Goal: Task Accomplishment & Management: Manage account settings

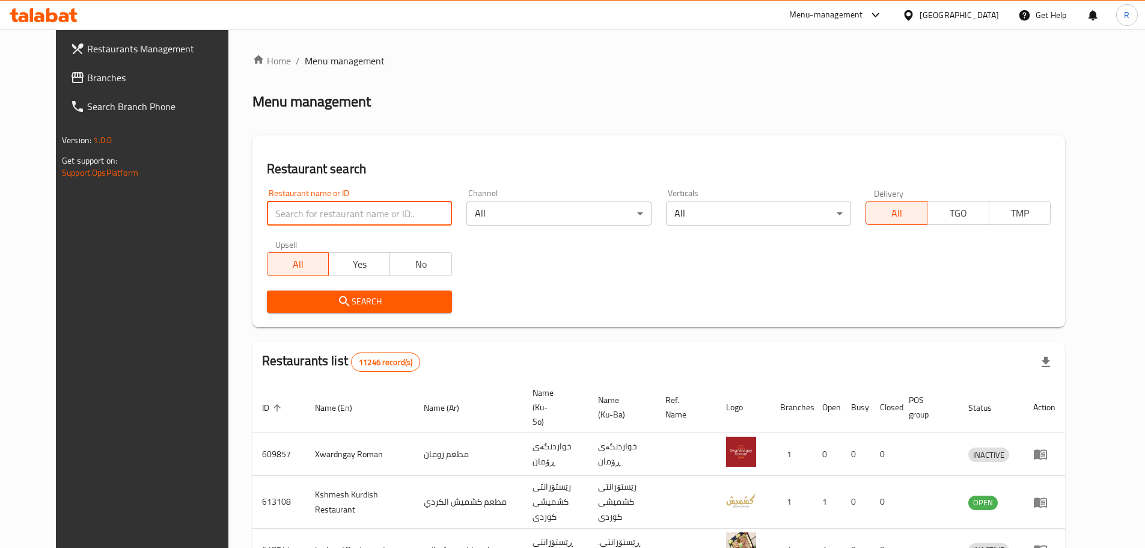
click at [341, 213] on input "search" at bounding box center [359, 213] width 185 height 24
type input "burger king"
click button "Search" at bounding box center [359, 301] width 185 height 22
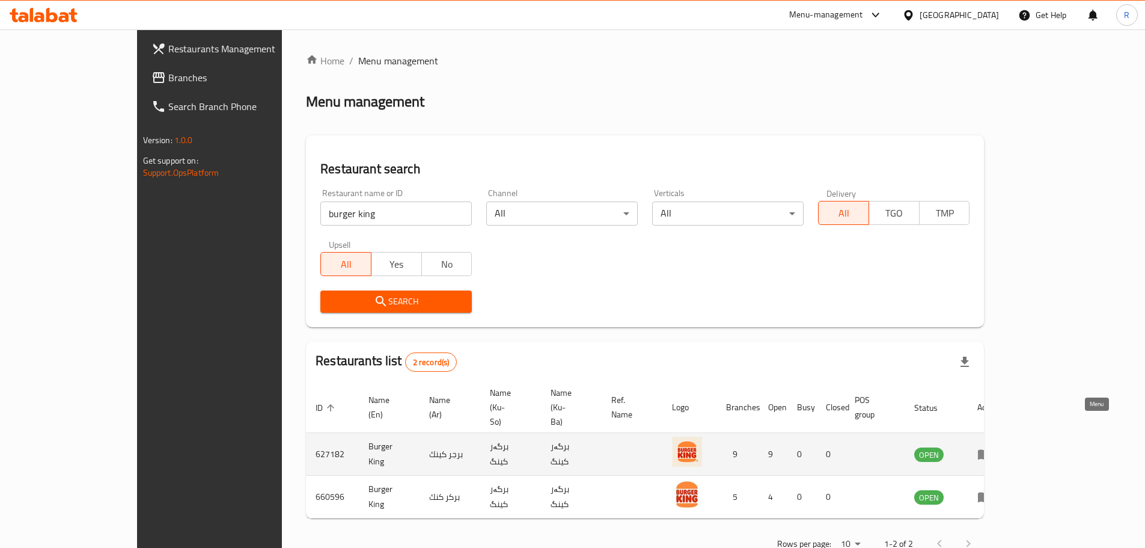
click at [1000, 447] on link "enhanced table" at bounding box center [988, 454] width 22 height 14
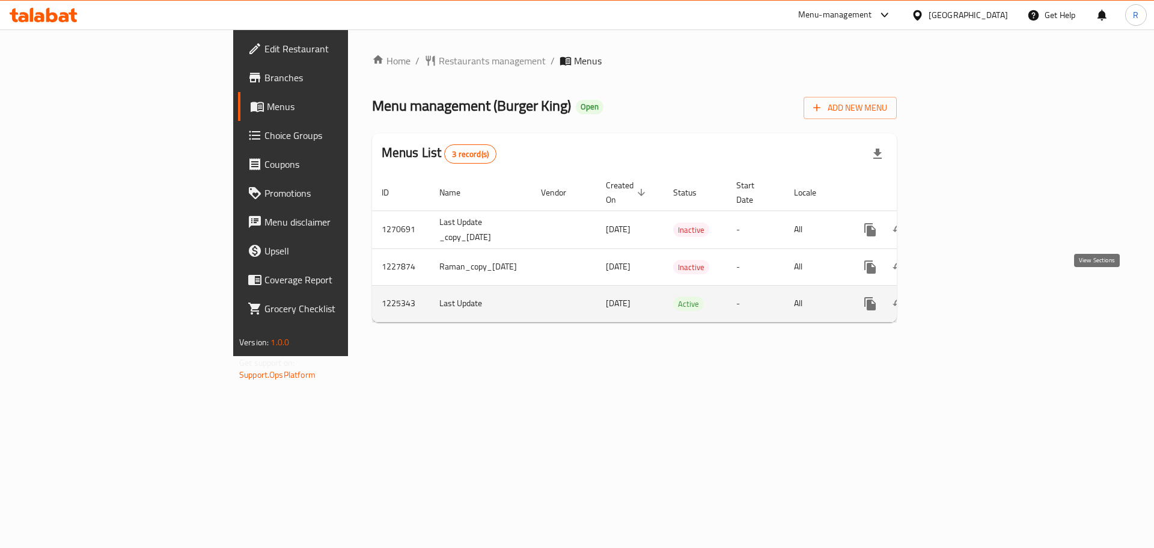
click at [962, 298] on icon "enhanced table" at bounding box center [957, 303] width 11 height 11
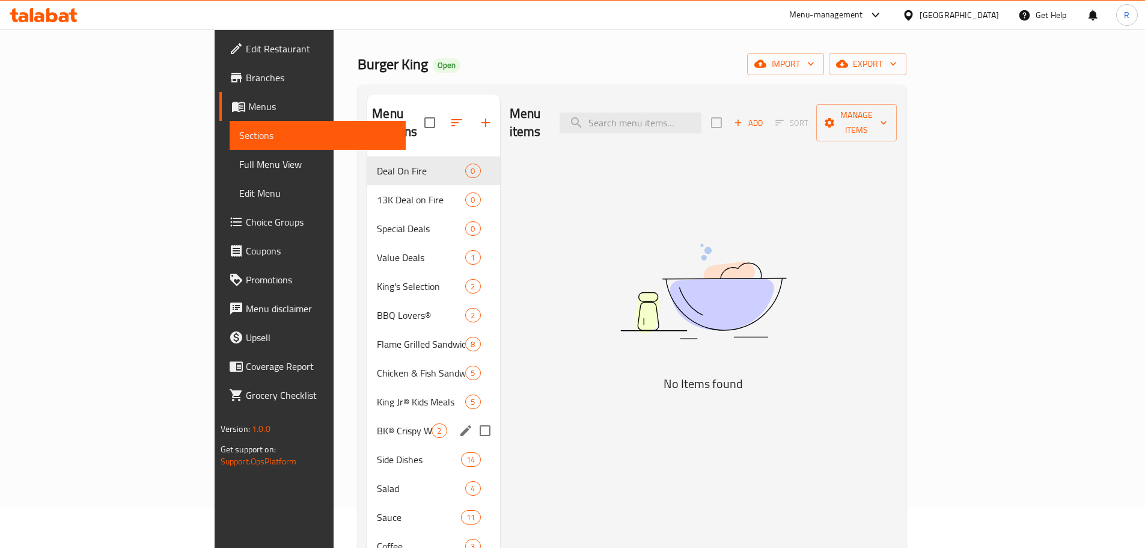
scroll to position [39, 0]
click at [377, 222] on span "Special Deals" at bounding box center [404, 229] width 55 height 14
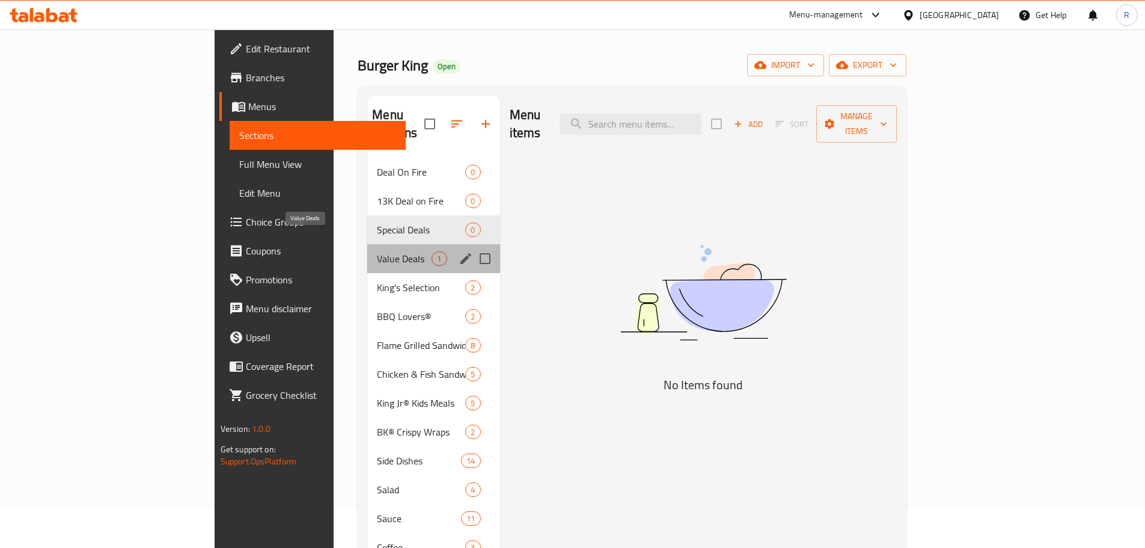
click at [377, 251] on span "Value Deals" at bounding box center [404, 258] width 55 height 14
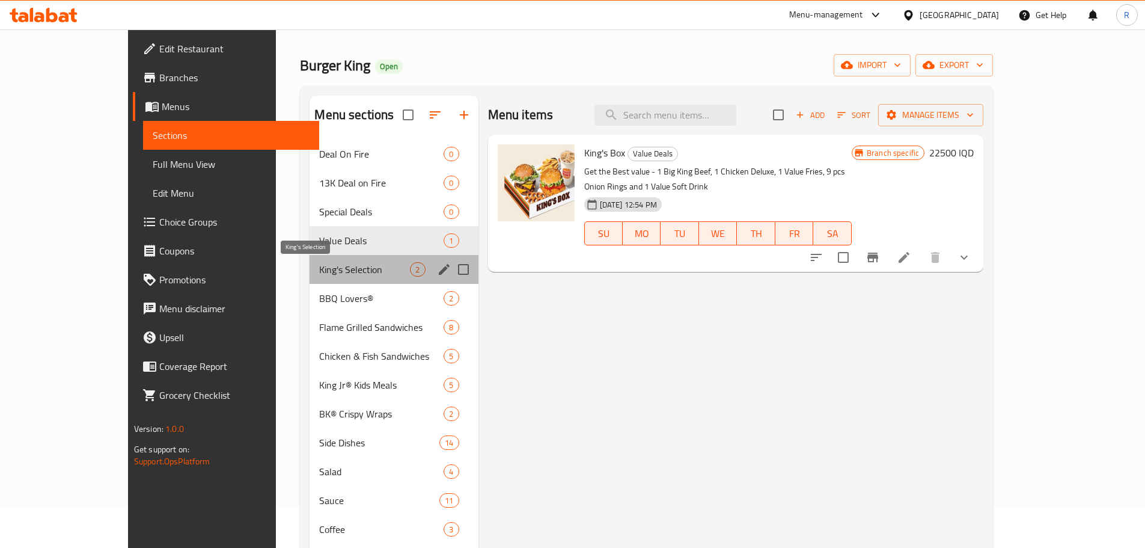
click at [319, 269] on span "King's Selection" at bounding box center [364, 269] width 91 height 14
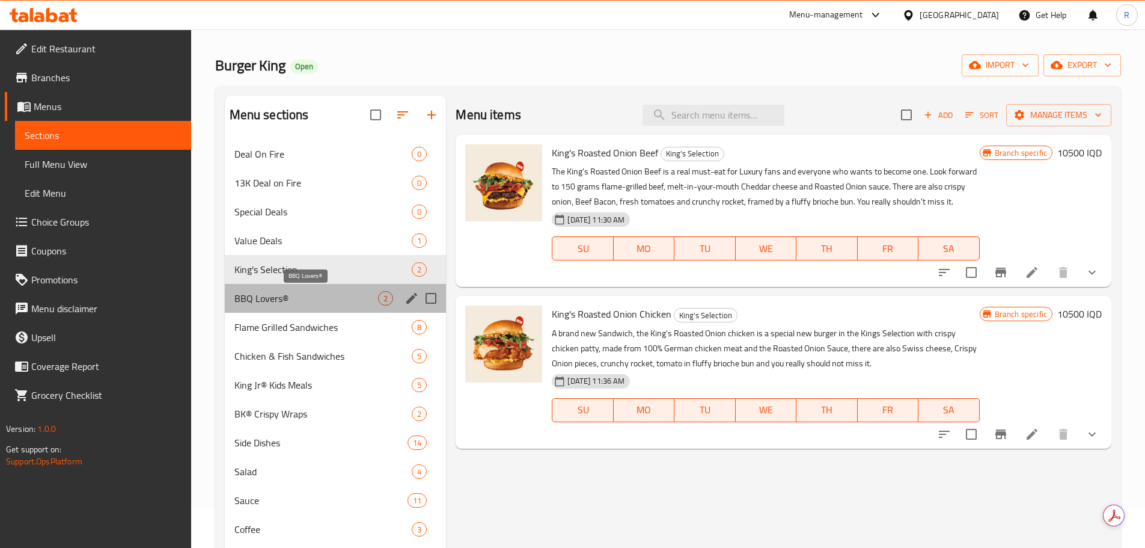
click at [268, 297] on span "BBQ Lovers®" at bounding box center [306, 298] width 144 height 14
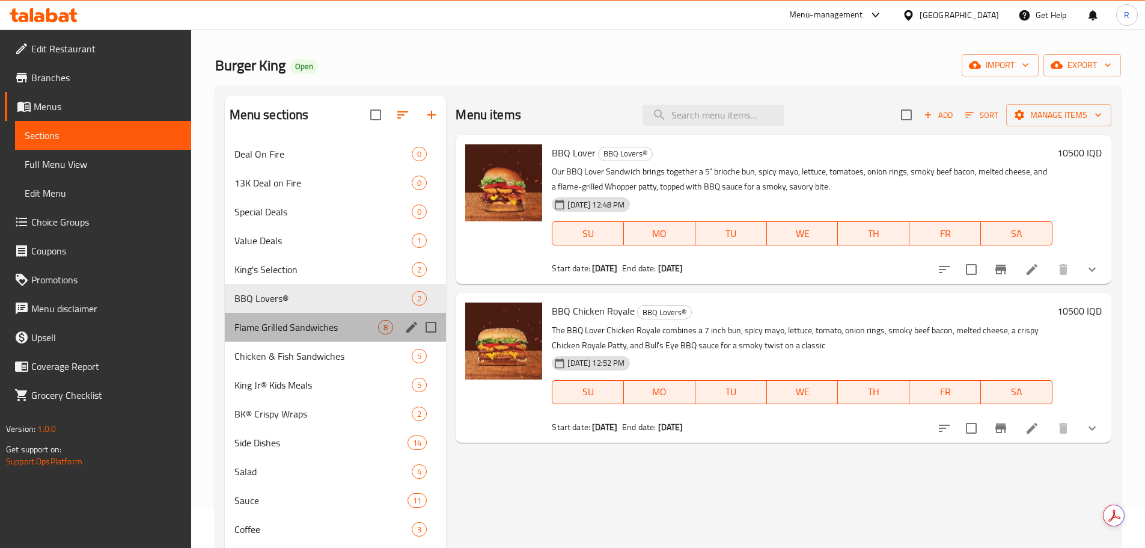
click at [283, 337] on div "Flame Grilled Sandwiches 8" at bounding box center [336, 327] width 222 height 29
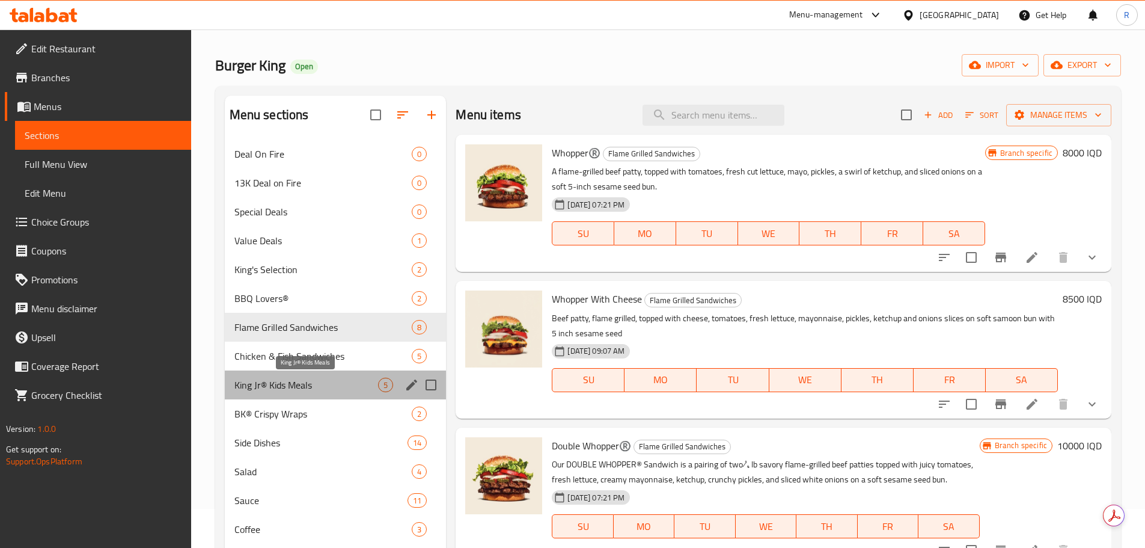
click at [294, 384] on span "King Jr® Kids Meals" at bounding box center [306, 385] width 144 height 14
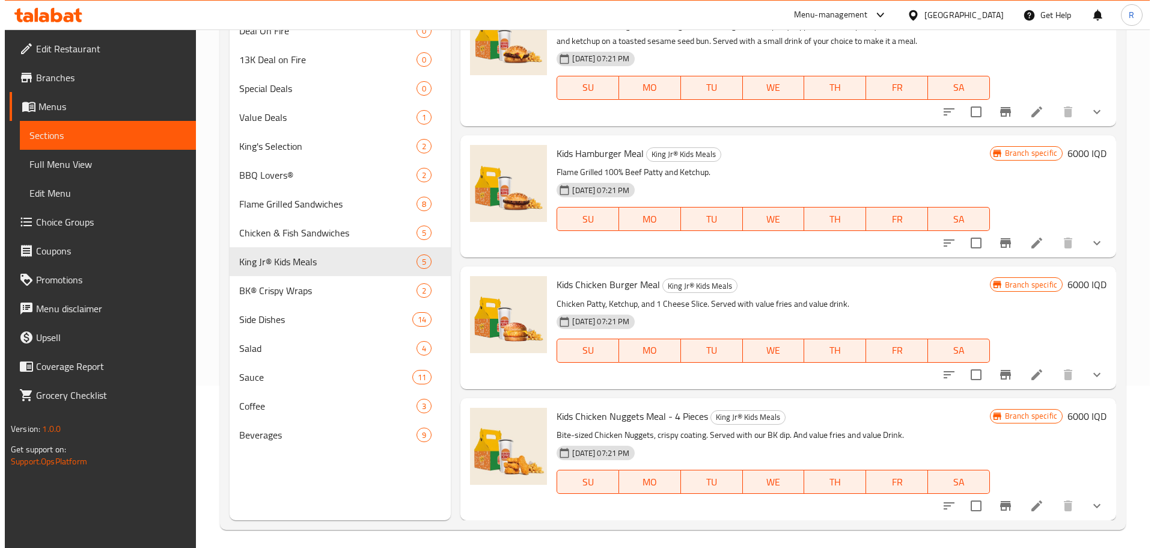
scroll to position [168, 0]
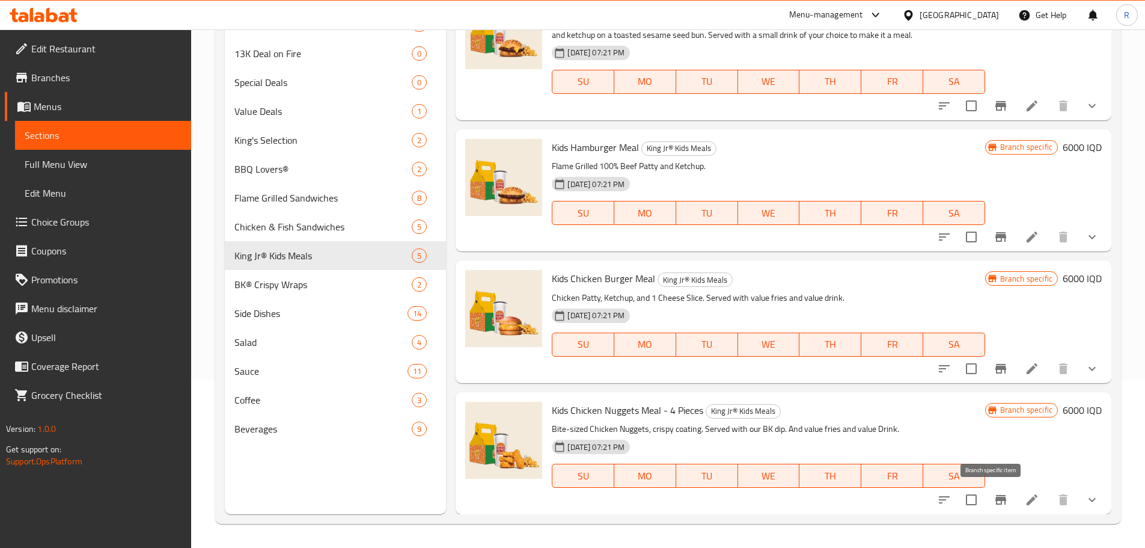
click at [995, 501] on icon "Branch-specific-item" at bounding box center [1000, 500] width 11 height 10
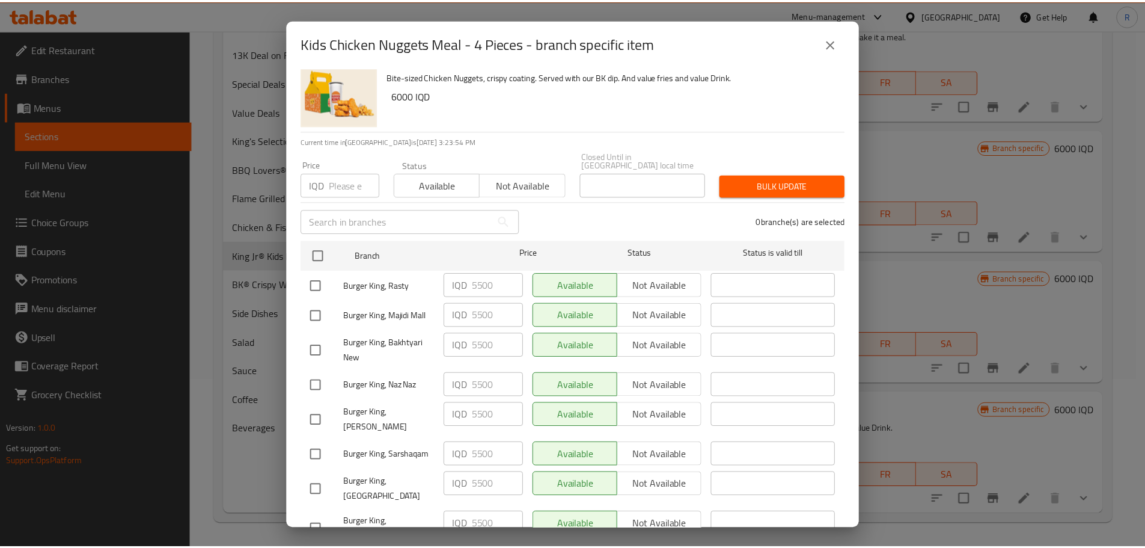
scroll to position [23, 0]
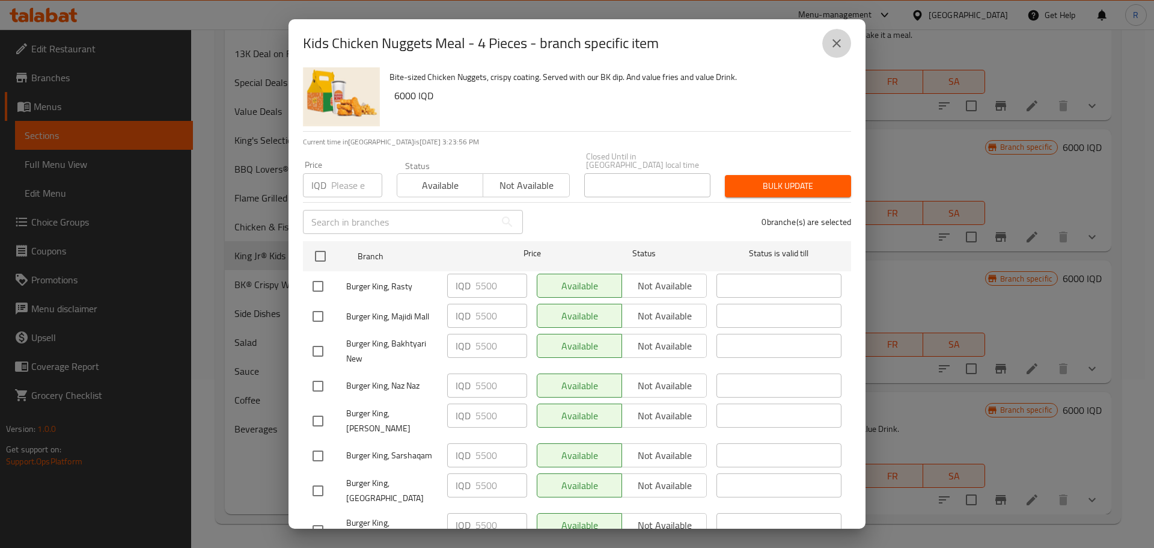
click at [842, 43] on icon "close" at bounding box center [837, 43] width 14 height 14
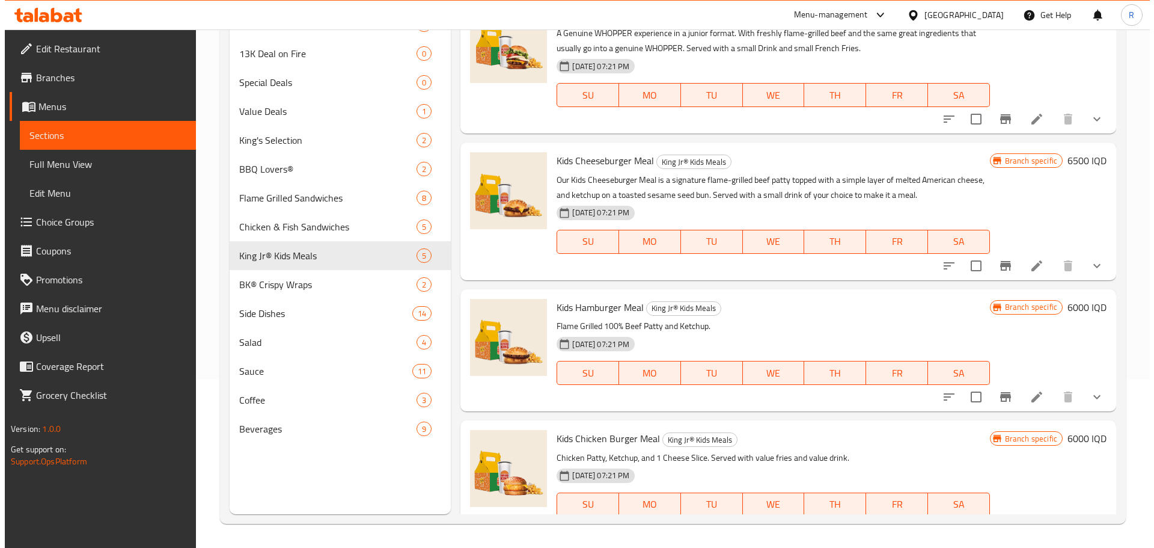
scroll to position [8, 0]
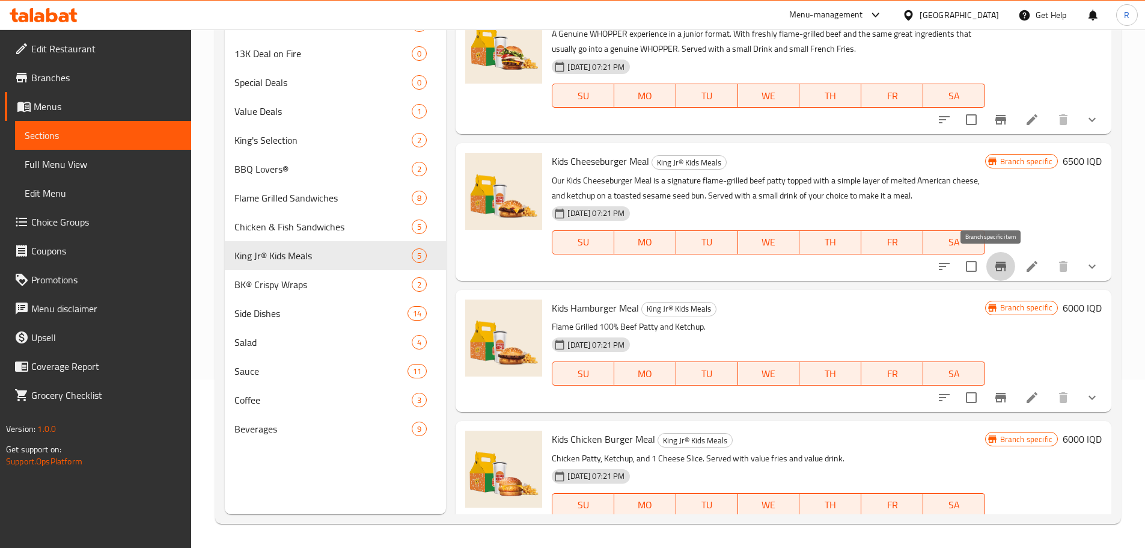
click at [995, 267] on icon "Branch-specific-item" at bounding box center [1000, 266] width 11 height 10
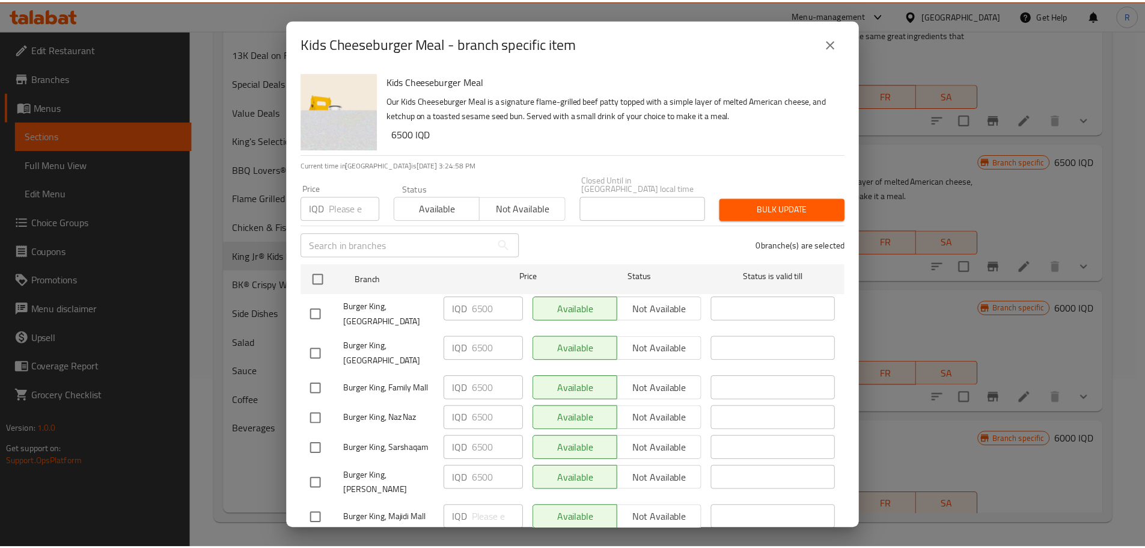
scroll to position [69, 0]
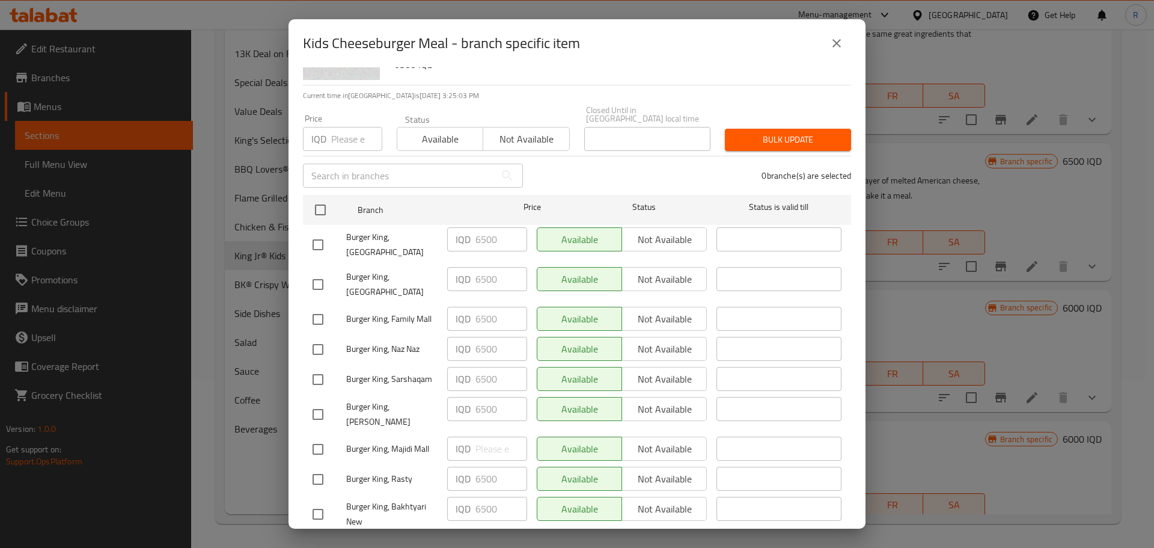
click at [835, 44] on icon "close" at bounding box center [837, 43] width 8 height 8
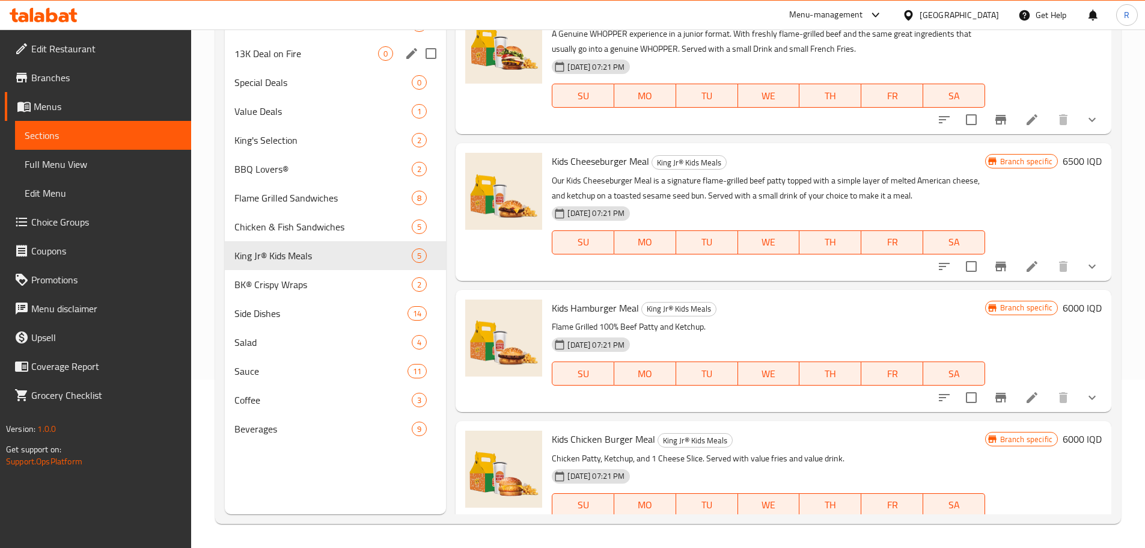
scroll to position [0, 0]
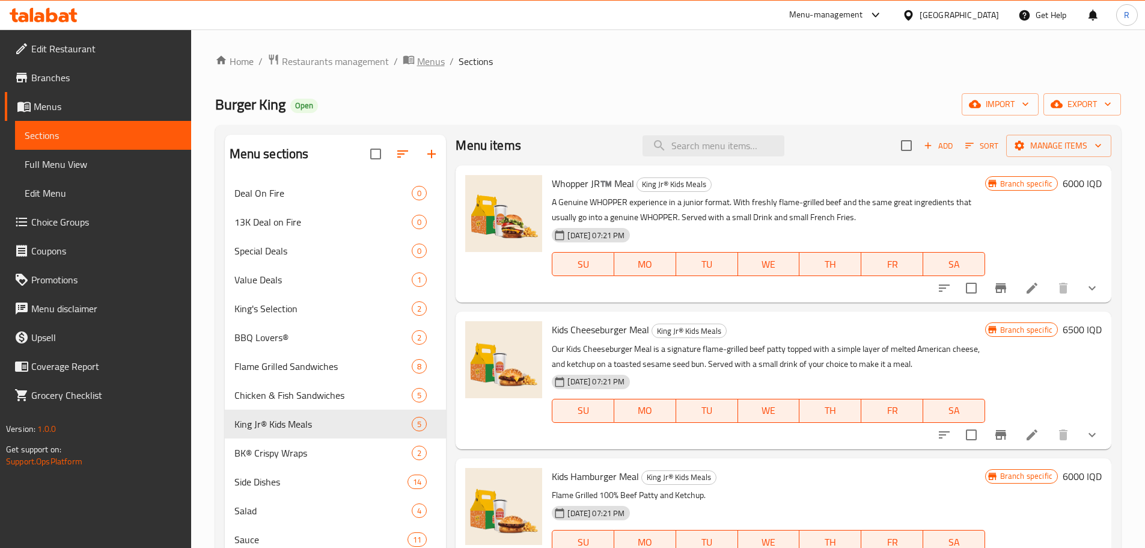
click at [429, 58] on span "Menus" at bounding box center [431, 61] width 28 height 14
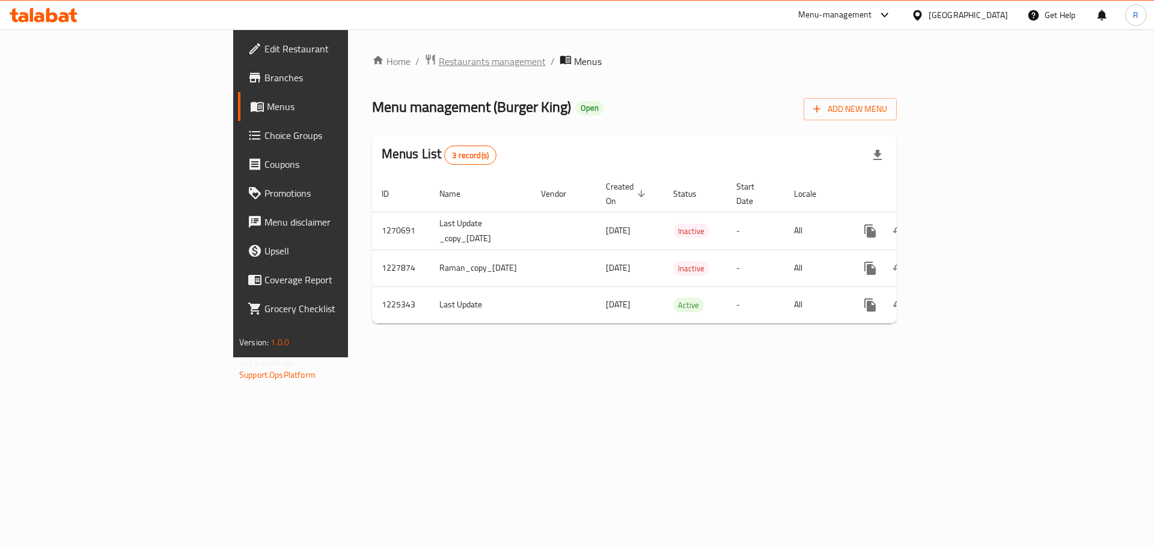
click at [439, 59] on span "Restaurants management" at bounding box center [492, 61] width 107 height 14
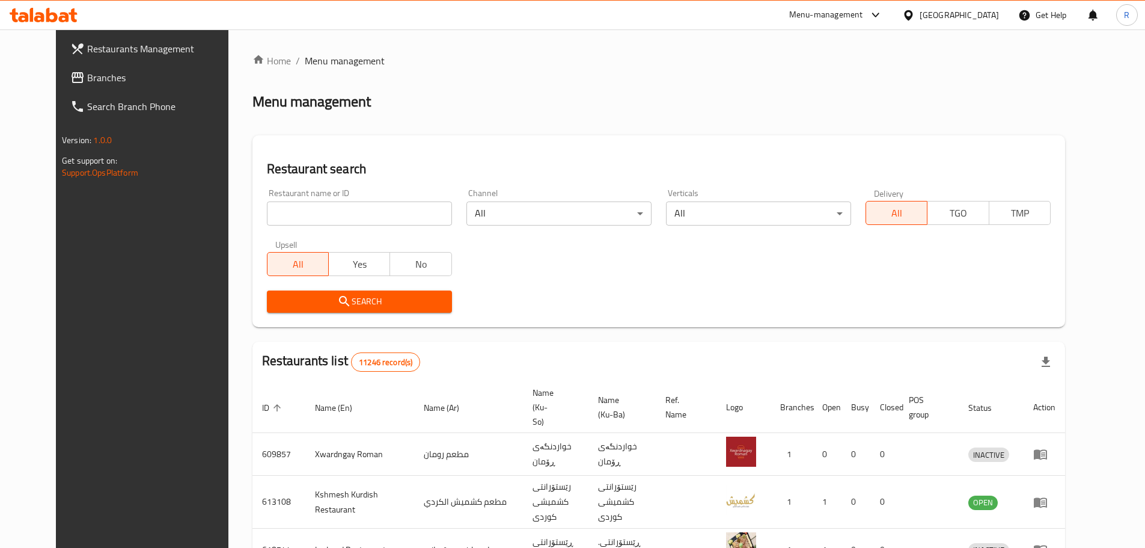
click at [393, 215] on input "search" at bounding box center [359, 213] width 185 height 24
type input "burger king"
click button "Search" at bounding box center [359, 301] width 185 height 22
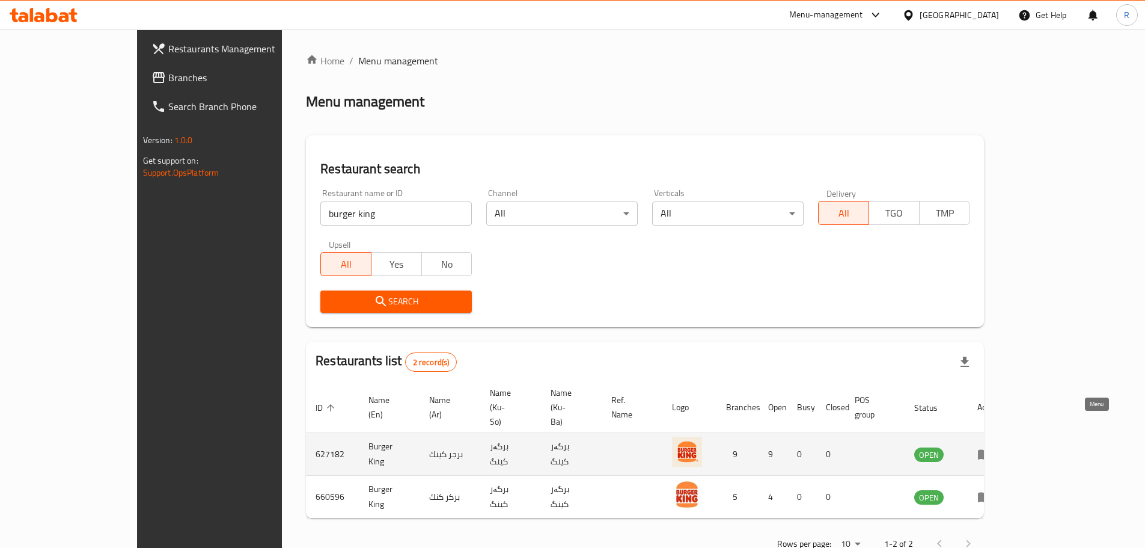
click at [992, 447] on icon "enhanced table" at bounding box center [984, 454] width 14 height 14
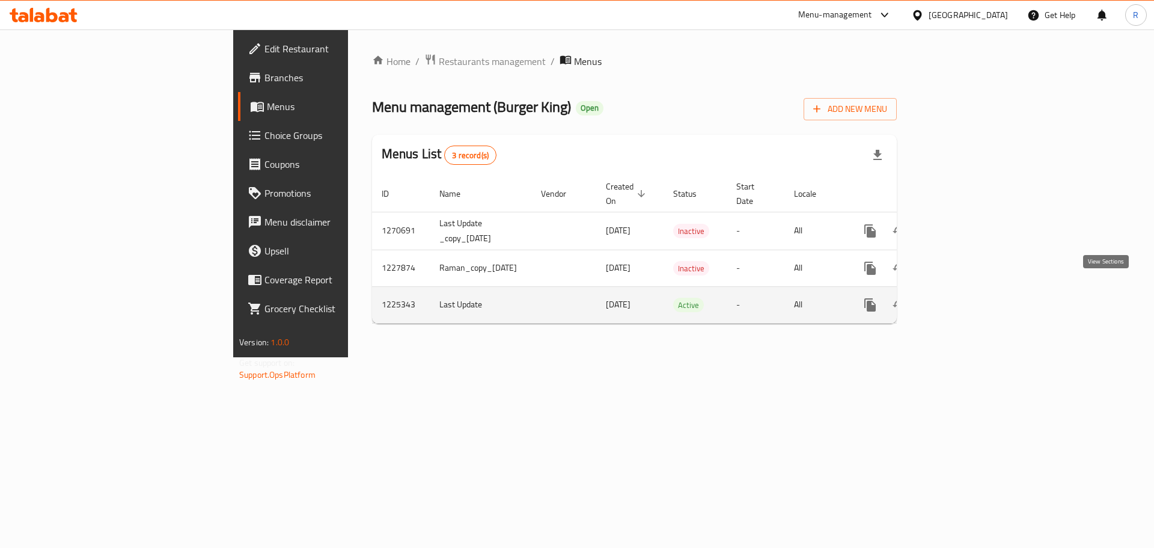
click at [964, 298] on icon "enhanced table" at bounding box center [957, 305] width 14 height 14
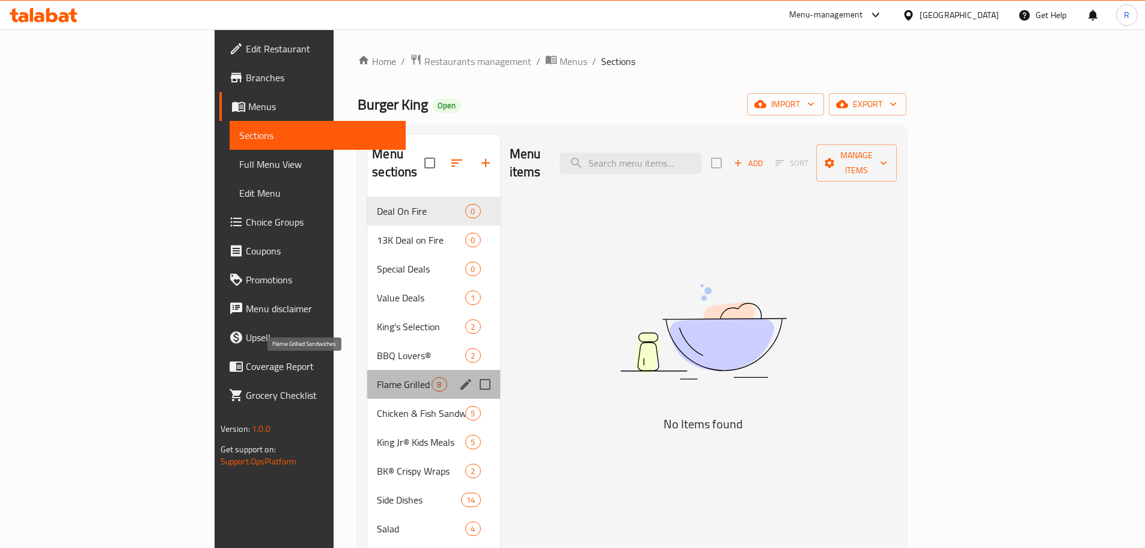
click at [377, 377] on span "Flame Grilled Sandwiches" at bounding box center [404, 384] width 55 height 14
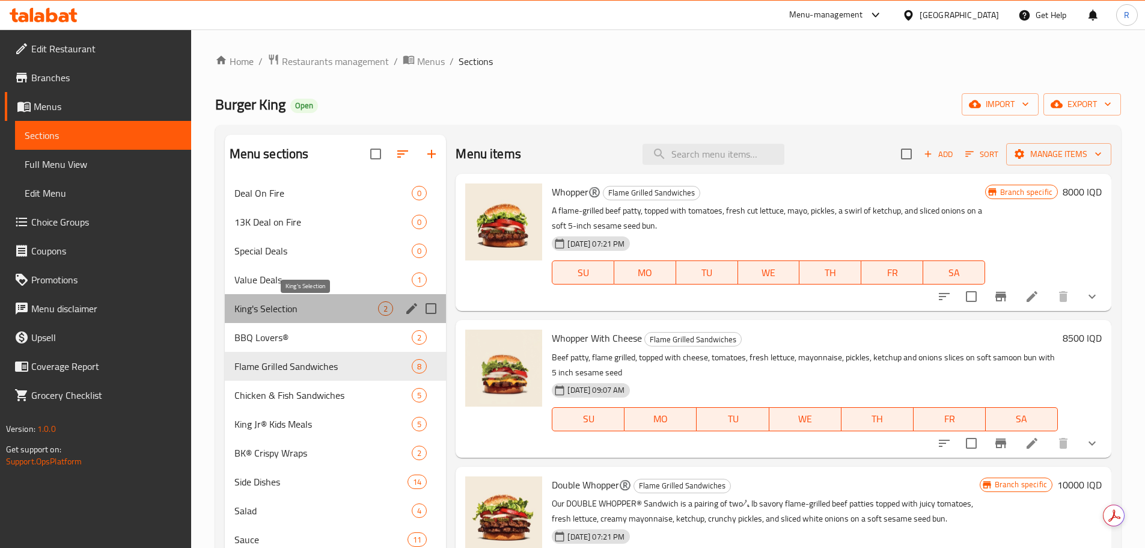
click at [278, 301] on span "King's Selection" at bounding box center [306, 308] width 144 height 14
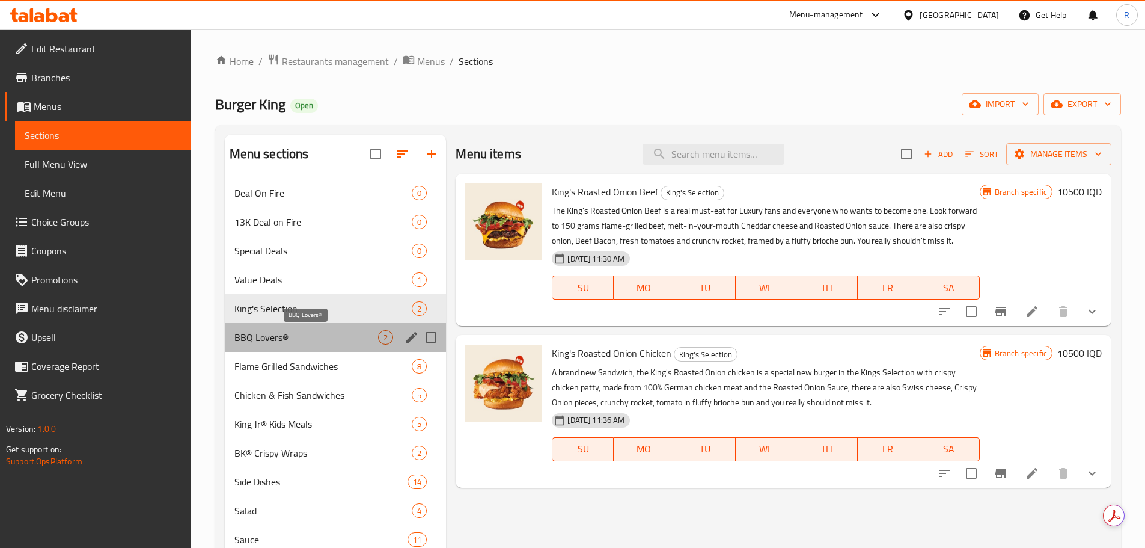
click at [279, 338] on span "BBQ Lovers®" at bounding box center [306, 337] width 144 height 14
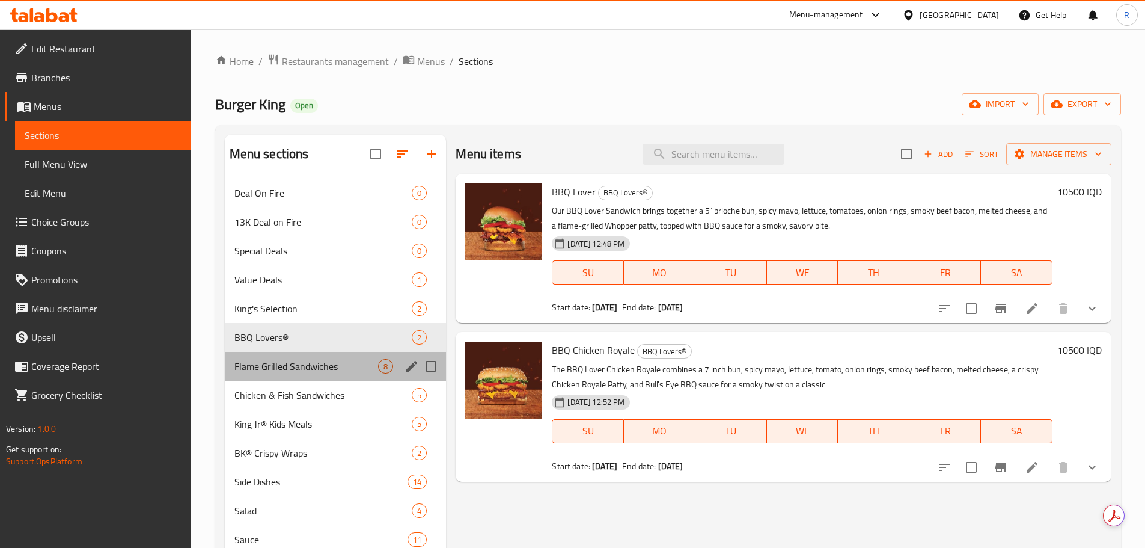
click at [284, 356] on div "Flame Grilled Sandwiches 8" at bounding box center [336, 366] width 222 height 29
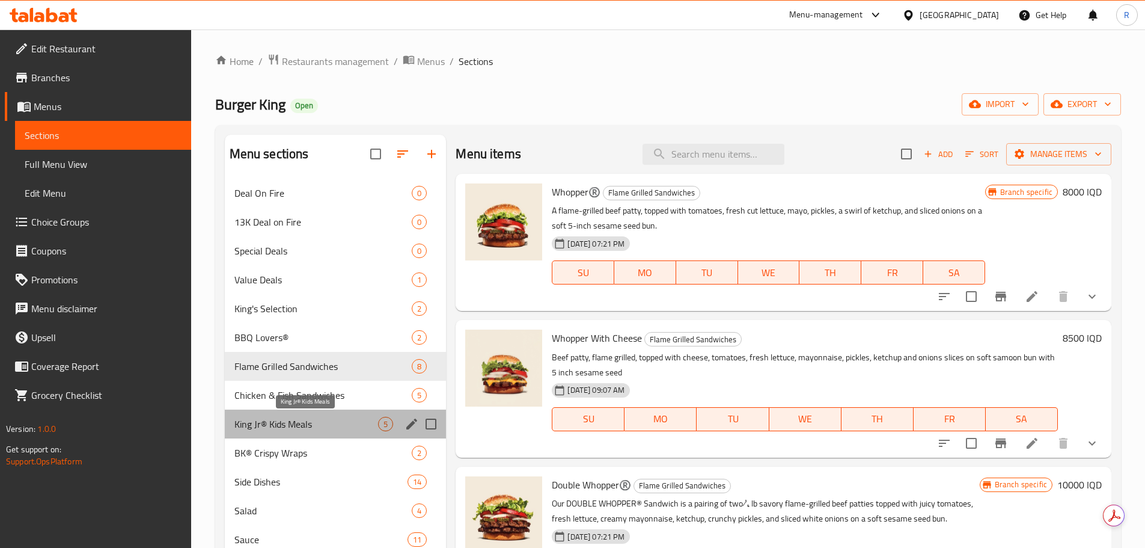
click at [278, 421] on span "King Jr® Kids Meals" at bounding box center [306, 424] width 144 height 14
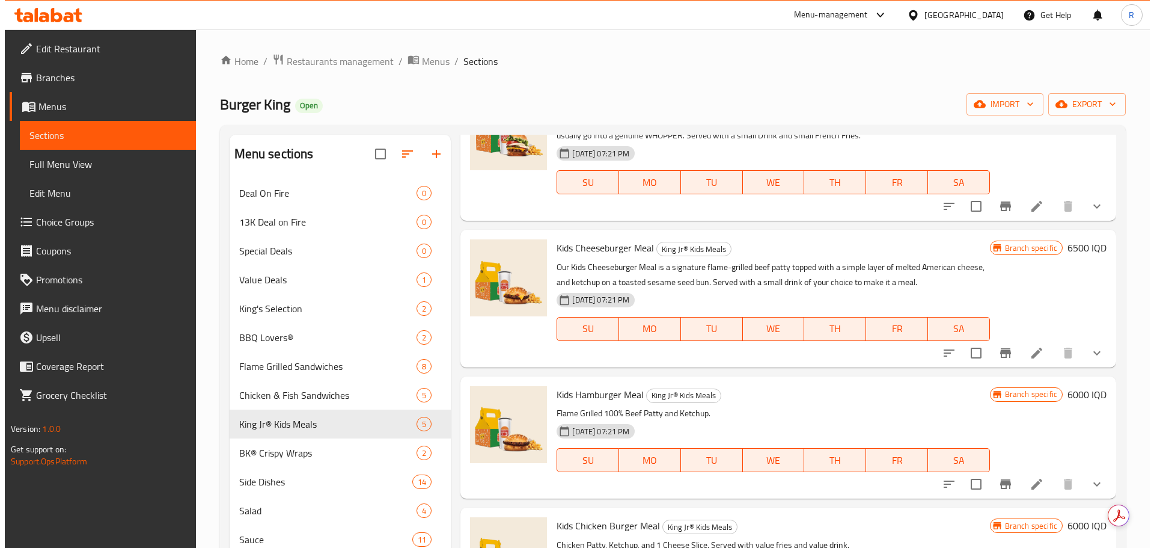
scroll to position [91, 0]
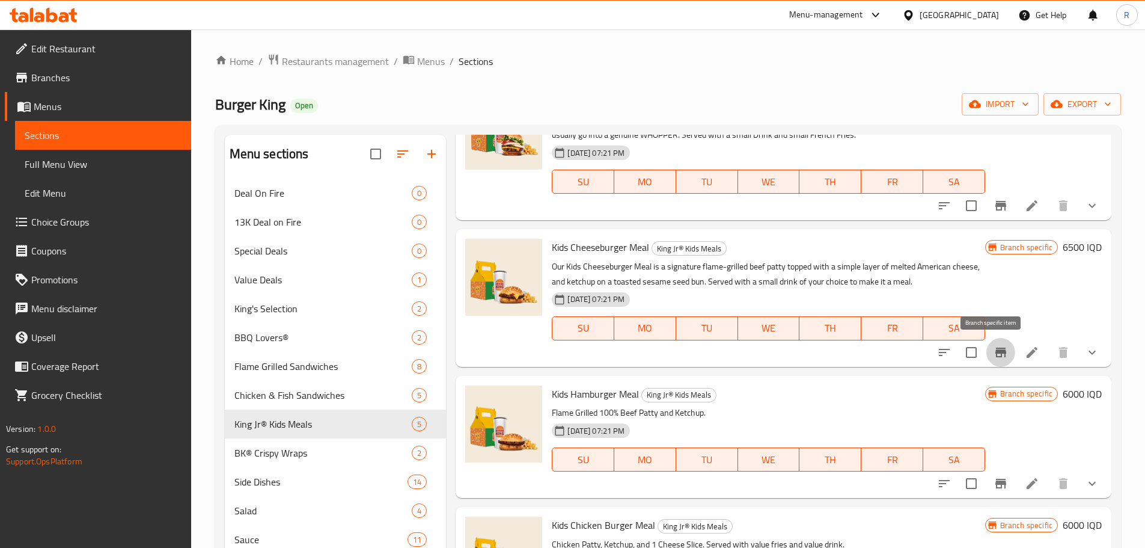
click at [995, 350] on icon "Branch-specific-item" at bounding box center [1000, 352] width 11 height 10
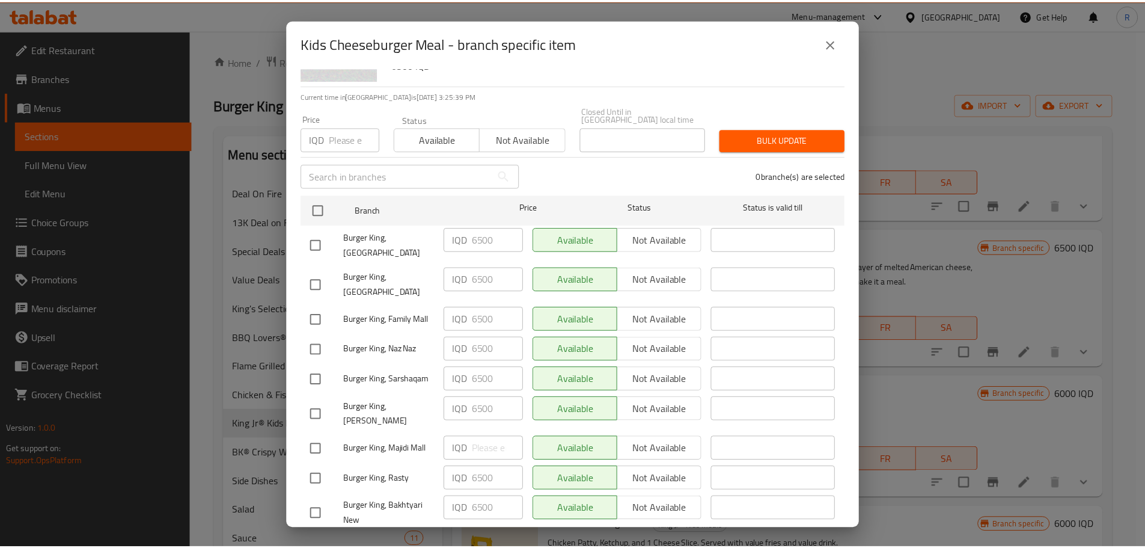
scroll to position [0, 0]
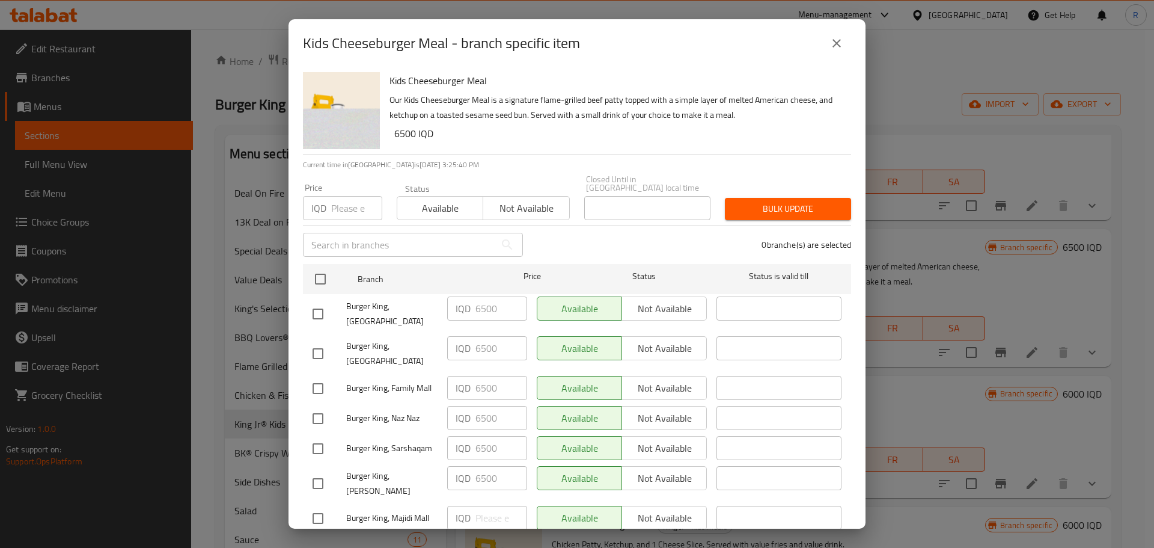
click at [841, 45] on icon "close" at bounding box center [837, 43] width 14 height 14
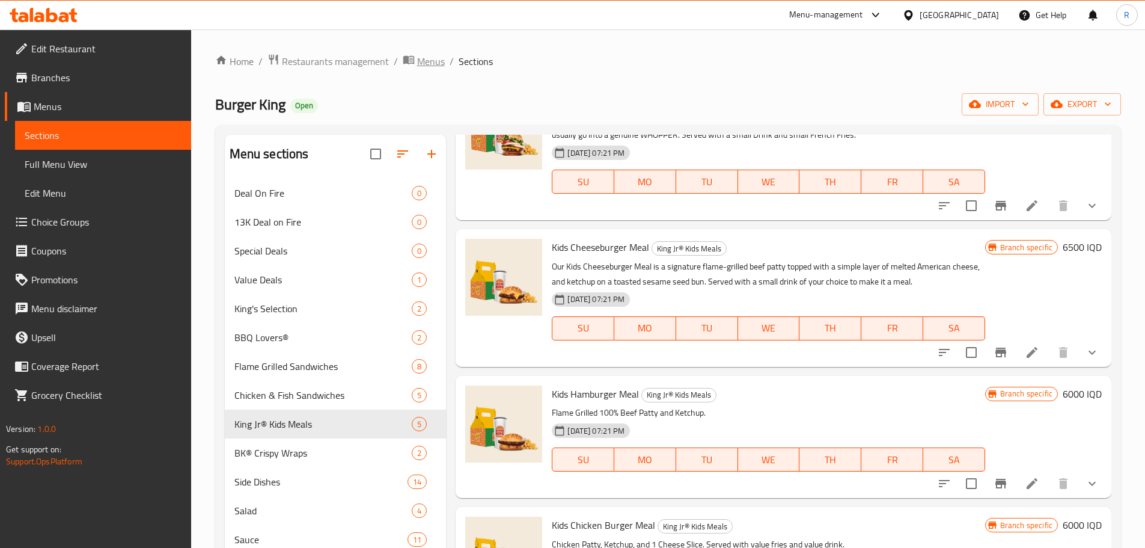
click at [432, 67] on span "Menus" at bounding box center [431, 61] width 28 height 14
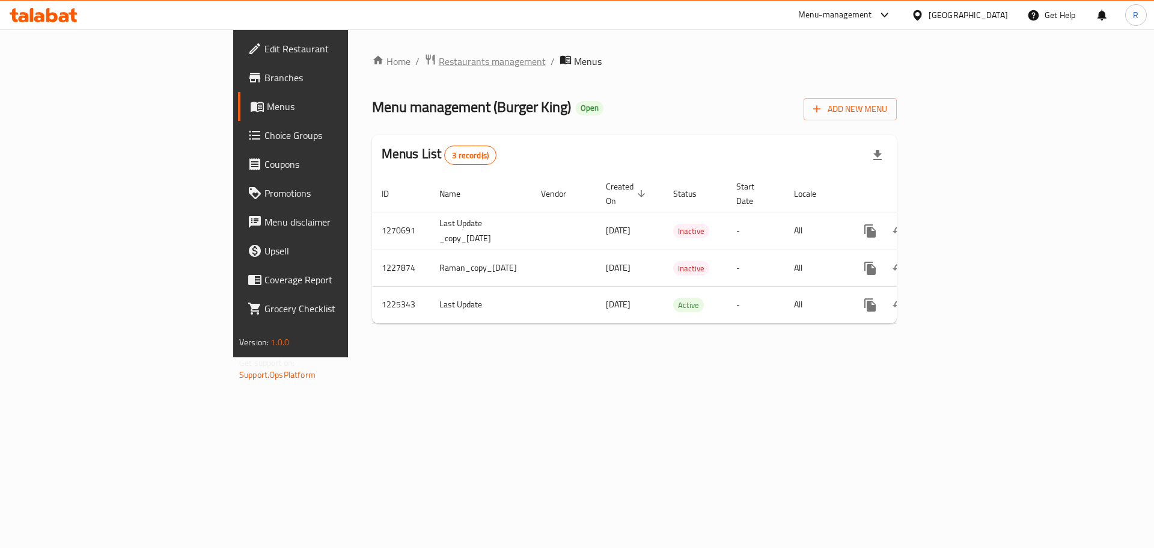
click at [439, 67] on span "Restaurants management" at bounding box center [492, 61] width 107 height 14
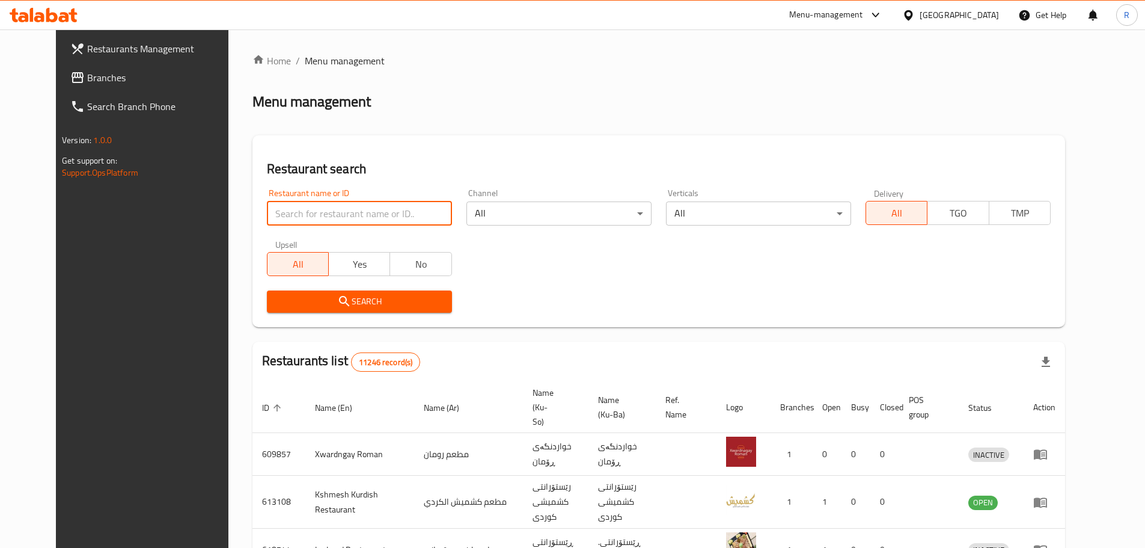
click at [344, 209] on input "search" at bounding box center [359, 213] width 185 height 24
type input "burger king"
click button "Search" at bounding box center [359, 301] width 185 height 22
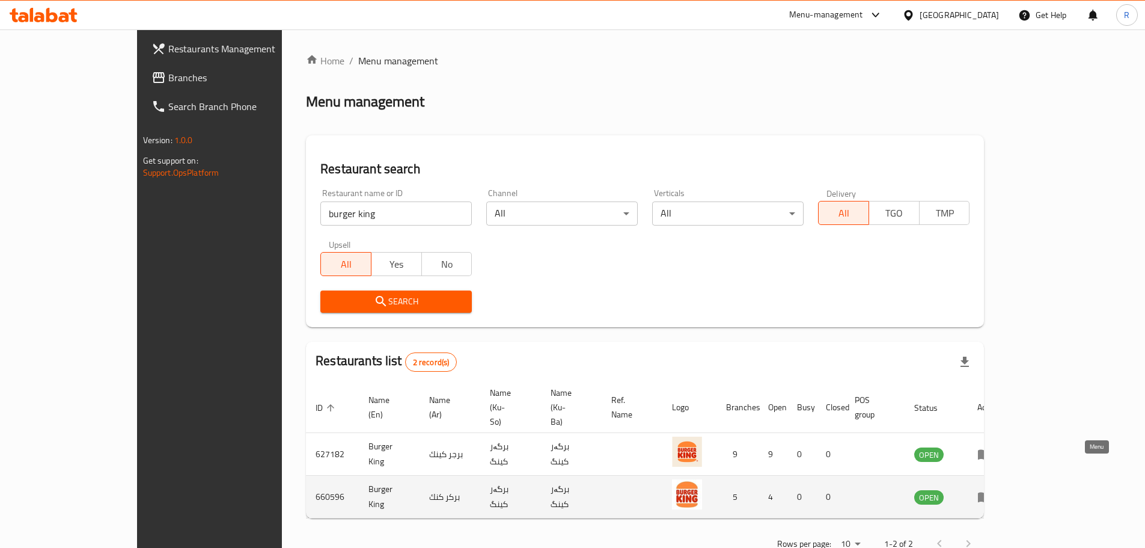
click at [992, 489] on icon "enhanced table" at bounding box center [984, 496] width 14 height 14
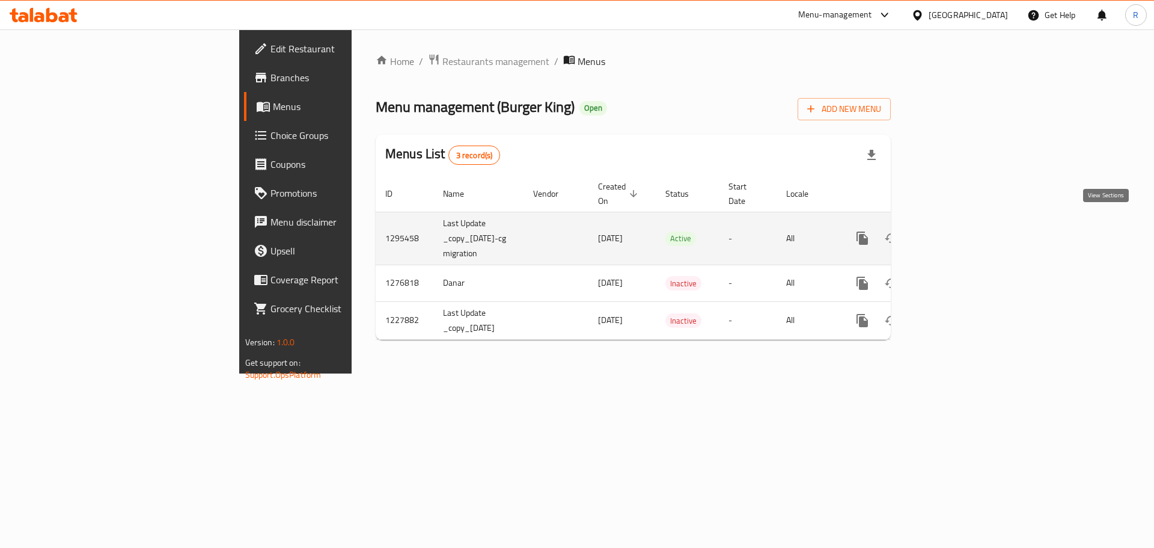
click at [956, 231] on icon "enhanced table" at bounding box center [949, 238] width 14 height 14
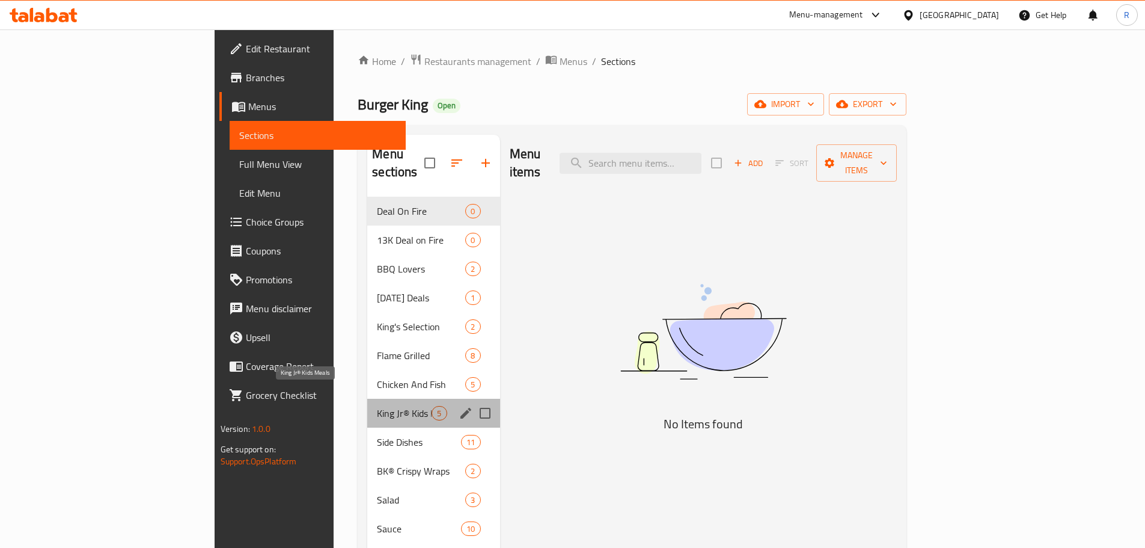
click at [377, 406] on span "King Jr® Kids Meals" at bounding box center [404, 413] width 55 height 14
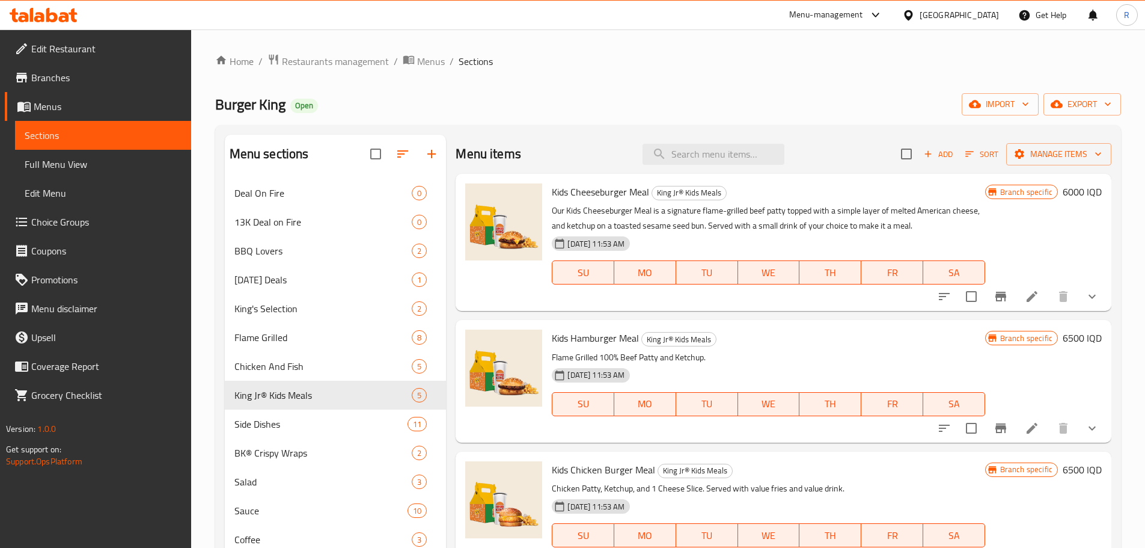
click at [1063, 189] on h6 "6000 IQD" at bounding box center [1082, 191] width 39 height 17
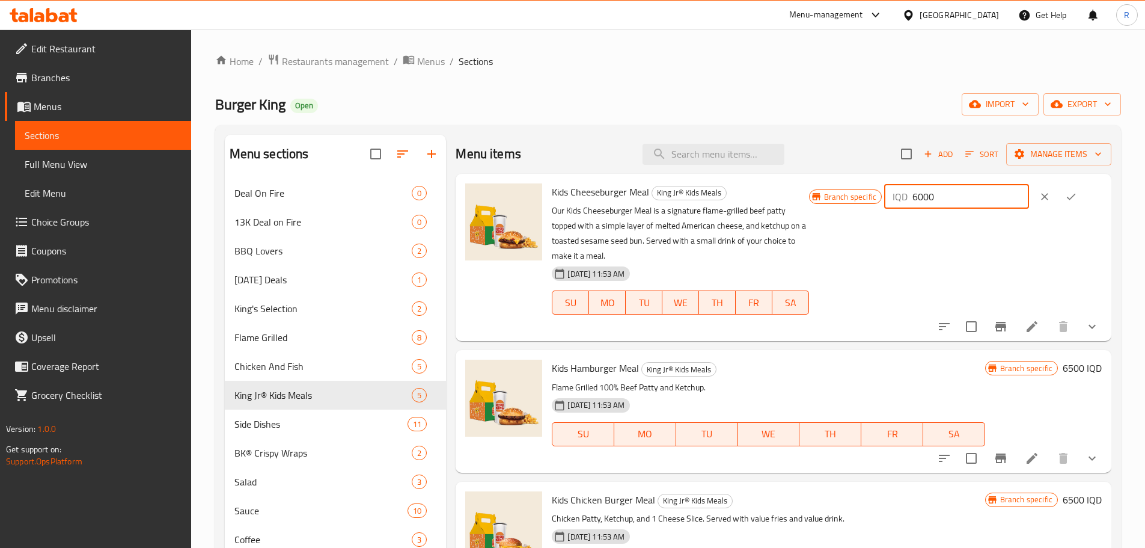
click at [939, 198] on input "6000" at bounding box center [970, 197] width 117 height 24
type input "6500"
click at [1071, 192] on icon "ok" at bounding box center [1071, 197] width 12 height 12
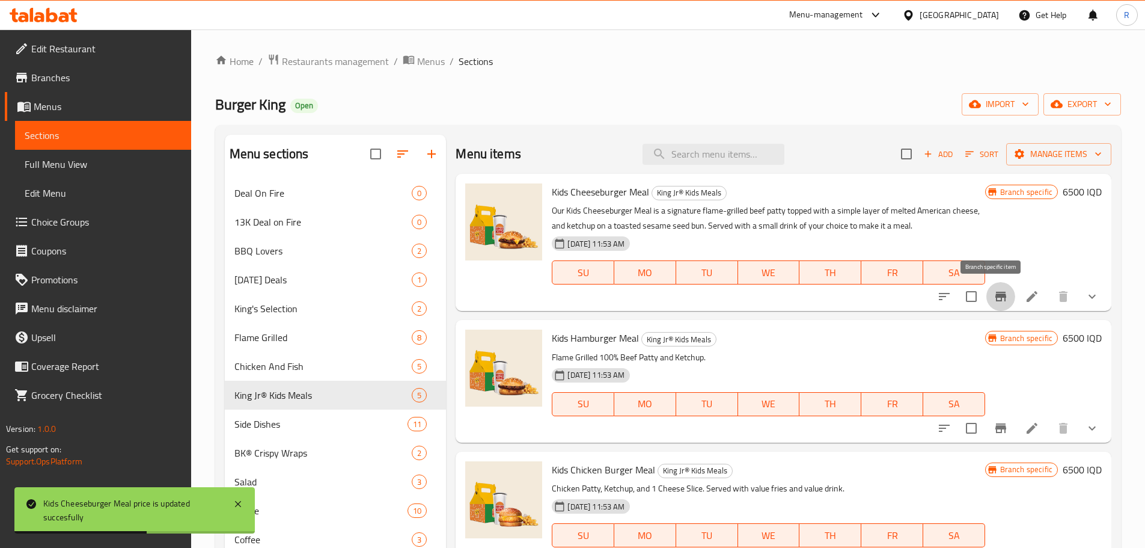
click at [998, 296] on icon "Branch-specific-item" at bounding box center [1001, 296] width 14 height 14
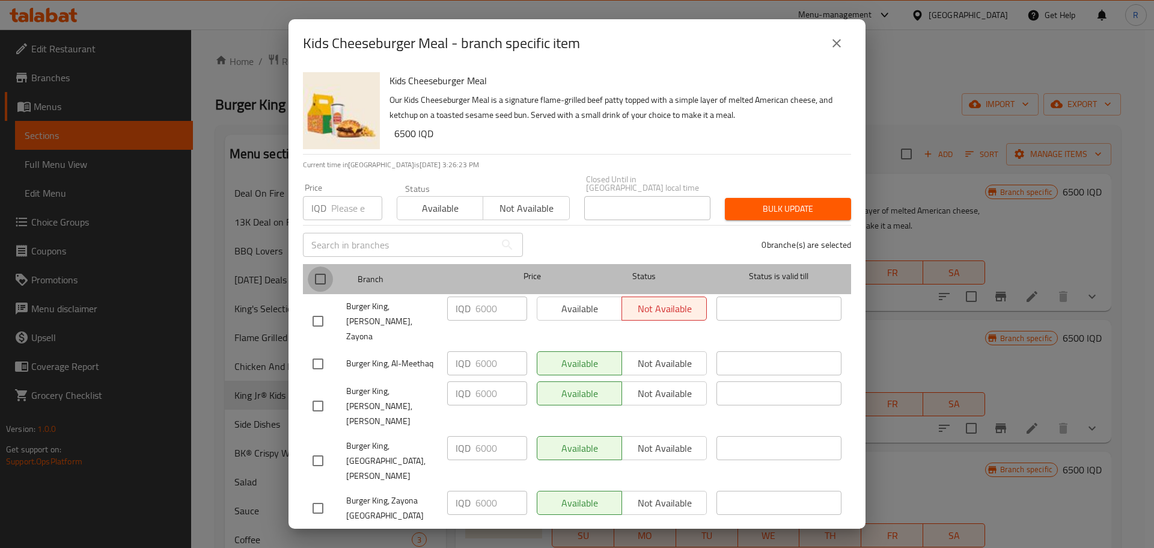
click at [316, 280] on input "checkbox" at bounding box center [320, 278] width 25 height 25
checkbox input "true"
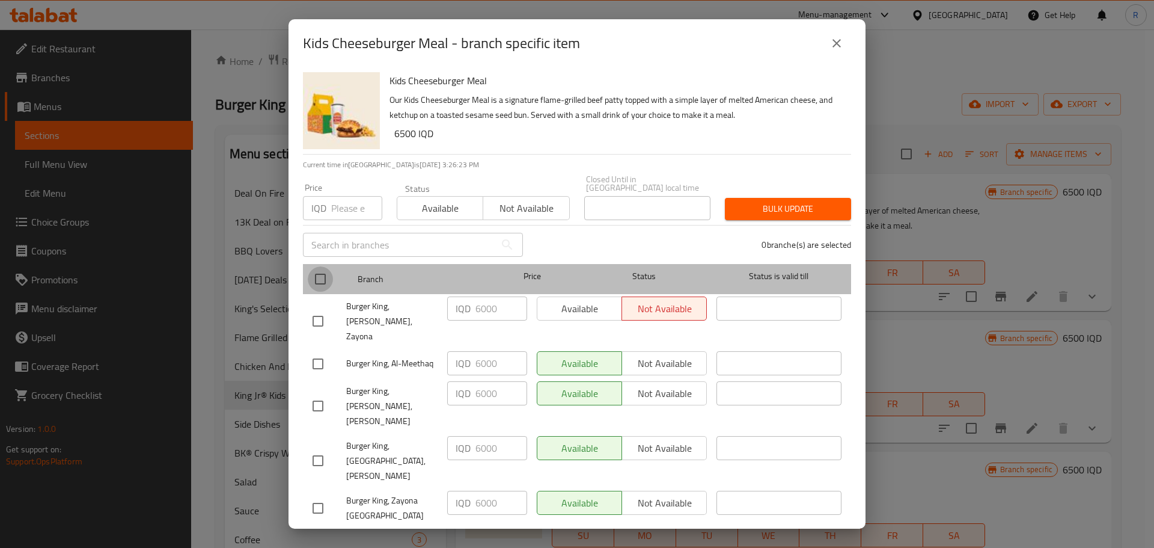
checkbox input "true"
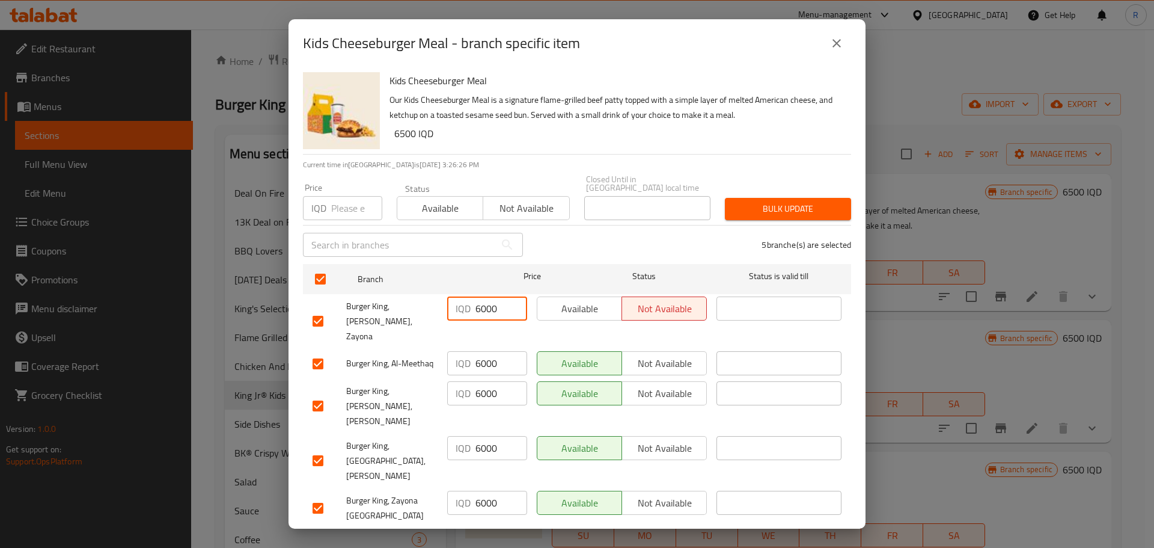
click at [481, 316] on input "6000" at bounding box center [501, 308] width 52 height 24
click at [488, 313] on input "6500" at bounding box center [501, 308] width 52 height 24
type input "6500"
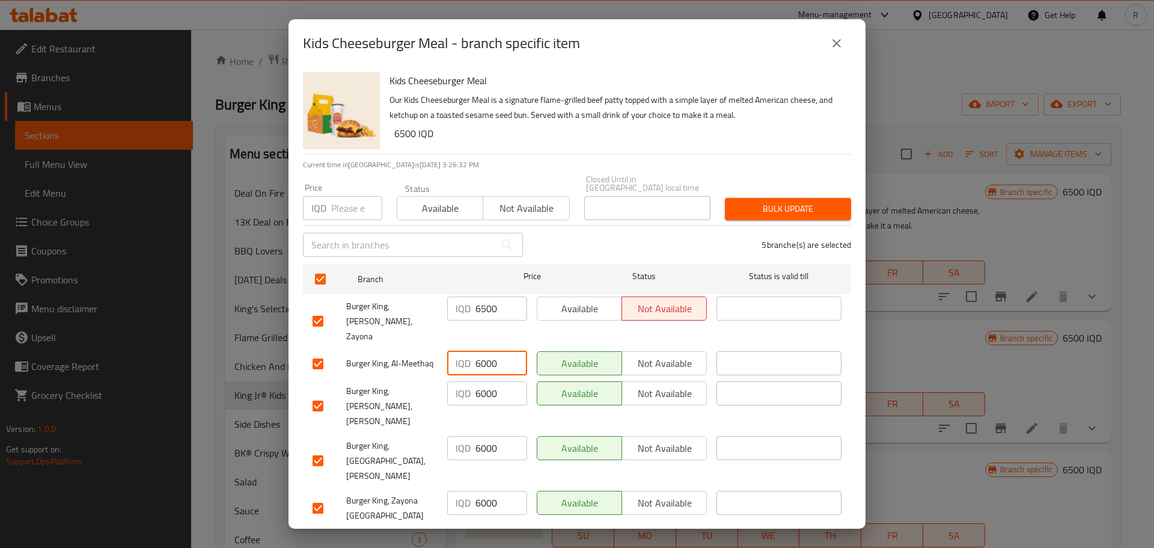
click at [488, 351] on input "6000" at bounding box center [501, 363] width 52 height 24
paste input "5"
type input "6500"
click at [491, 381] on input "6000" at bounding box center [501, 393] width 52 height 24
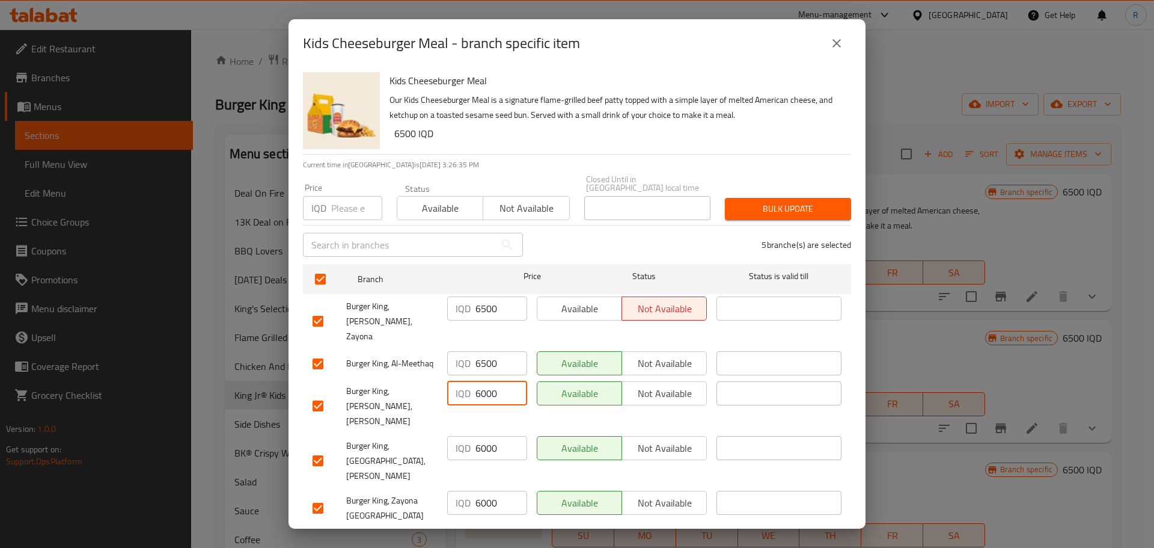
click at [491, 381] on input "6000" at bounding box center [501, 393] width 52 height 24
paste input "5"
type input "6500"
click at [493, 436] on input "6000" at bounding box center [501, 448] width 52 height 24
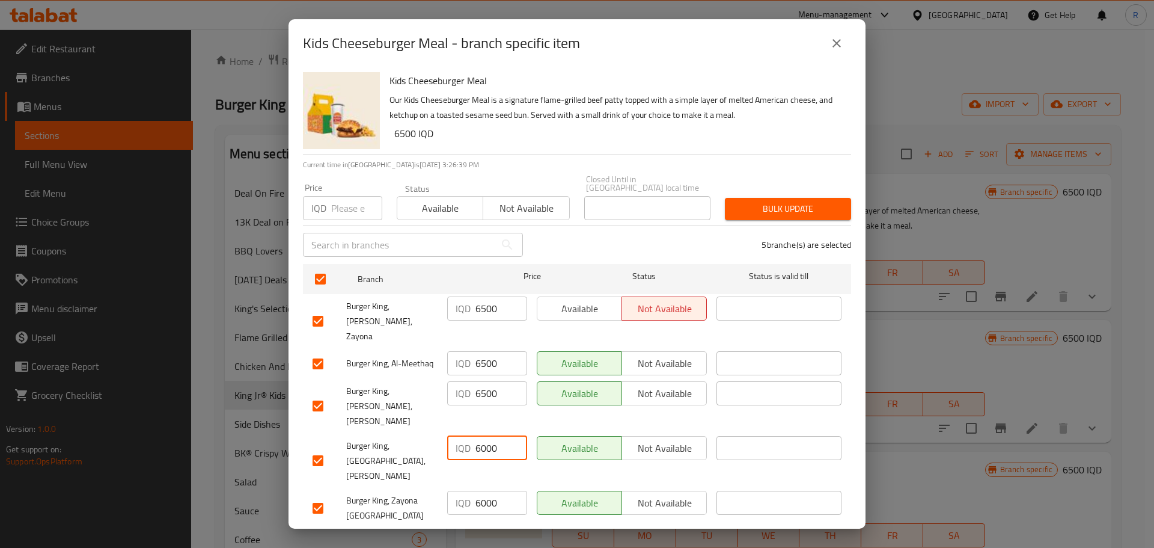
paste input "5"
type input "6500"
click at [488, 491] on input "6000" at bounding box center [501, 503] width 52 height 24
paste input "5"
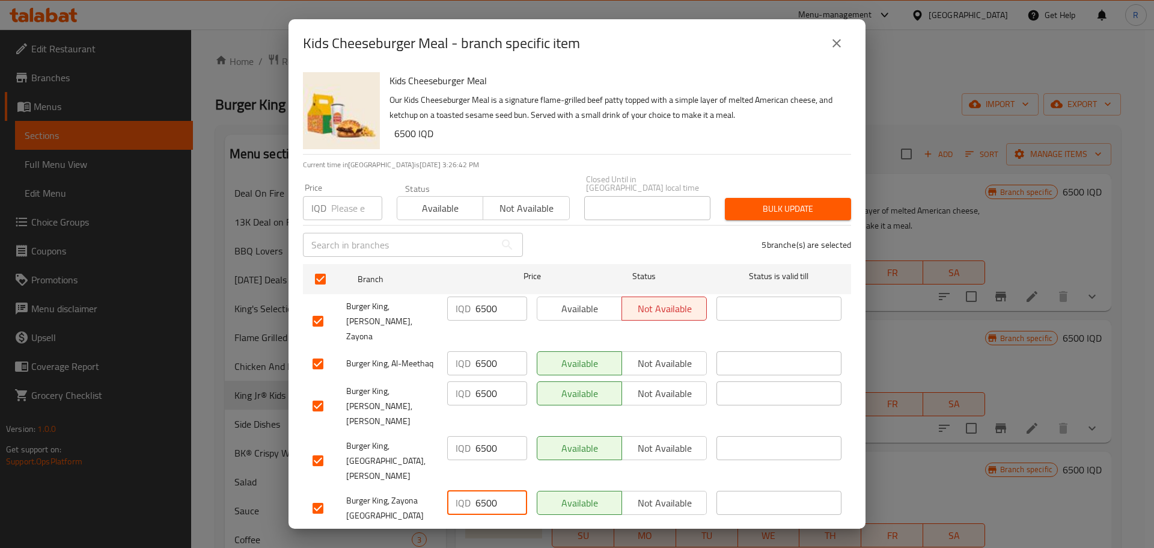
type input "6500"
click at [484, 536] on span "Save" at bounding box center [577, 543] width 529 height 15
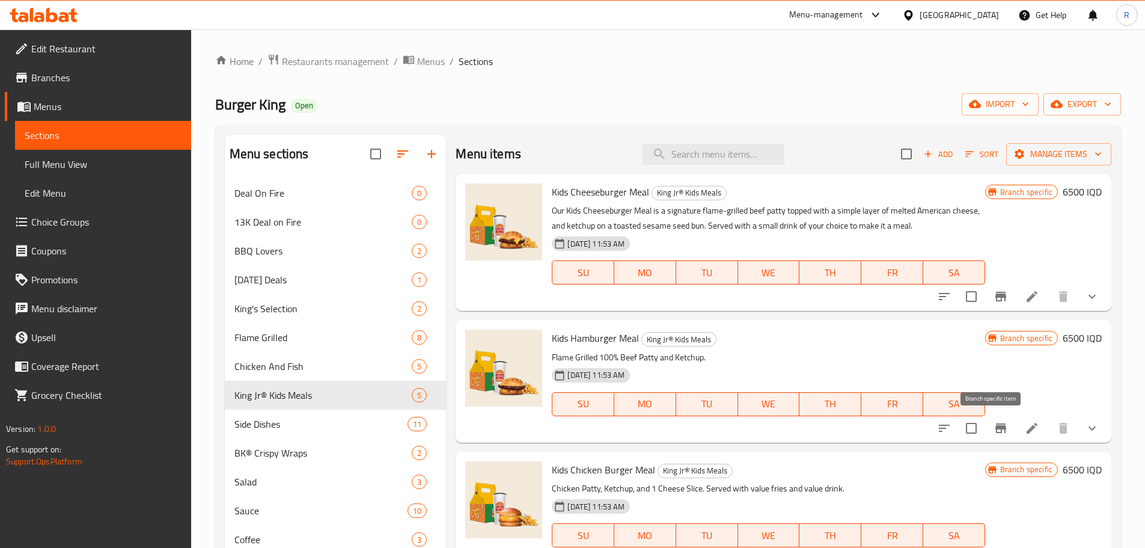
click at [997, 427] on icon "Branch-specific-item" at bounding box center [1000, 428] width 11 height 10
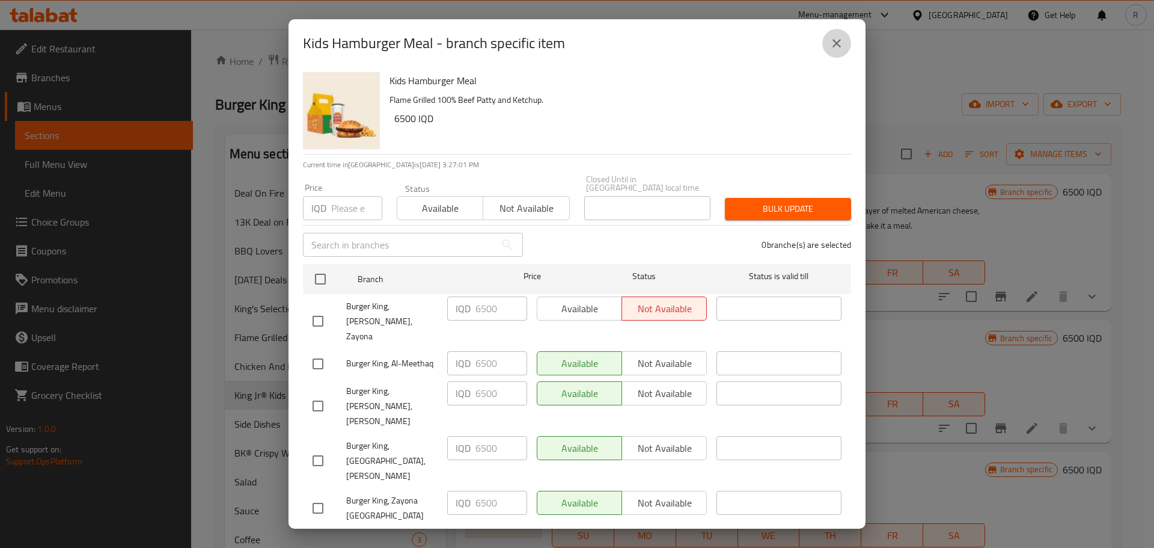
click at [836, 50] on icon "close" at bounding box center [837, 43] width 14 height 14
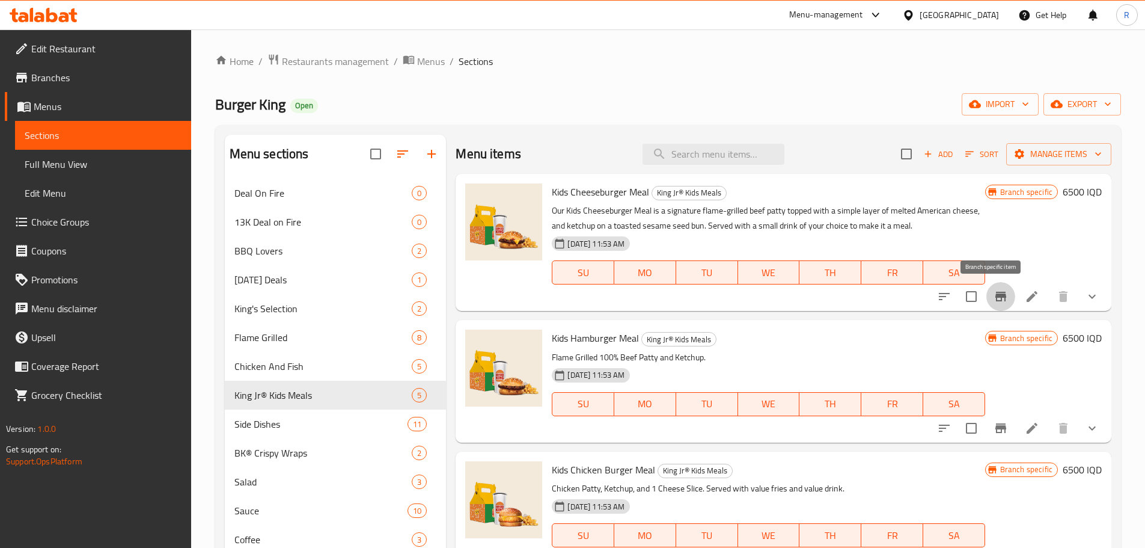
click at [995, 299] on icon "Branch-specific-item" at bounding box center [1000, 297] width 11 height 10
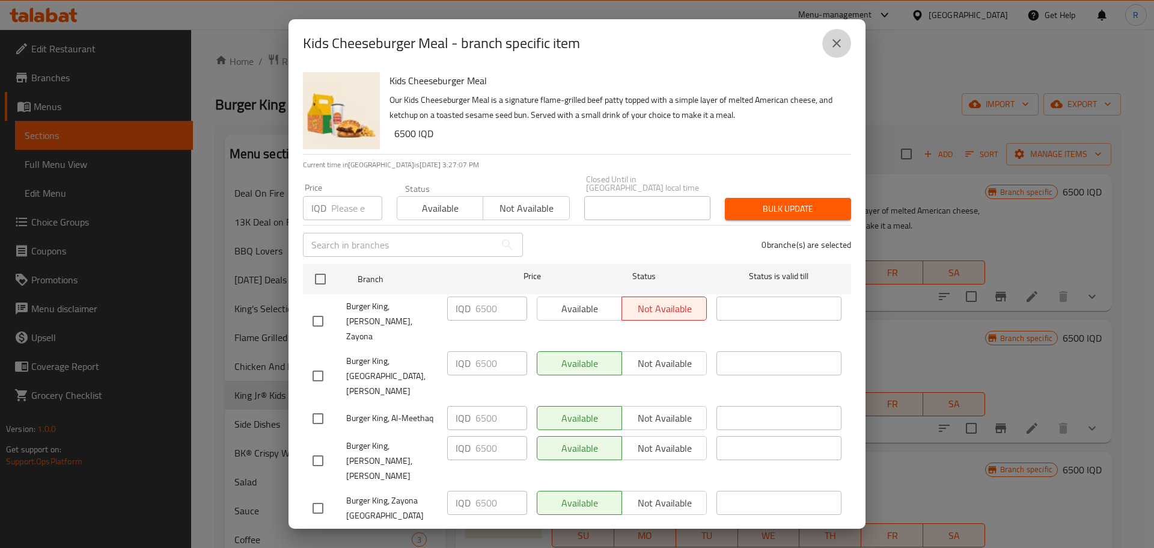
click at [836, 50] on icon "close" at bounding box center [837, 43] width 14 height 14
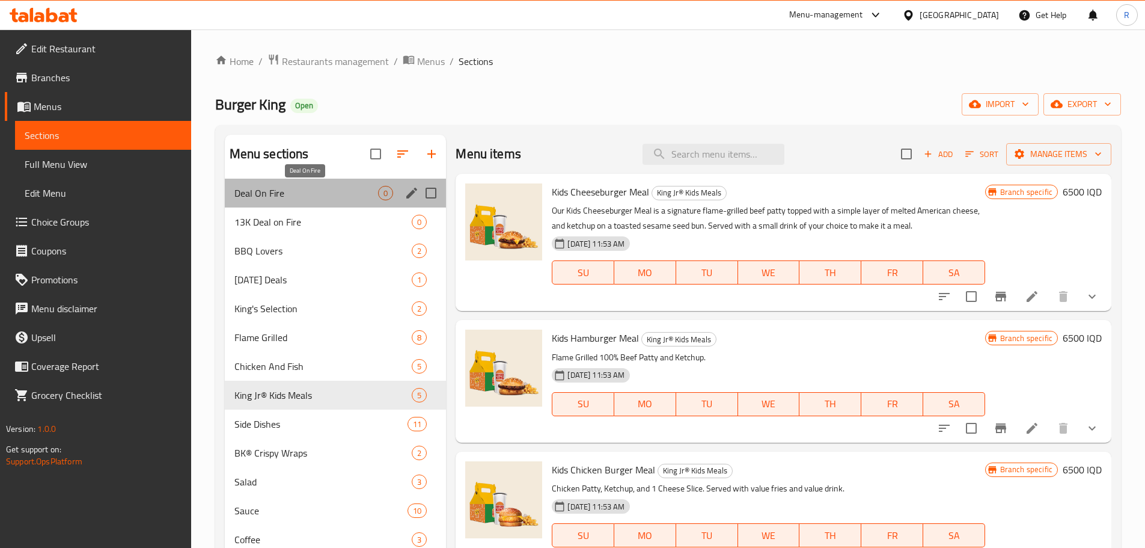
click at [271, 191] on span "Deal On Fire" at bounding box center [306, 193] width 144 height 14
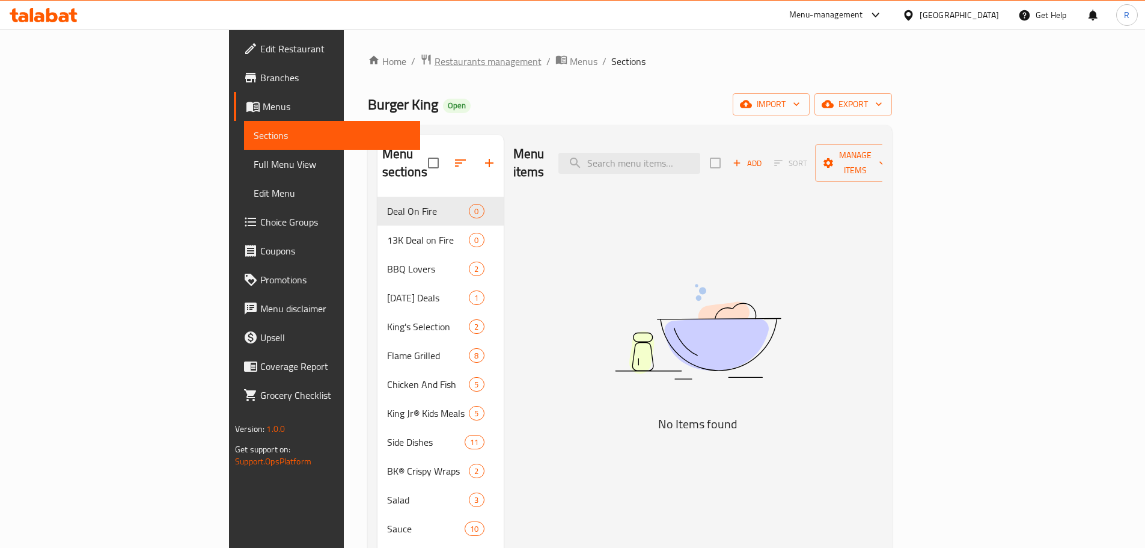
click at [435, 59] on span "Restaurants management" at bounding box center [488, 61] width 107 height 14
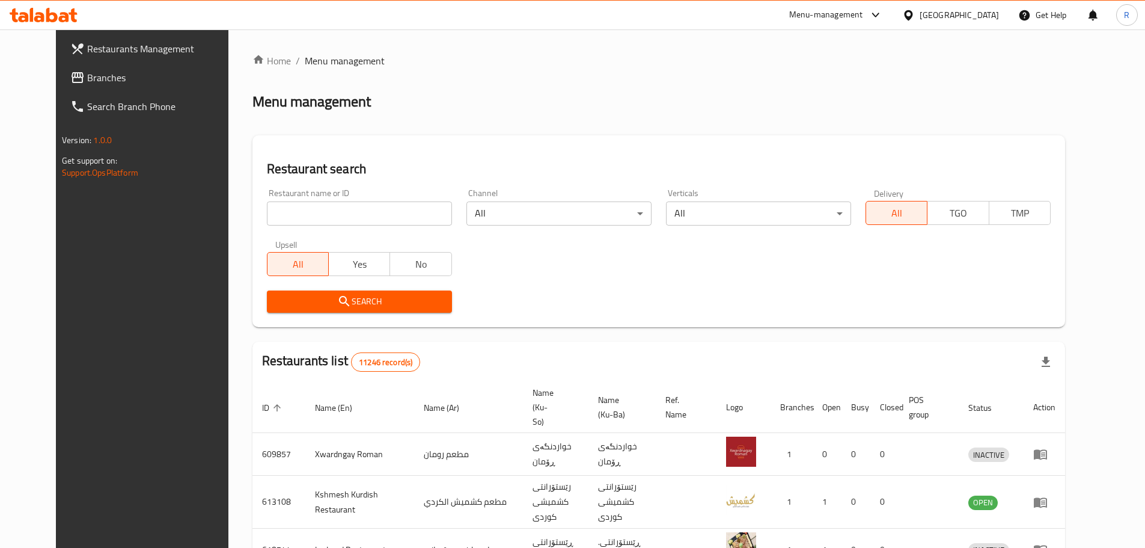
click at [351, 215] on input "search" at bounding box center [359, 213] width 185 height 24
type input "[PERSON_NAME]"
click at [337, 308] on icon "submit" at bounding box center [344, 301] width 14 height 14
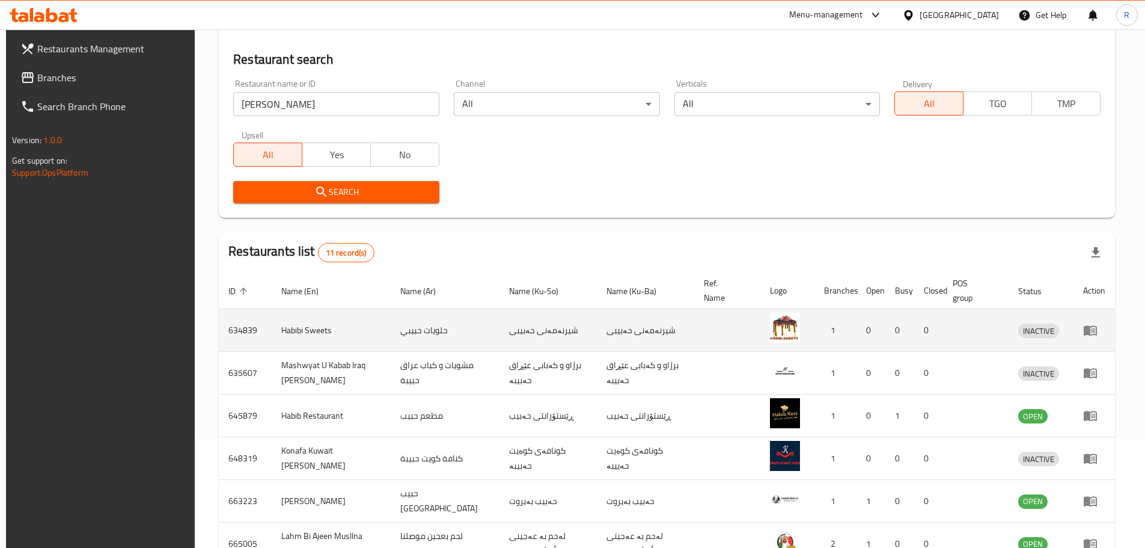
scroll to position [111, 0]
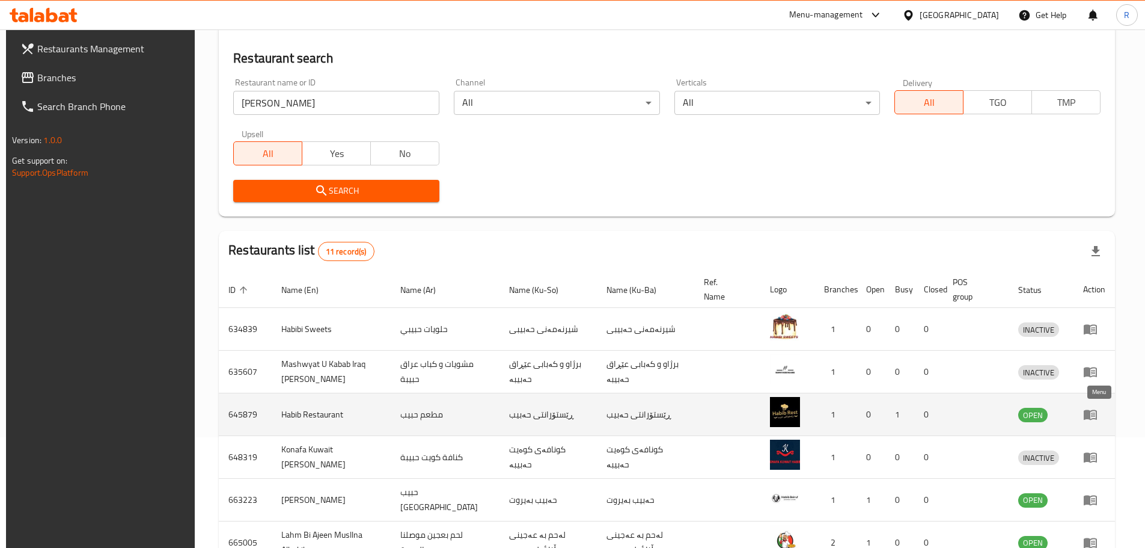
click at [1096, 415] on icon "enhanced table" at bounding box center [1090, 414] width 14 height 14
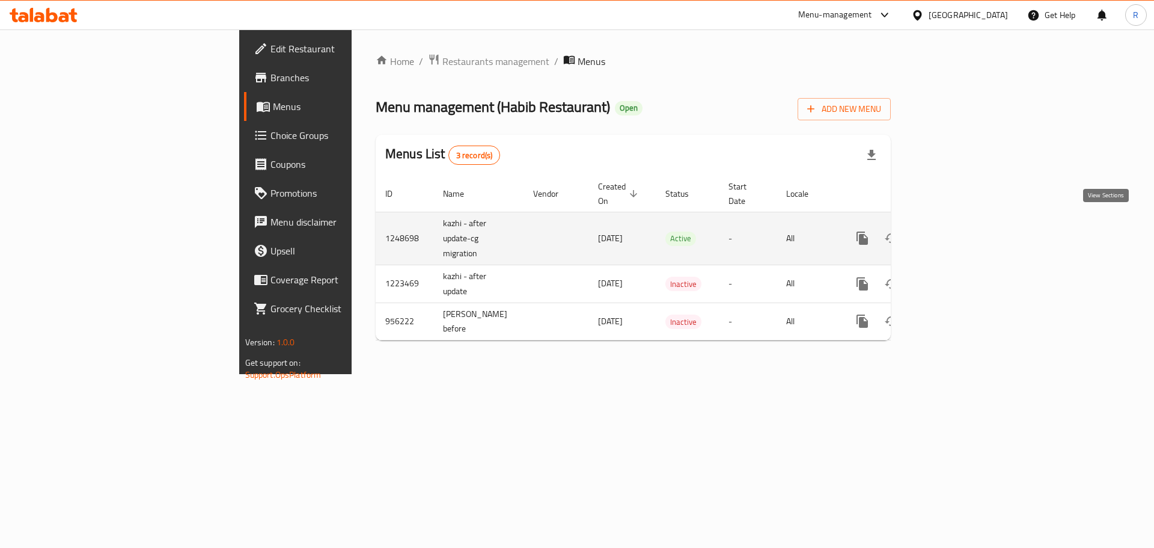
click at [955, 233] on icon "enhanced table" at bounding box center [949, 238] width 11 height 11
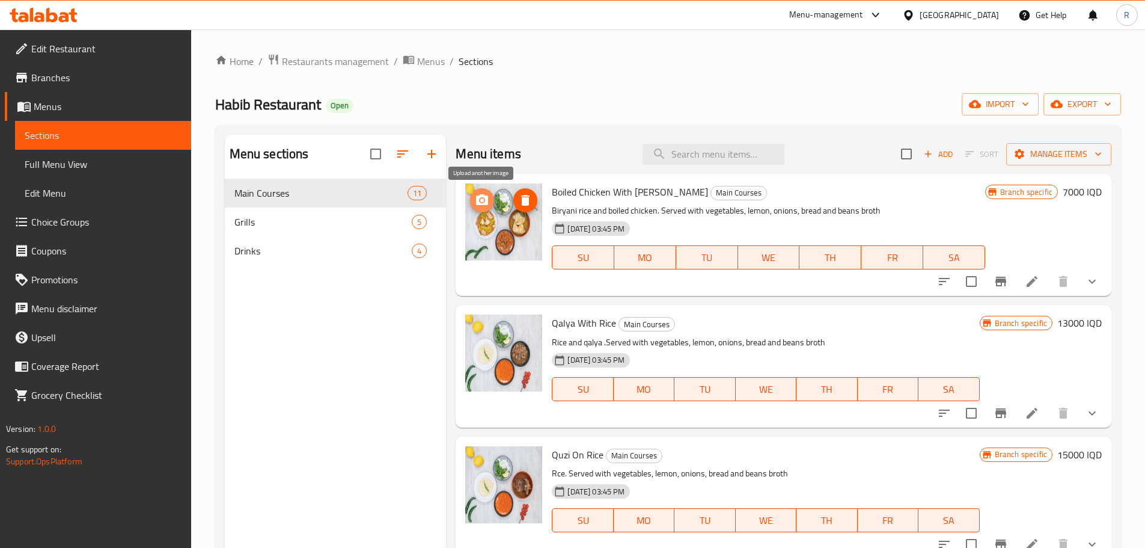
click at [481, 204] on icon "upload picture" at bounding box center [482, 199] width 12 height 11
click at [1089, 280] on icon "show more" at bounding box center [1092, 281] width 14 height 14
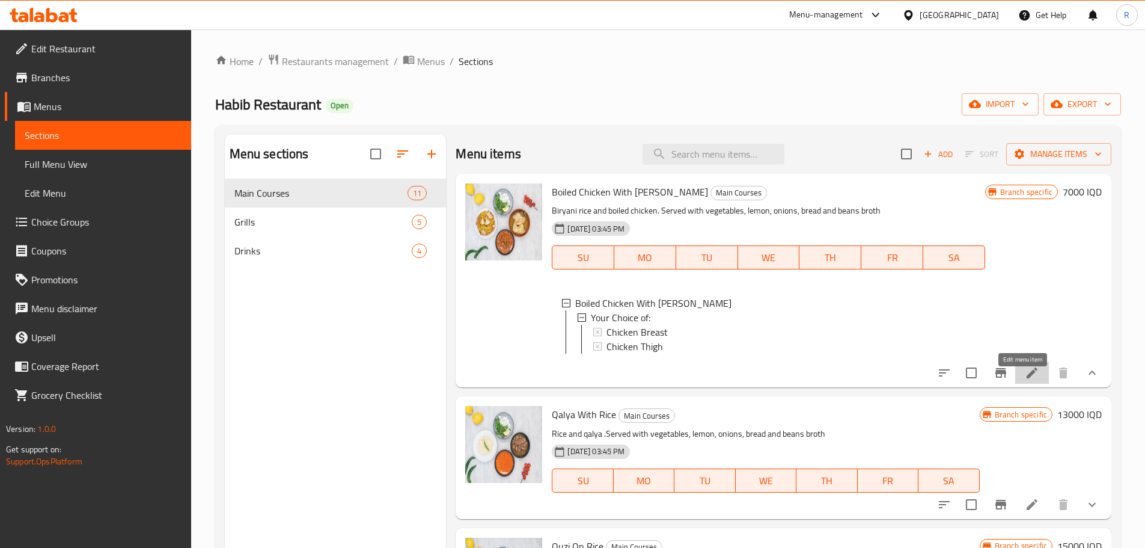
click at [1025, 380] on icon at bounding box center [1032, 372] width 14 height 14
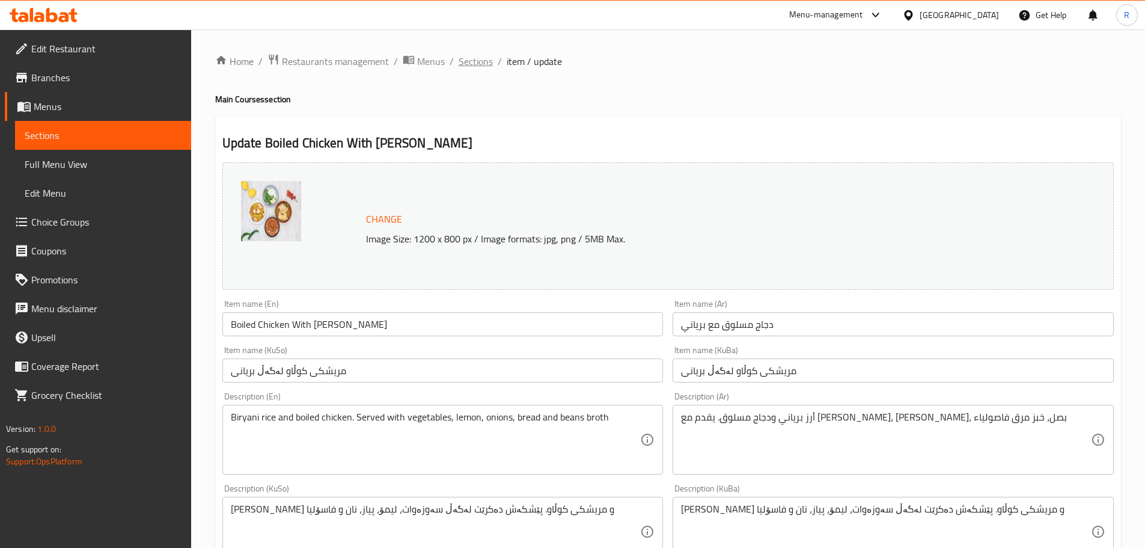
click at [483, 57] on span "Sections" at bounding box center [476, 61] width 34 height 14
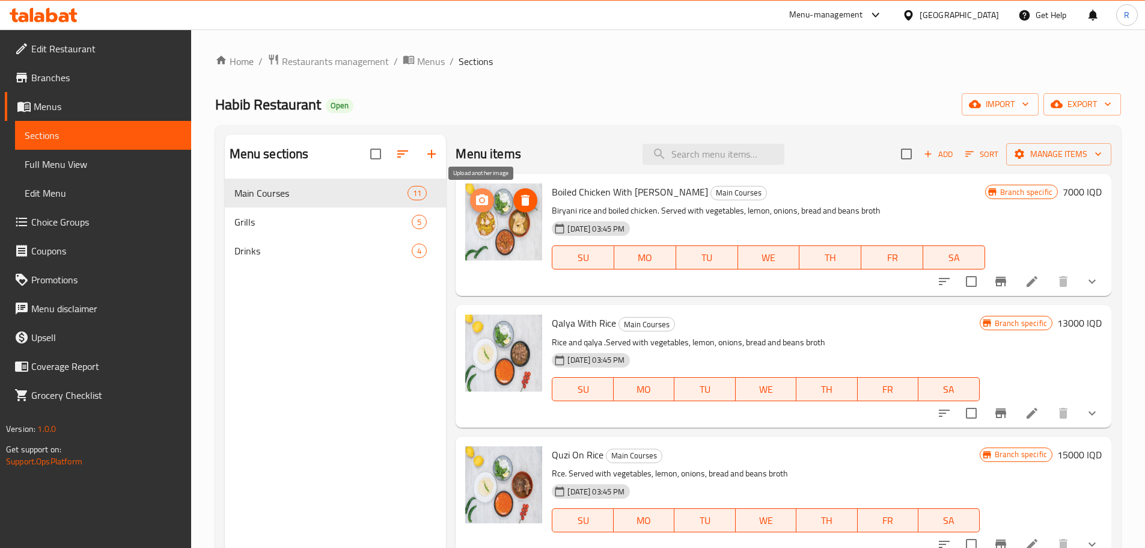
click at [482, 203] on icon "upload picture" at bounding box center [482, 199] width 12 height 11
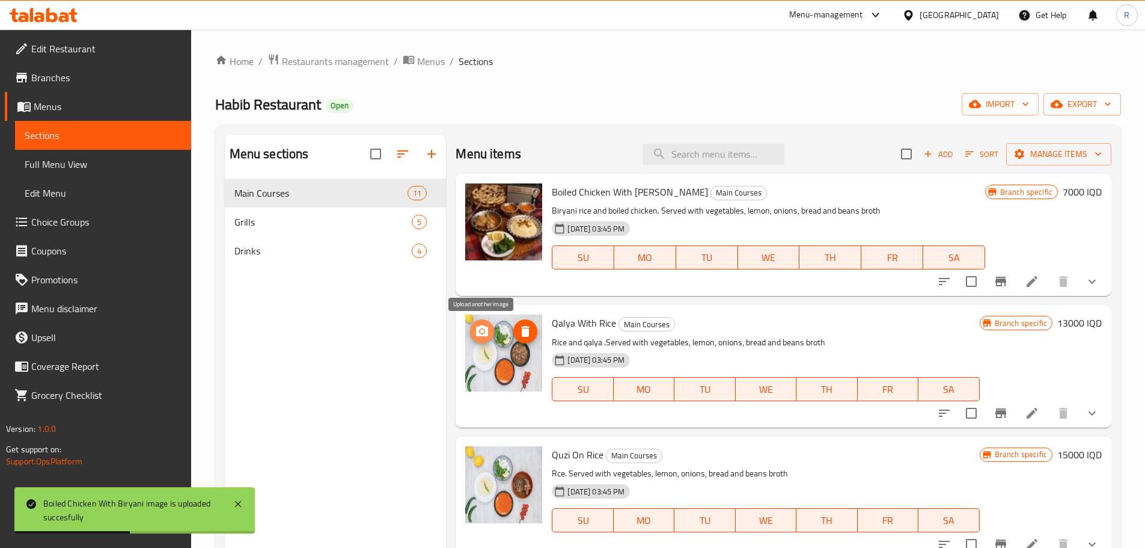
click at [483, 327] on icon "upload picture" at bounding box center [482, 330] width 12 height 11
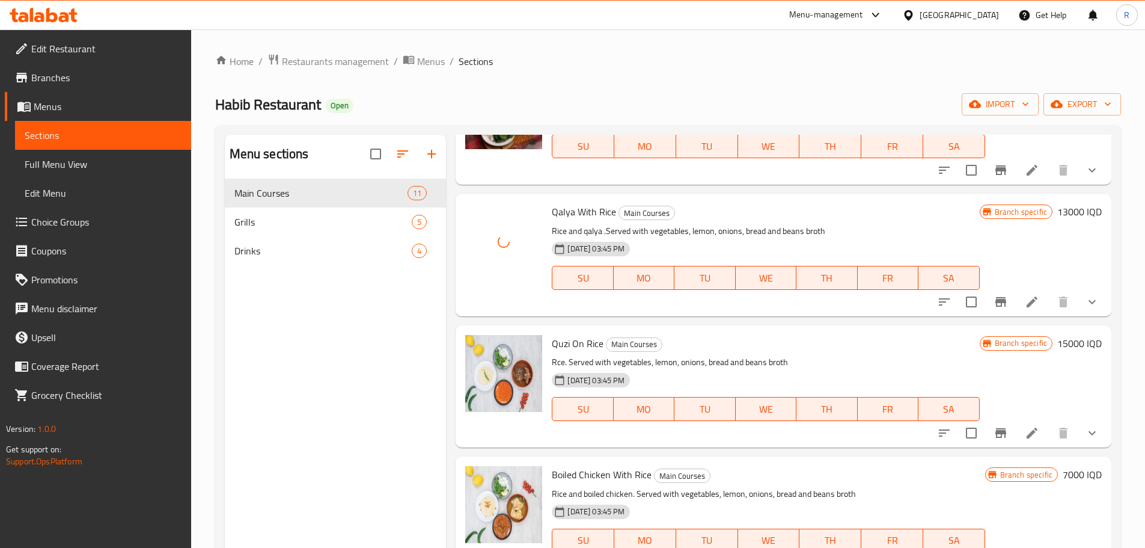
scroll to position [111, 0]
click at [489, 351] on icon "upload picture" at bounding box center [482, 352] width 14 height 14
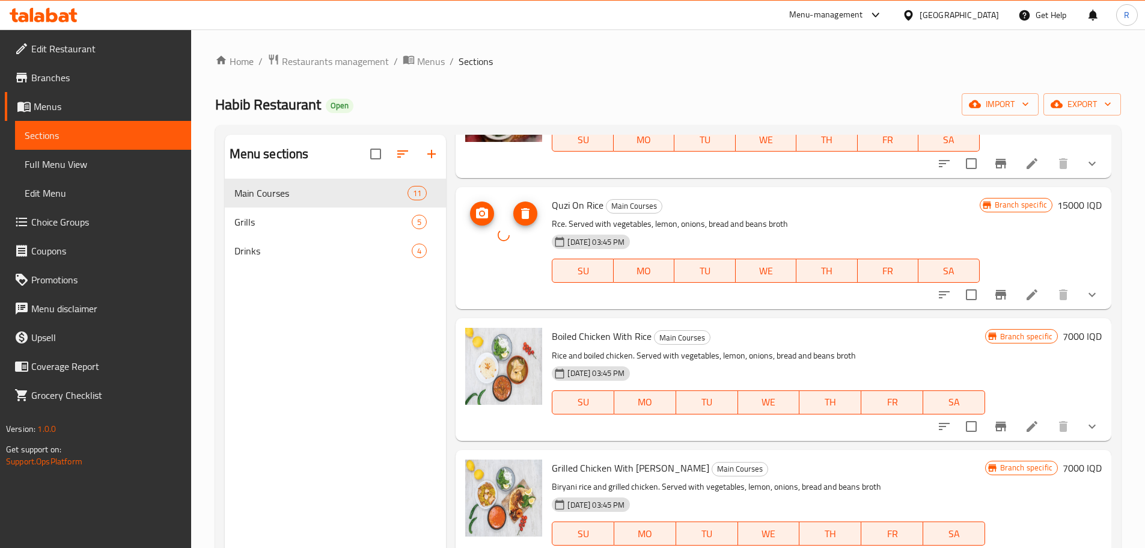
scroll to position [249, 0]
click at [481, 346] on circle "upload picture" at bounding box center [482, 345] width 4 height 4
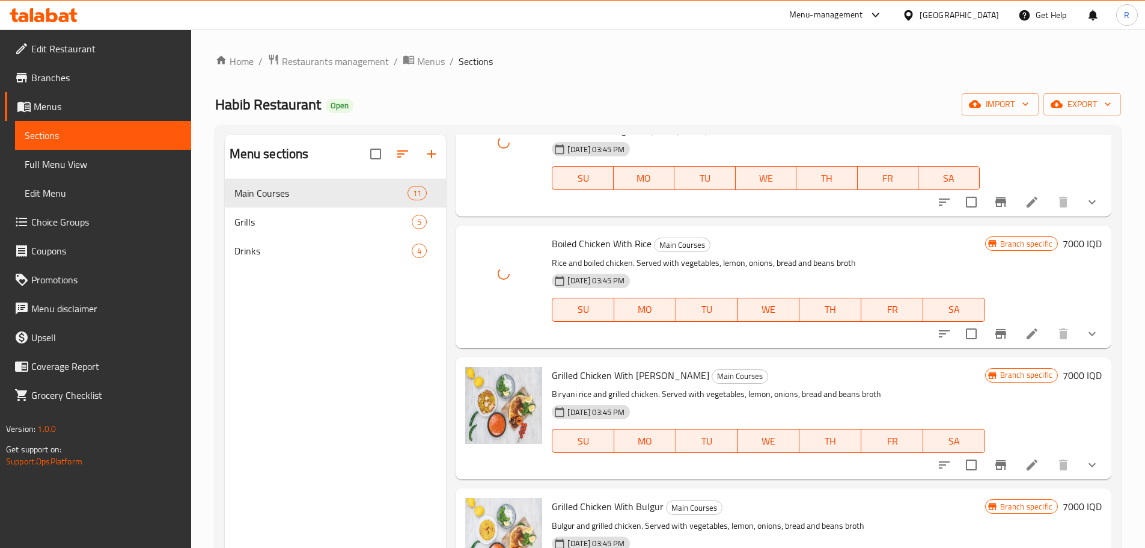
scroll to position [347, 0]
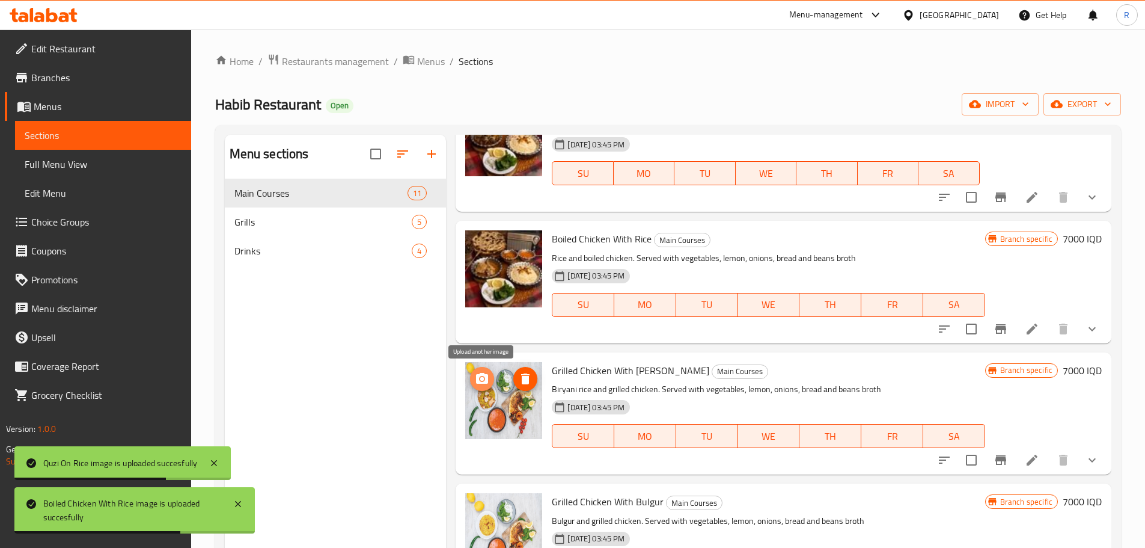
click at [480, 387] on button "upload picture" at bounding box center [482, 379] width 24 height 24
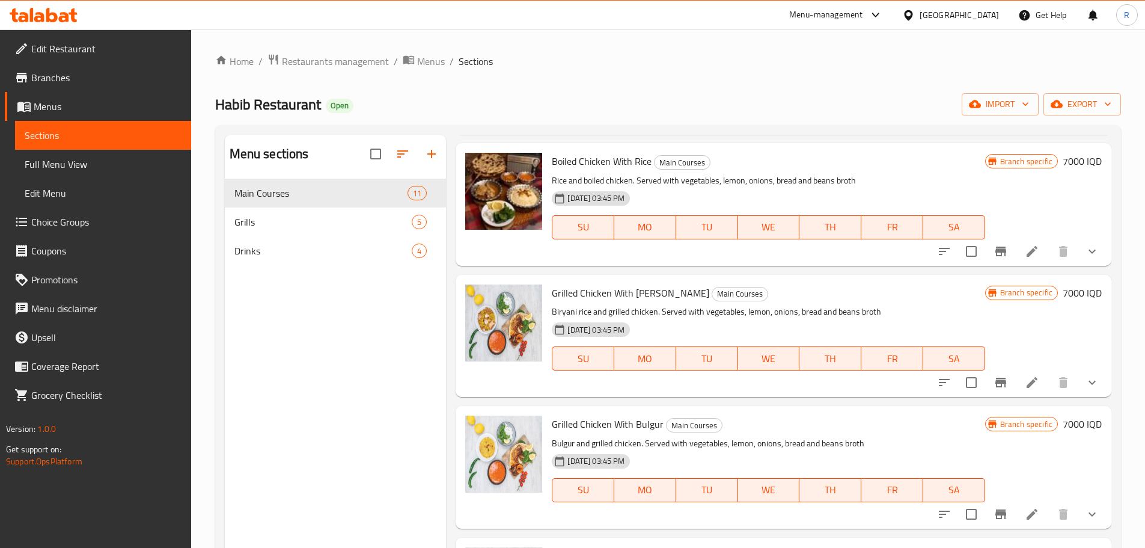
scroll to position [429, 0]
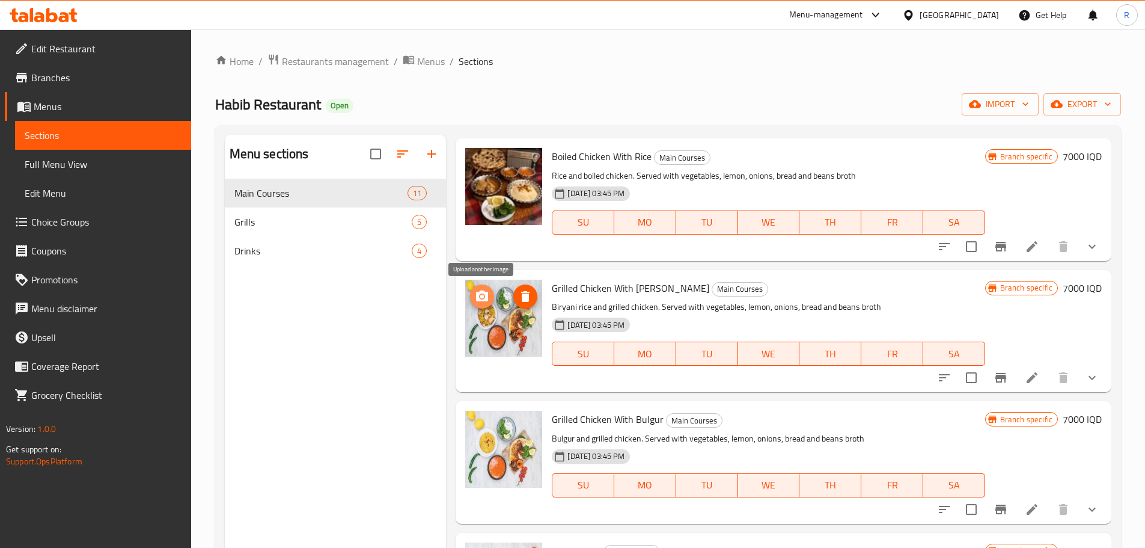
click at [480, 301] on icon "upload picture" at bounding box center [482, 295] width 12 height 11
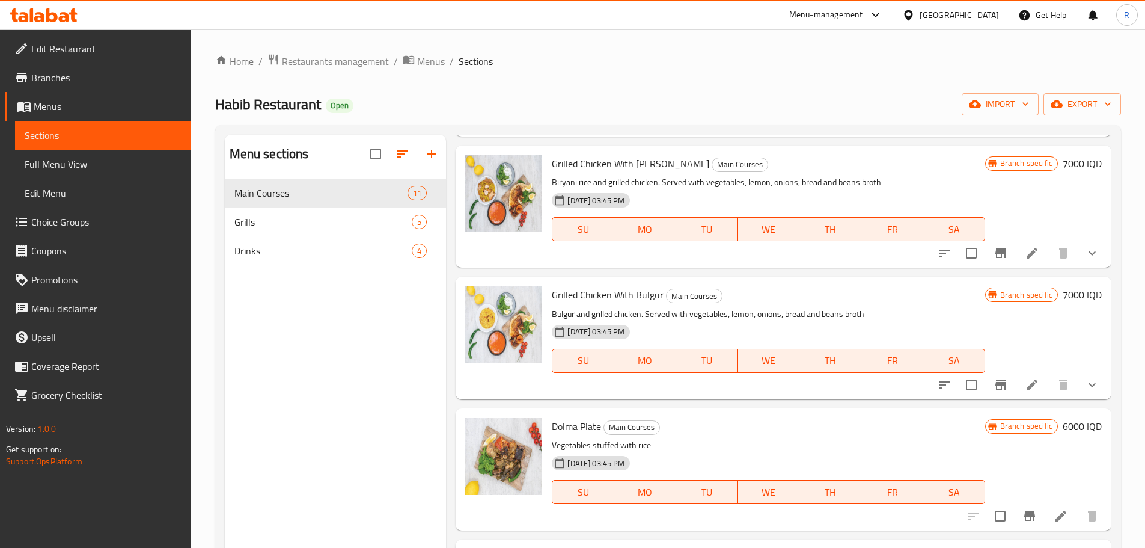
scroll to position [558, 0]
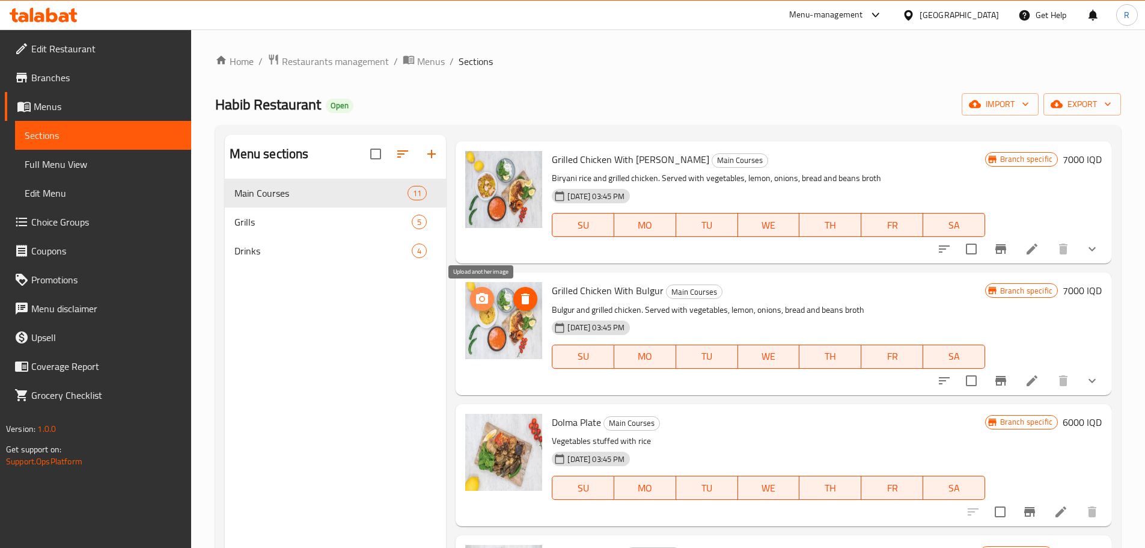
click at [486, 299] on icon "upload picture" at bounding box center [482, 298] width 12 height 11
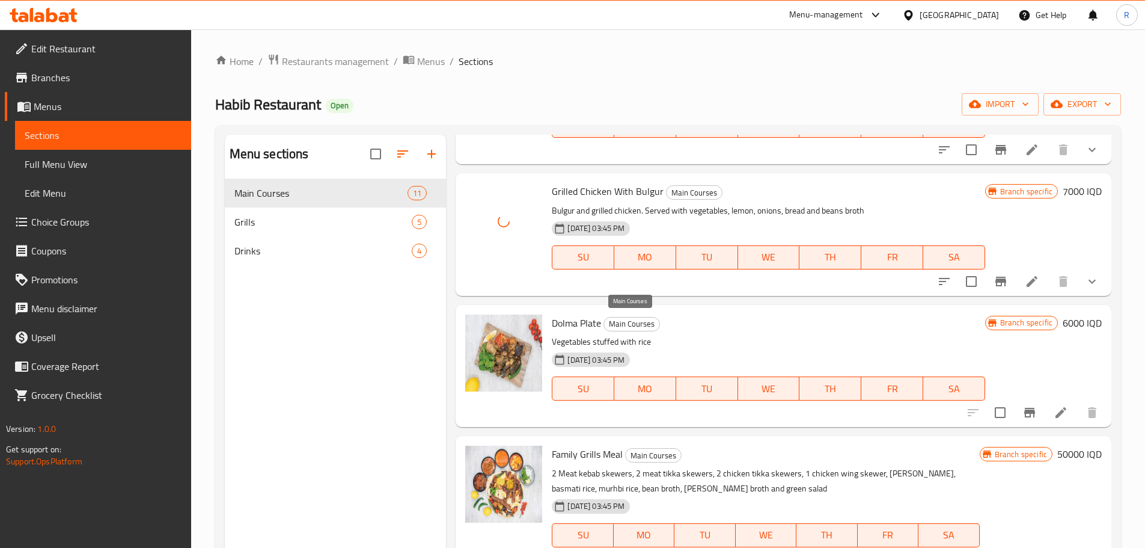
scroll to position [658, 0]
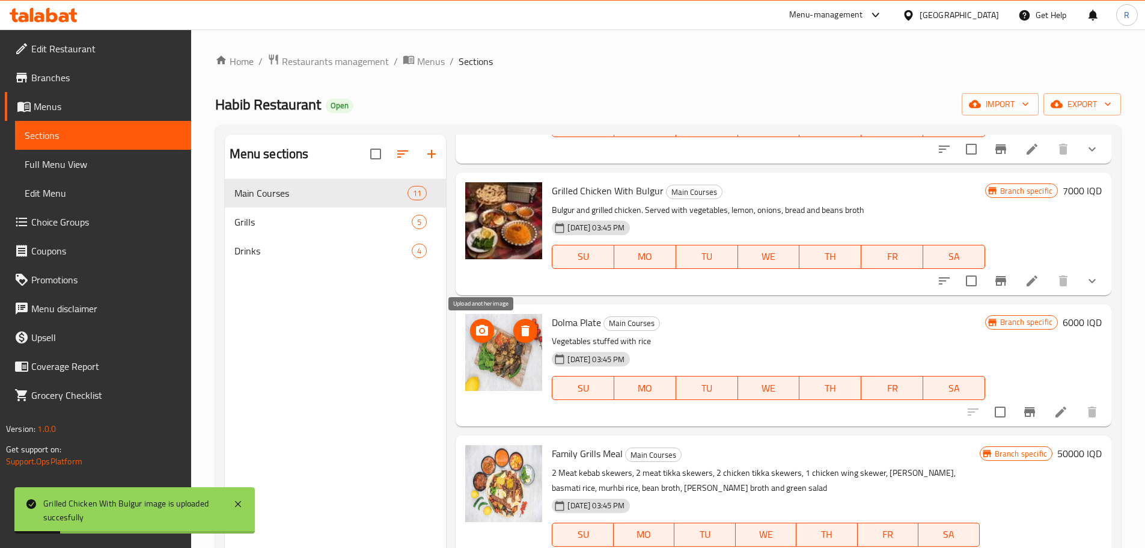
click at [476, 335] on icon "upload picture" at bounding box center [482, 330] width 14 height 14
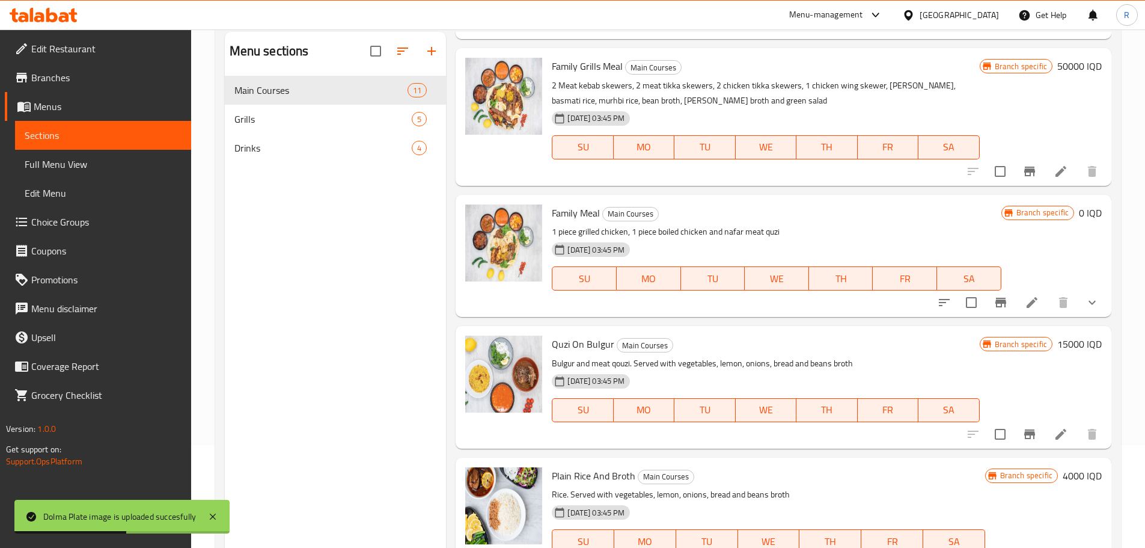
scroll to position [168, 0]
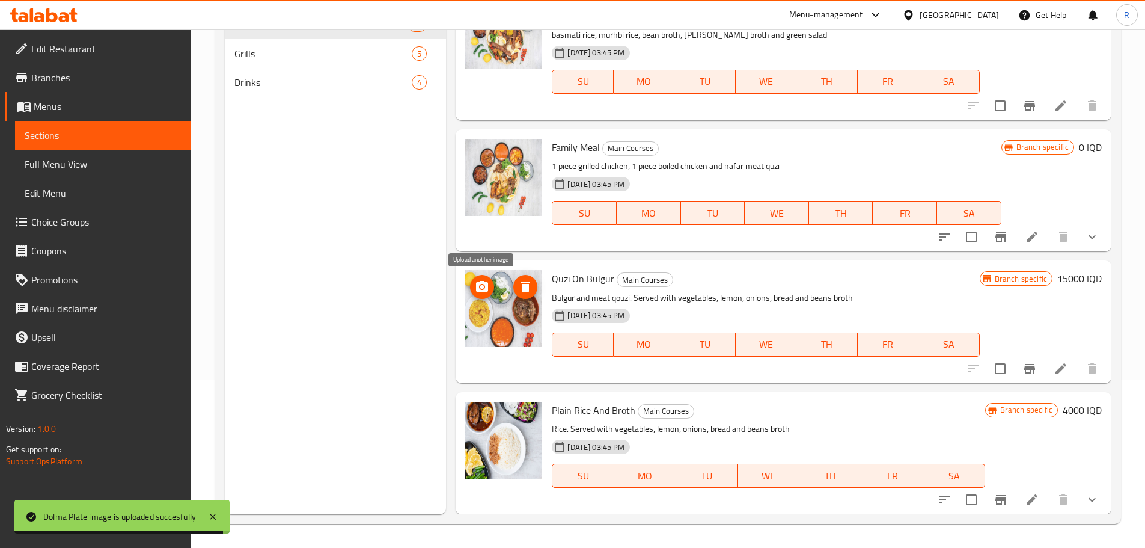
click at [478, 294] on icon "upload picture" at bounding box center [482, 287] width 14 height 14
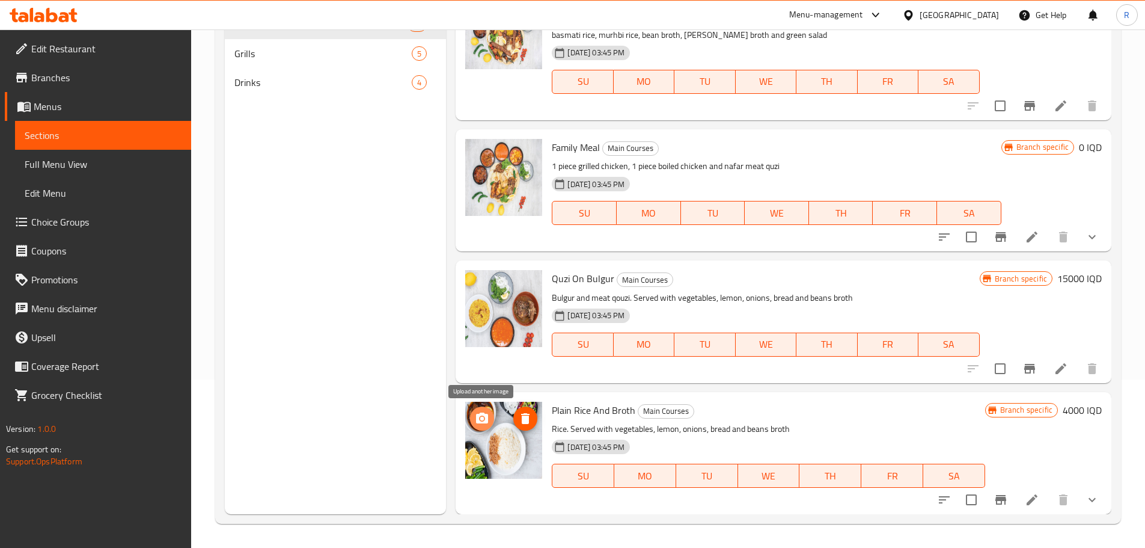
click at [481, 417] on circle "upload picture" at bounding box center [482, 418] width 4 height 4
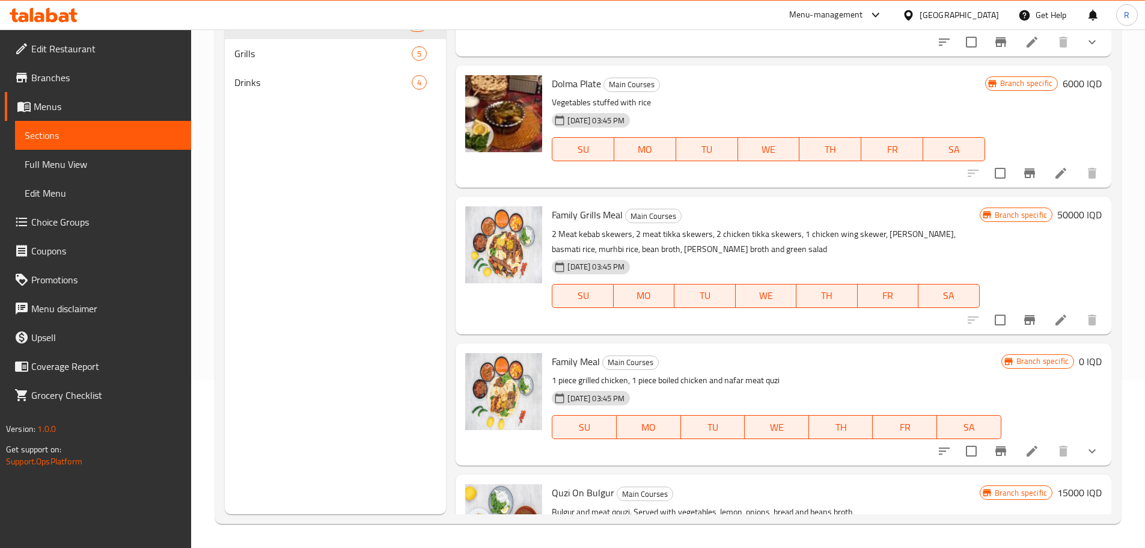
scroll to position [942, 0]
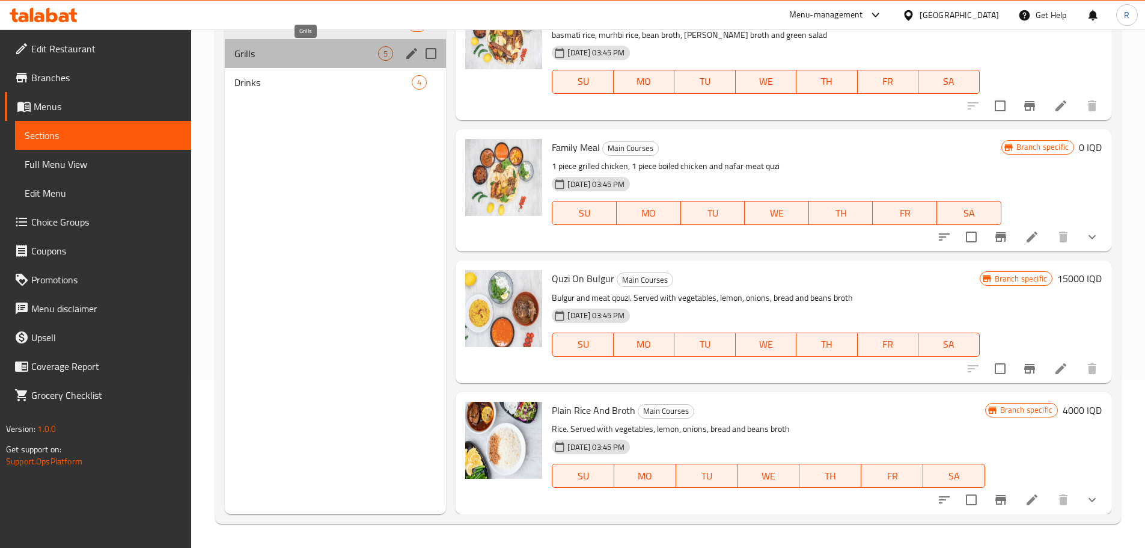
click at [264, 52] on span "Grills" at bounding box center [306, 53] width 144 height 14
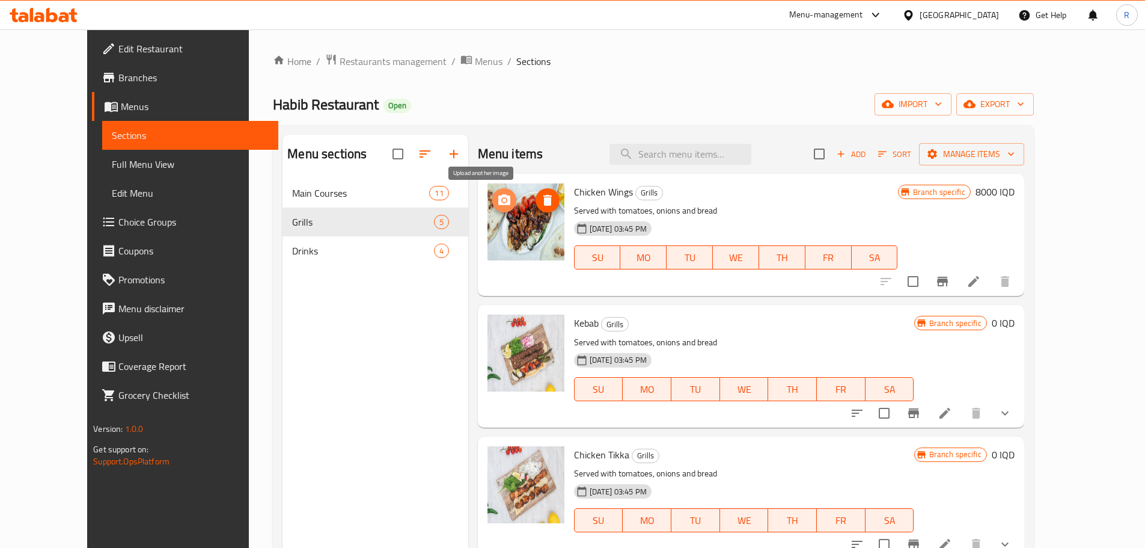
click at [498, 200] on icon "upload picture" at bounding box center [504, 199] width 12 height 11
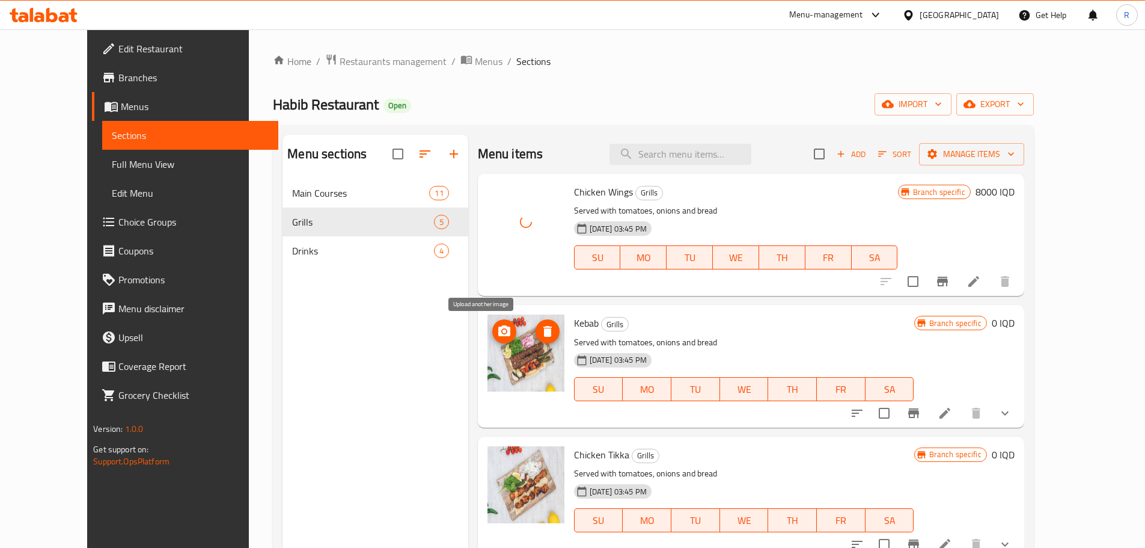
click at [502, 332] on circle "upload picture" at bounding box center [504, 331] width 4 height 4
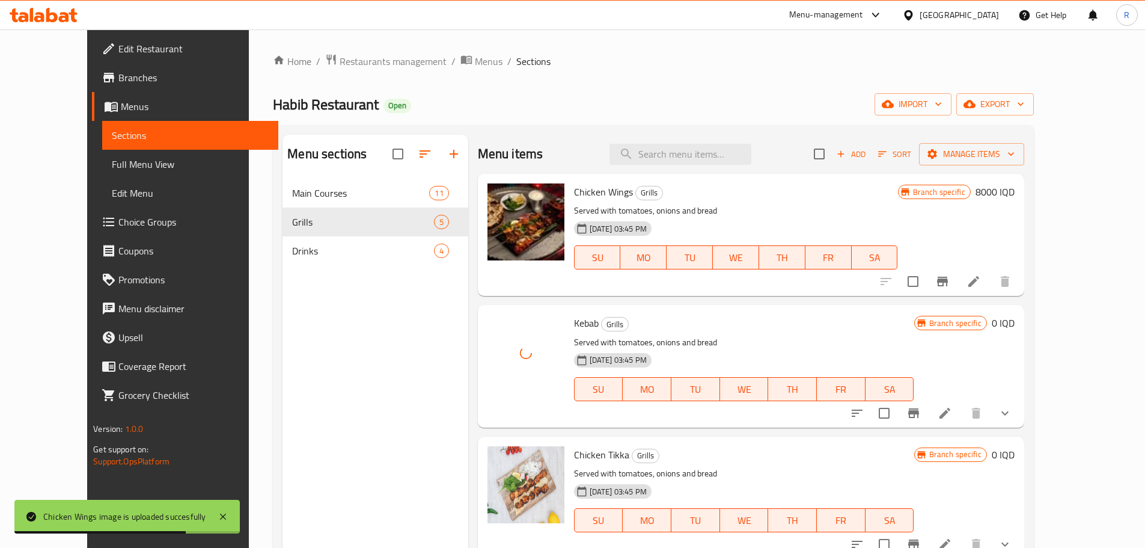
scroll to position [154, 0]
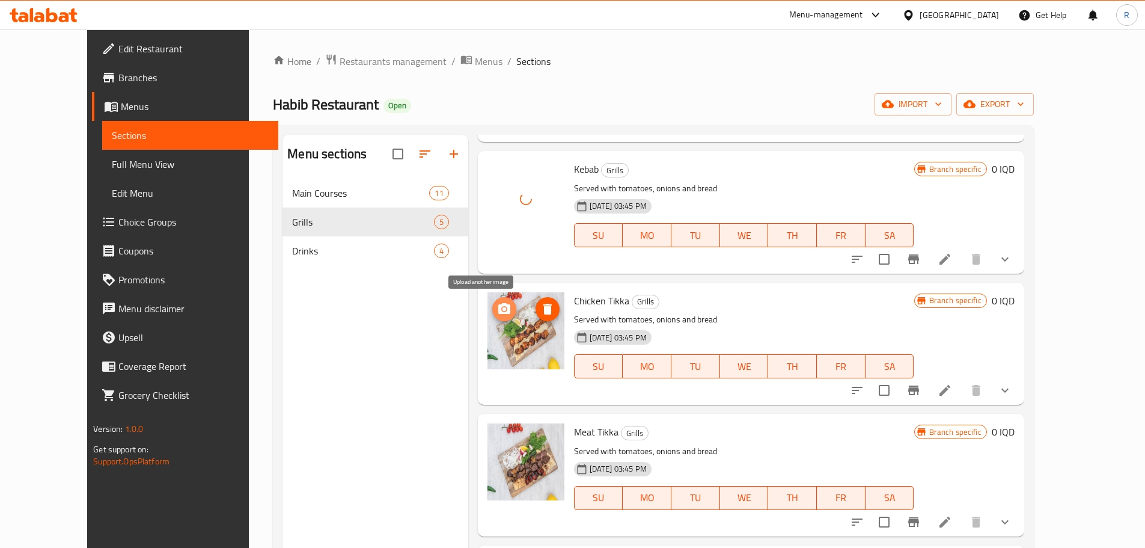
click at [498, 308] on icon "upload picture" at bounding box center [504, 308] width 12 height 11
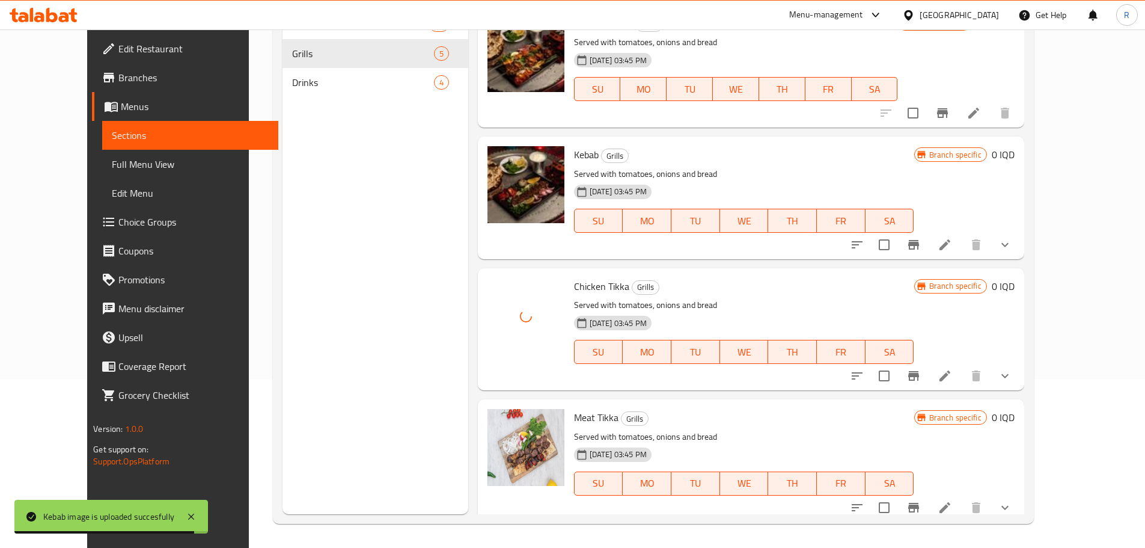
scroll to position [0, 0]
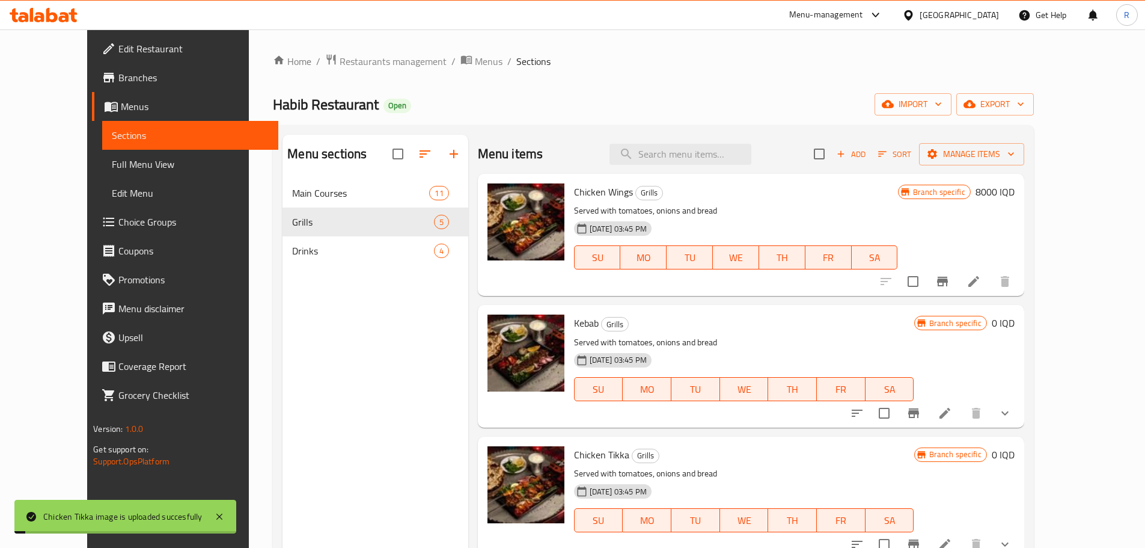
click at [706, 324] on h6 "Kebab Grills" at bounding box center [744, 322] width 340 height 17
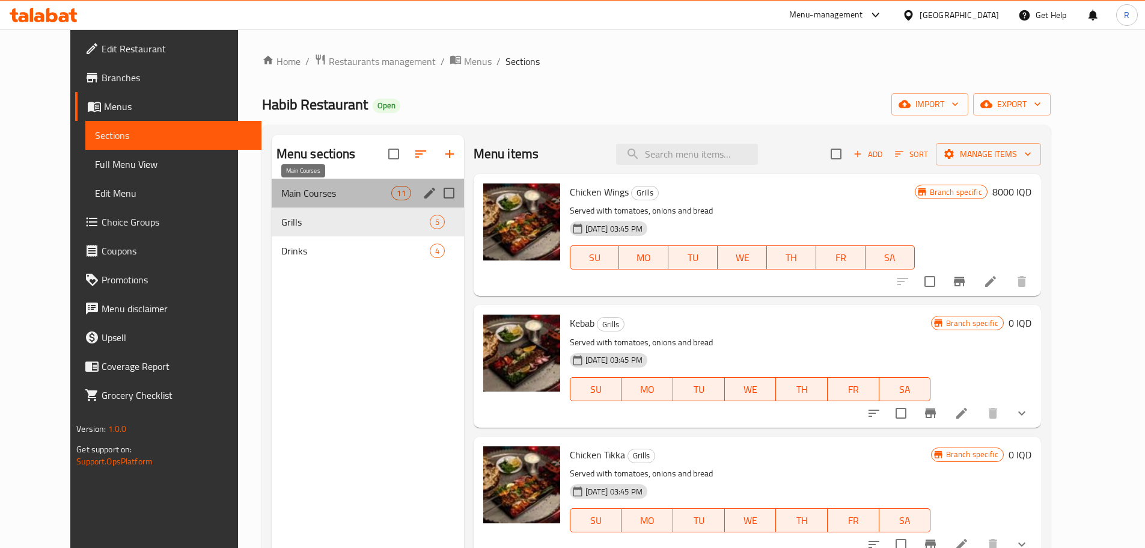
click at [343, 195] on span "Main Courses" at bounding box center [336, 193] width 111 height 14
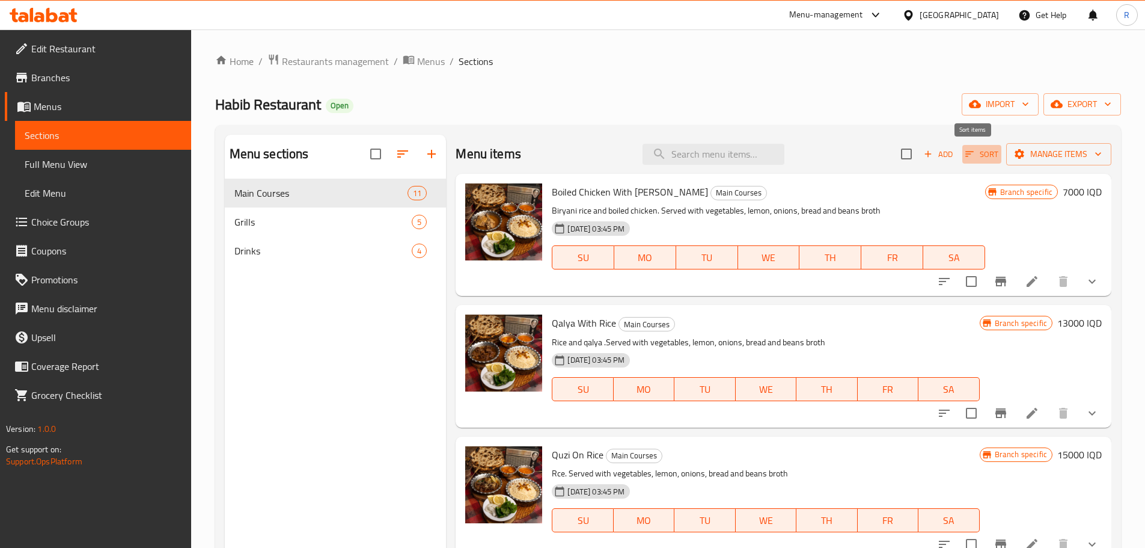
click at [964, 156] on icon "button" at bounding box center [969, 153] width 11 height 11
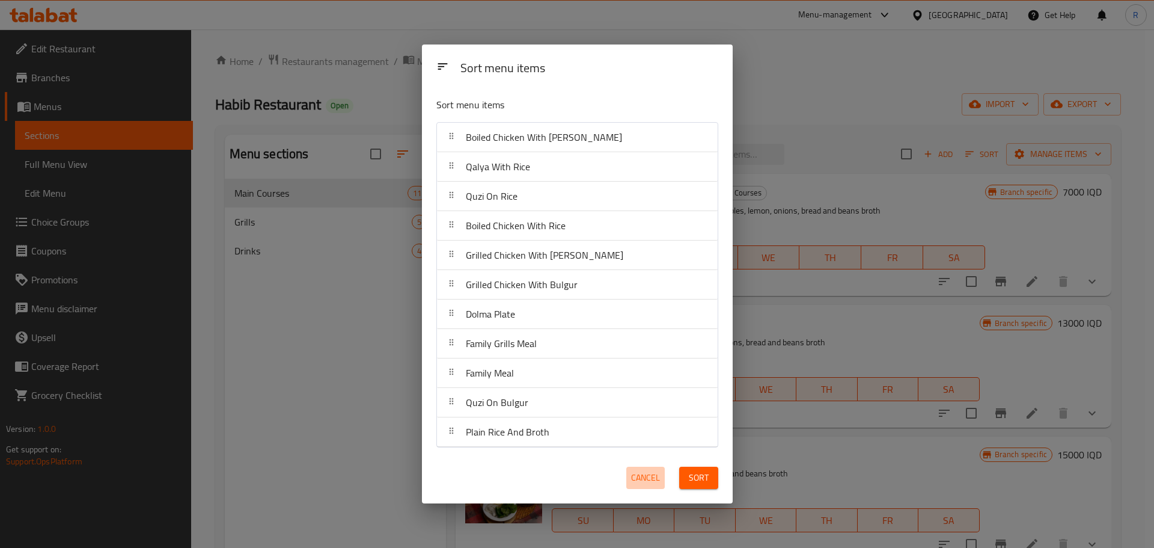
click at [641, 480] on span "Cancel" at bounding box center [645, 477] width 29 height 15
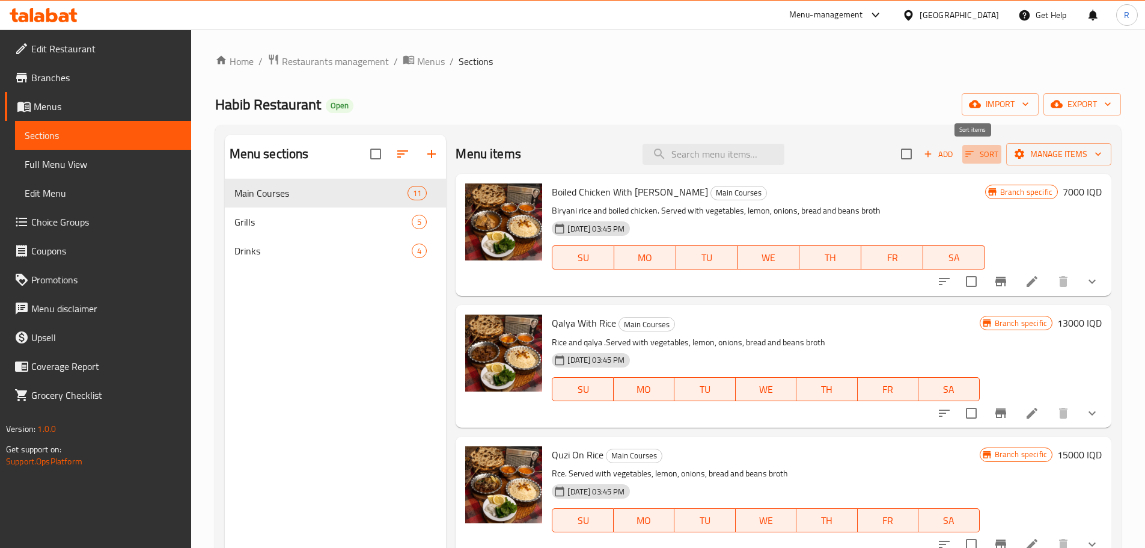
click at [967, 156] on span "Sort" at bounding box center [981, 154] width 33 height 14
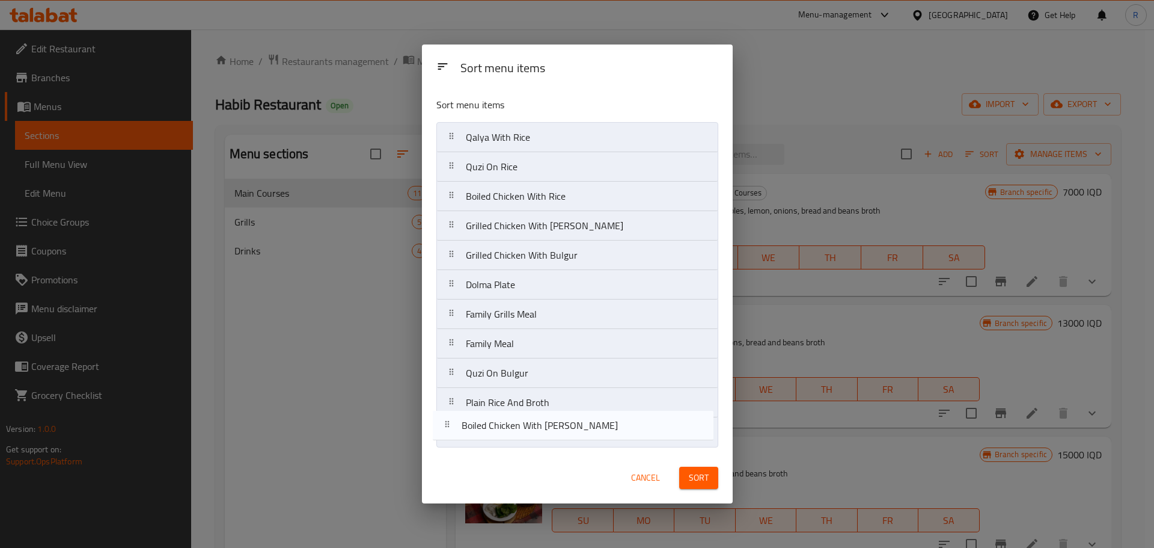
drag, startPoint x: 589, startPoint y: 136, endPoint x: 585, endPoint y: 436, distance: 300.0
click at [585, 436] on nav "Boiled Chicken With Biryani Qalya With Rice Quzi On Rice Boiled Chicken With Ri…" at bounding box center [577, 284] width 282 height 325
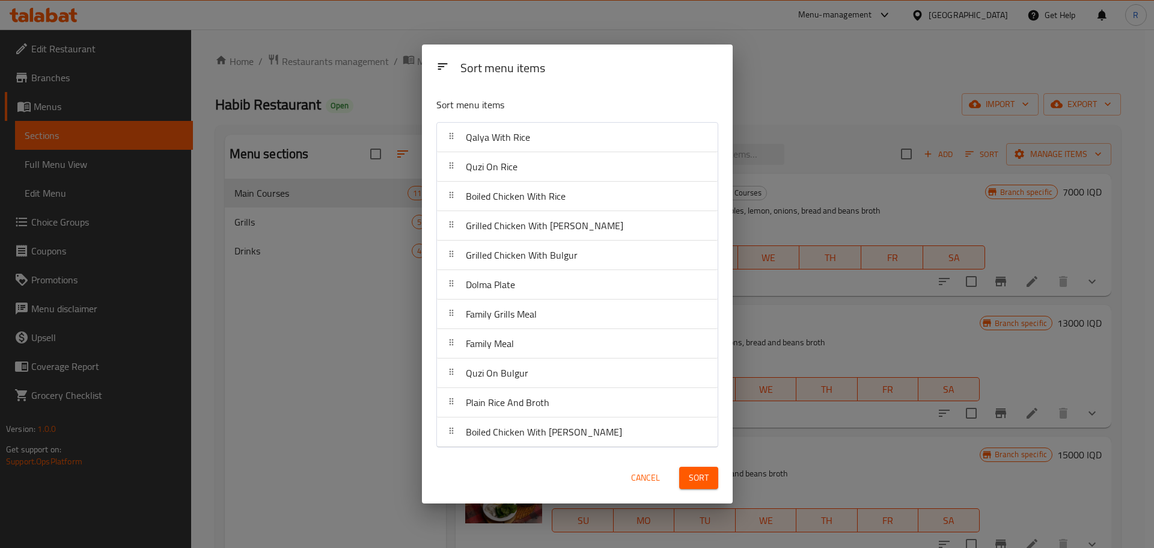
click at [714, 482] on button "Sort" at bounding box center [698, 477] width 39 height 22
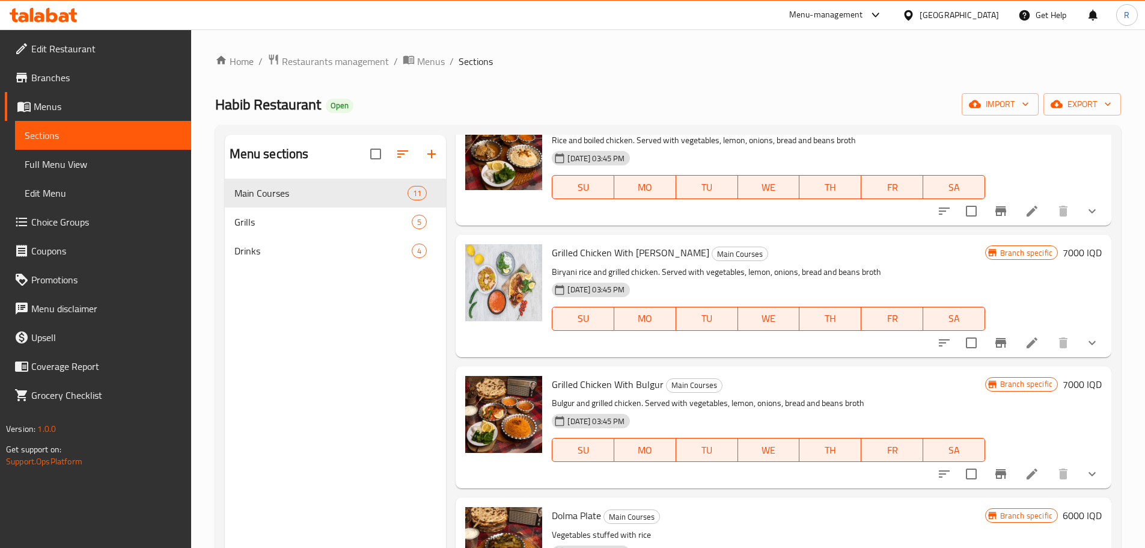
scroll to position [332, 0]
click at [937, 342] on icon "sort-choices" at bounding box center [944, 343] width 14 height 14
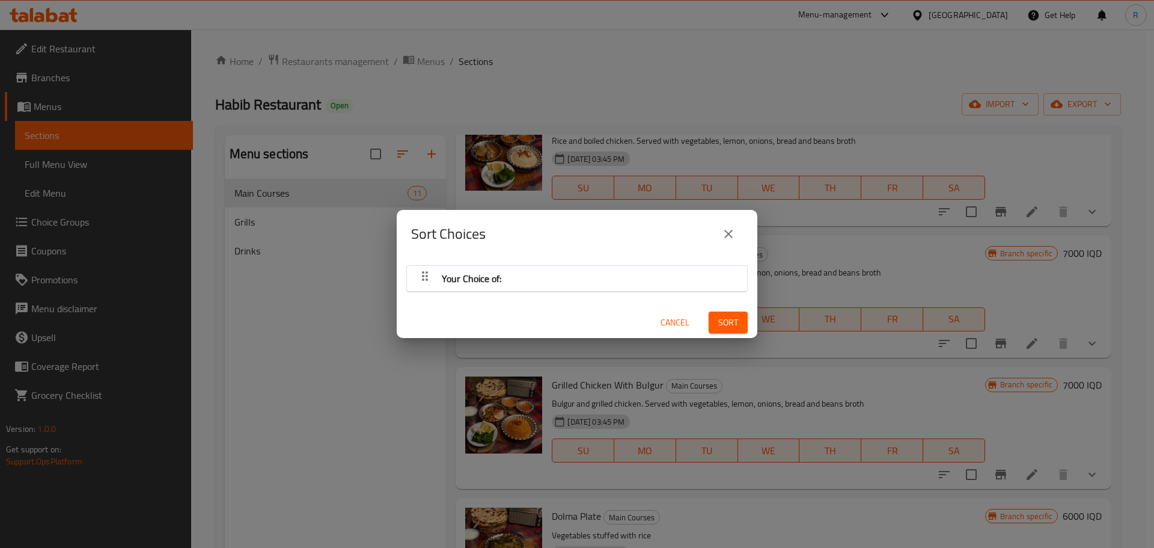
click at [728, 236] on icon "close" at bounding box center [728, 234] width 14 height 14
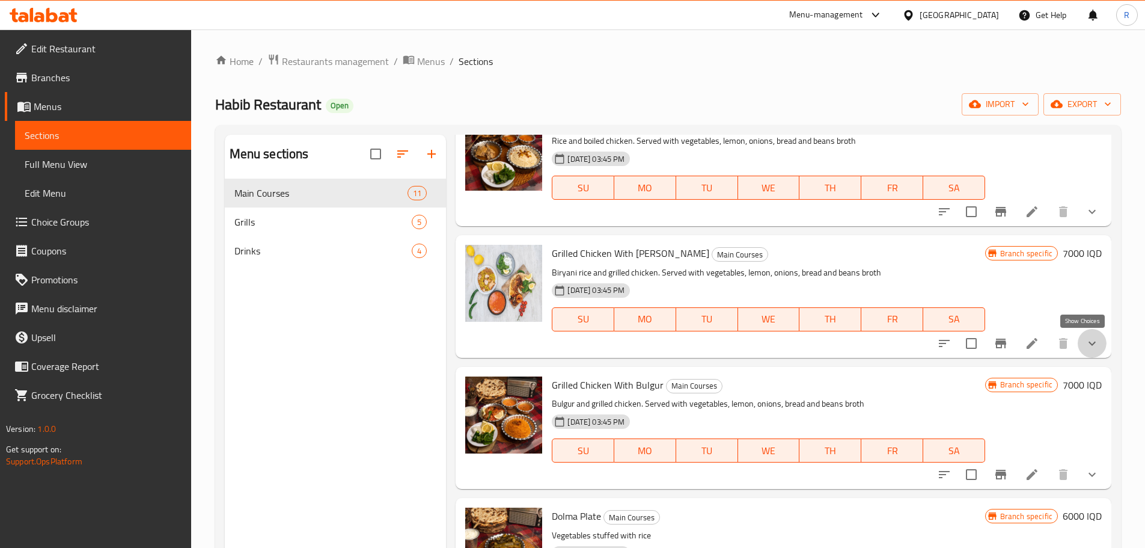
click at [1086, 344] on icon "show more" at bounding box center [1092, 343] width 14 height 14
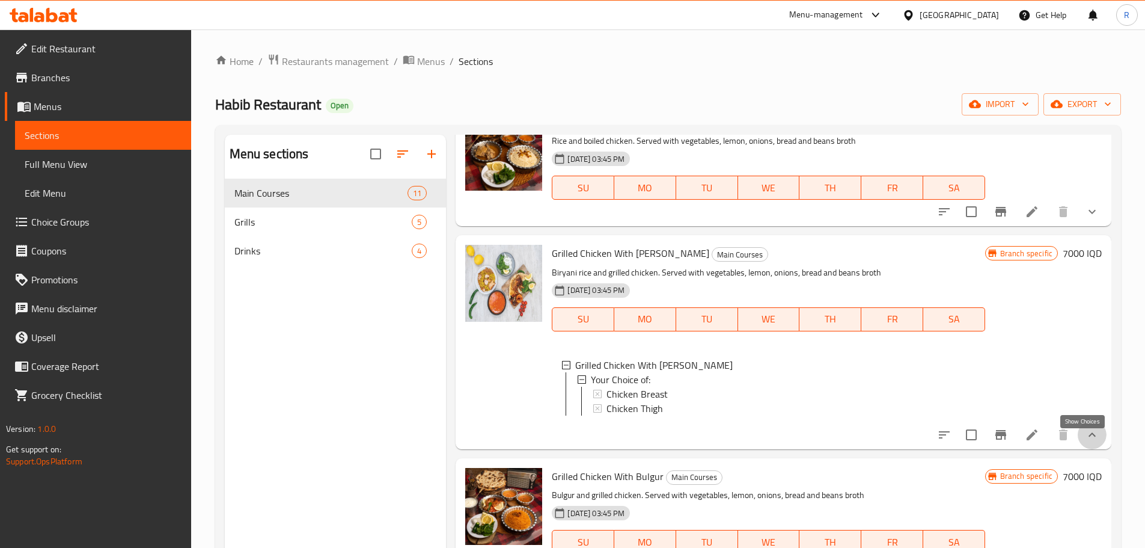
click at [1085, 442] on icon "show more" at bounding box center [1092, 434] width 14 height 14
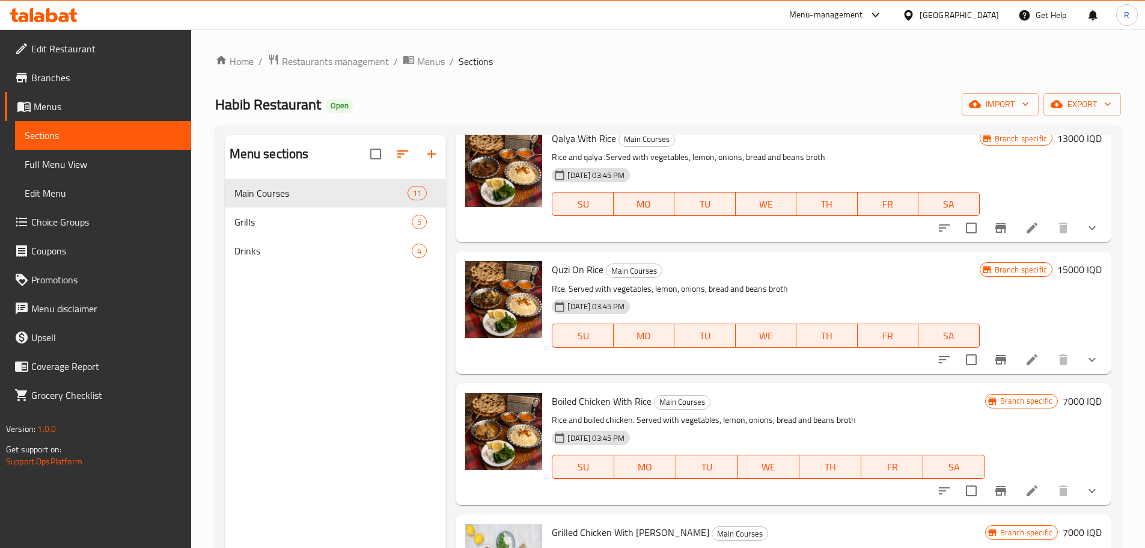
scroll to position [0, 0]
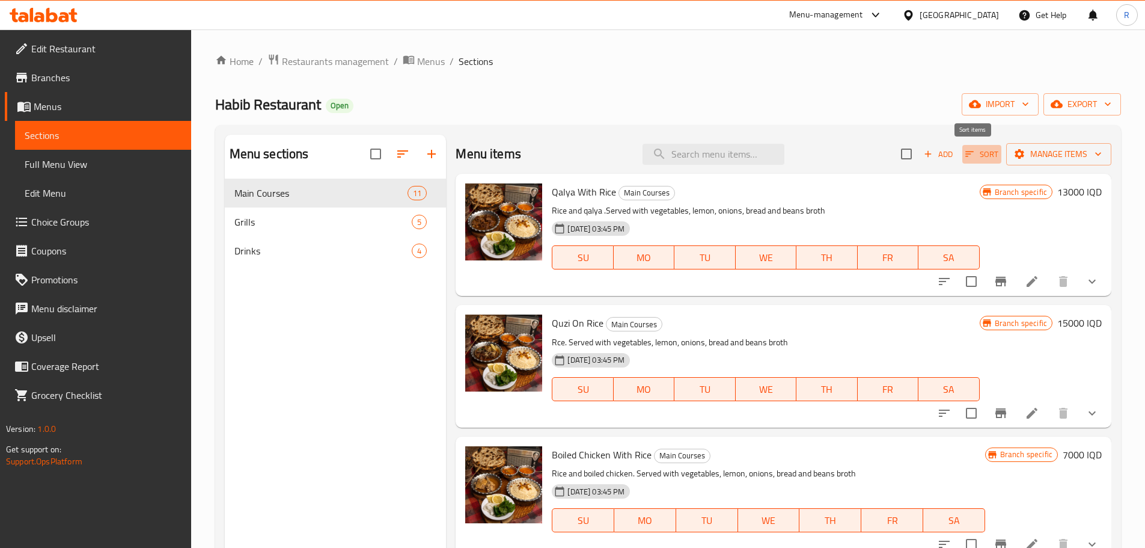
click at [964, 151] on icon "button" at bounding box center [969, 153] width 11 height 11
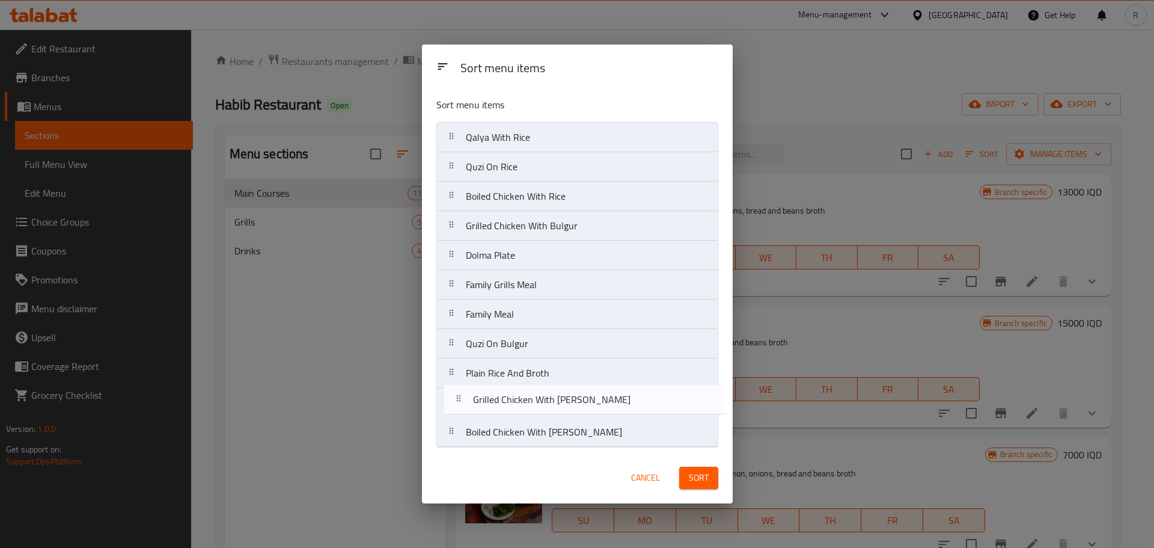
drag, startPoint x: 551, startPoint y: 231, endPoint x: 559, endPoint y: 412, distance: 181.1
click at [559, 412] on nav "Qalya With Rice Quzi On Rice Boiled Chicken With Rice Grilled Chicken With Biry…" at bounding box center [577, 284] width 282 height 325
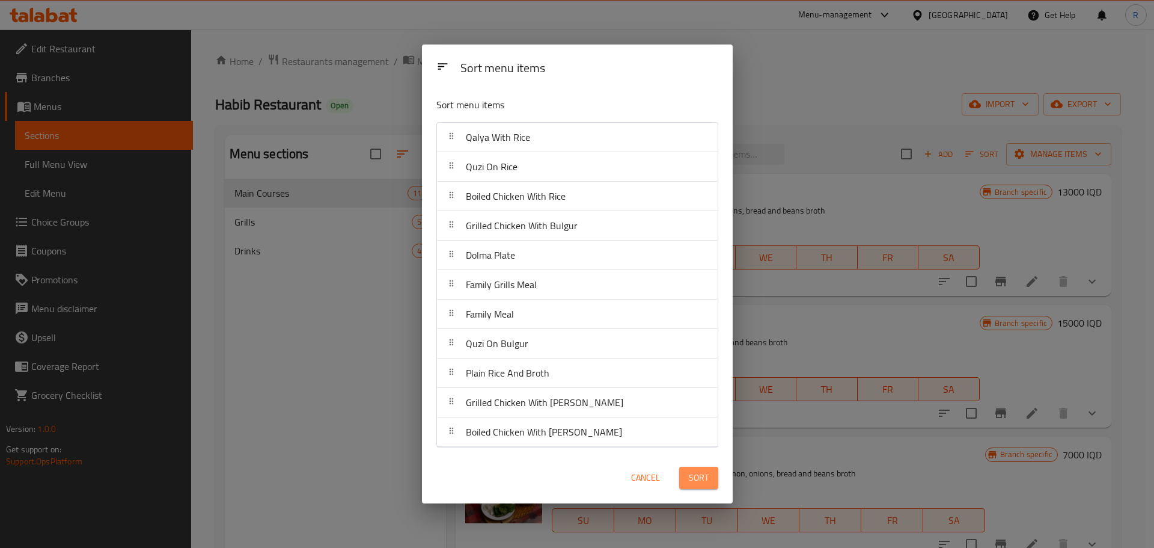
click at [700, 485] on button "Sort" at bounding box center [698, 477] width 39 height 22
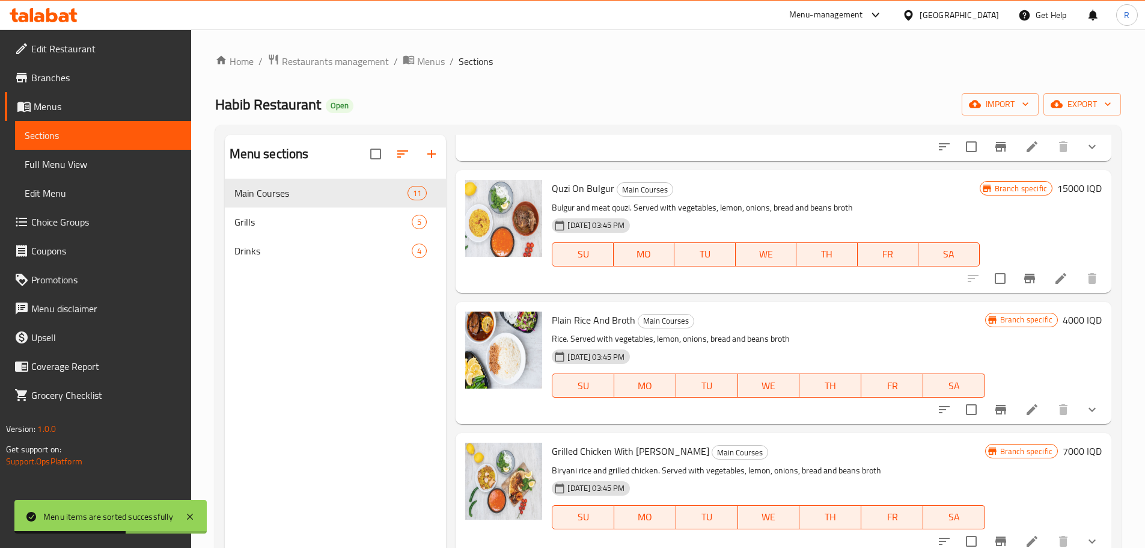
scroll to position [942, 0]
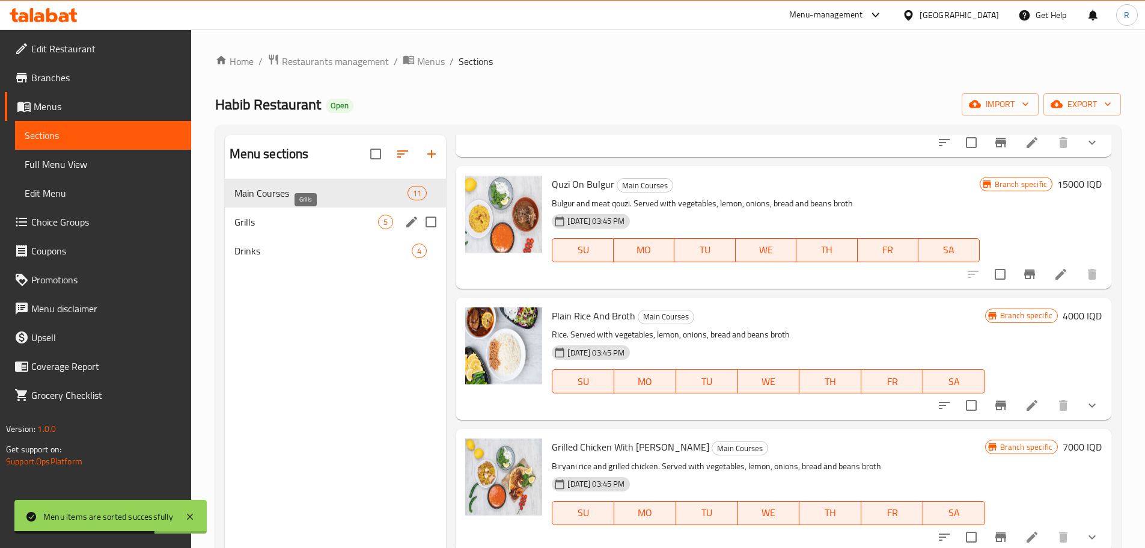
click at [254, 227] on span "Grills" at bounding box center [306, 222] width 144 height 14
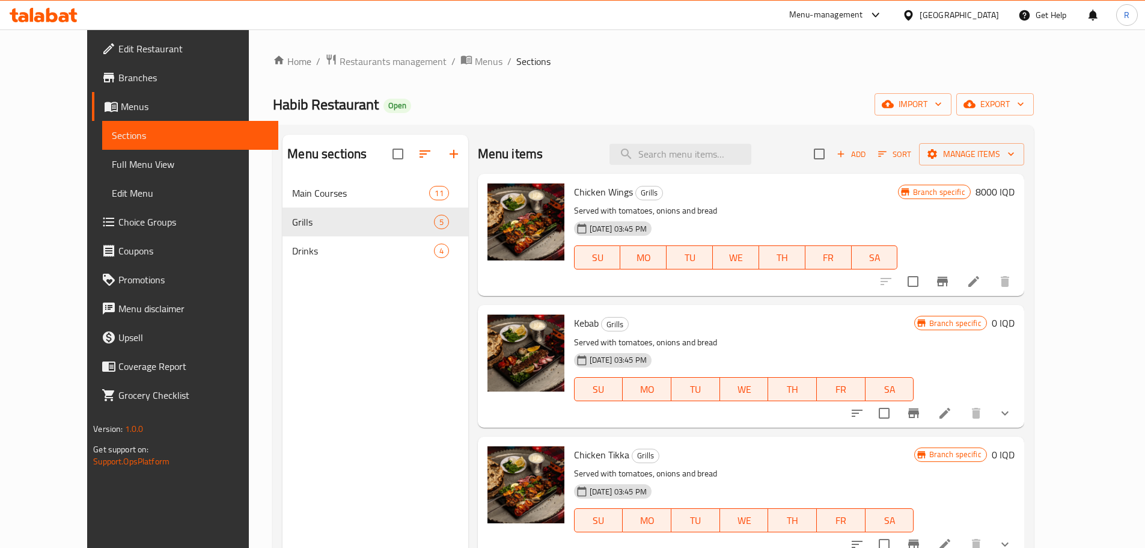
click at [381, 384] on div "Menu sections Main Courses 11 Grills 5 Drinks 4" at bounding box center [375, 409] width 185 height 548
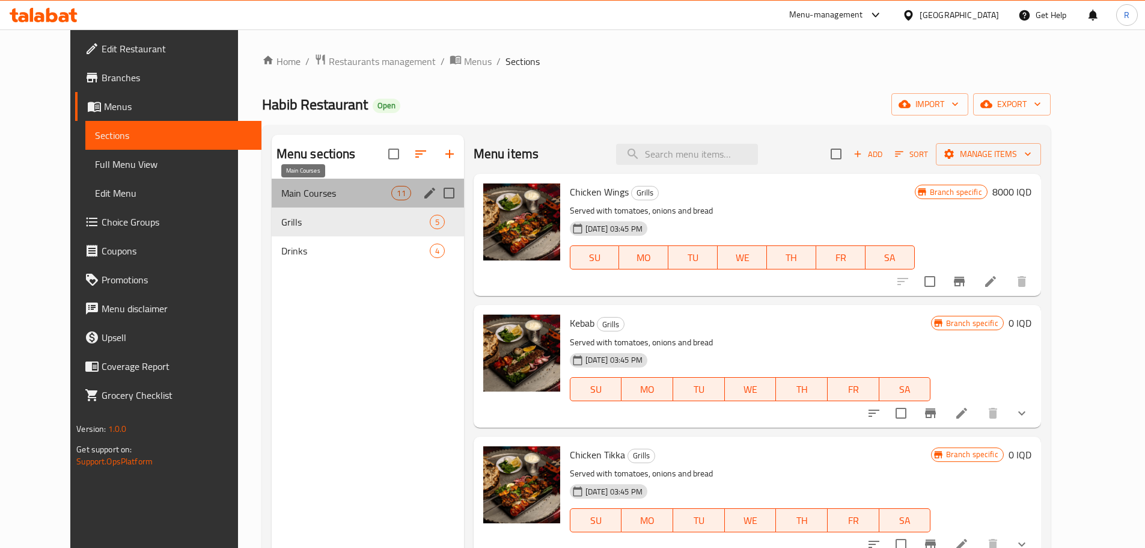
click at [312, 194] on span "Main Courses" at bounding box center [336, 193] width 111 height 14
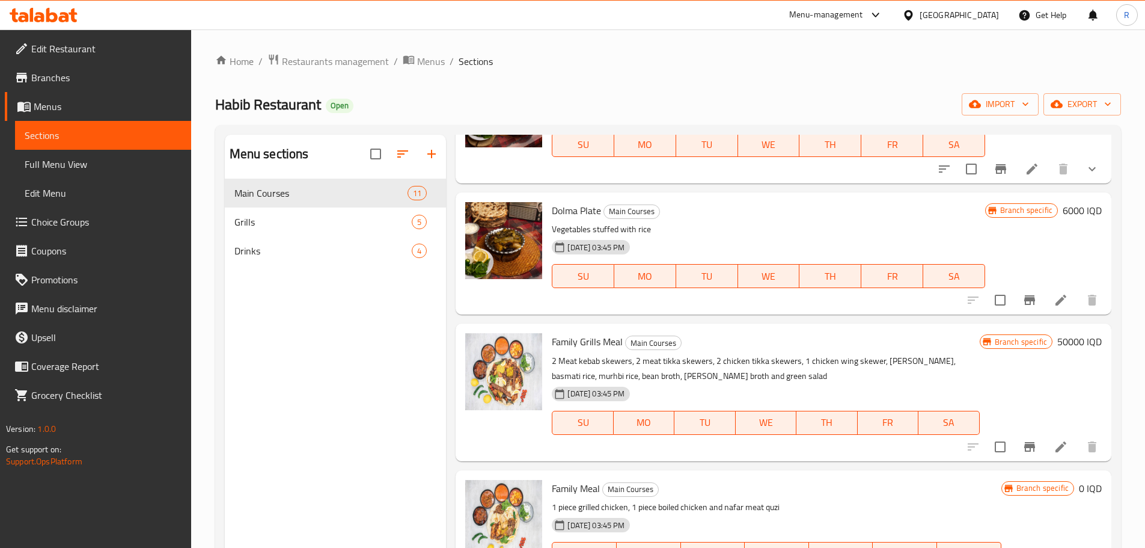
scroll to position [506, 0]
click at [1024, 298] on icon "Branch-specific-item" at bounding box center [1029, 301] width 11 height 10
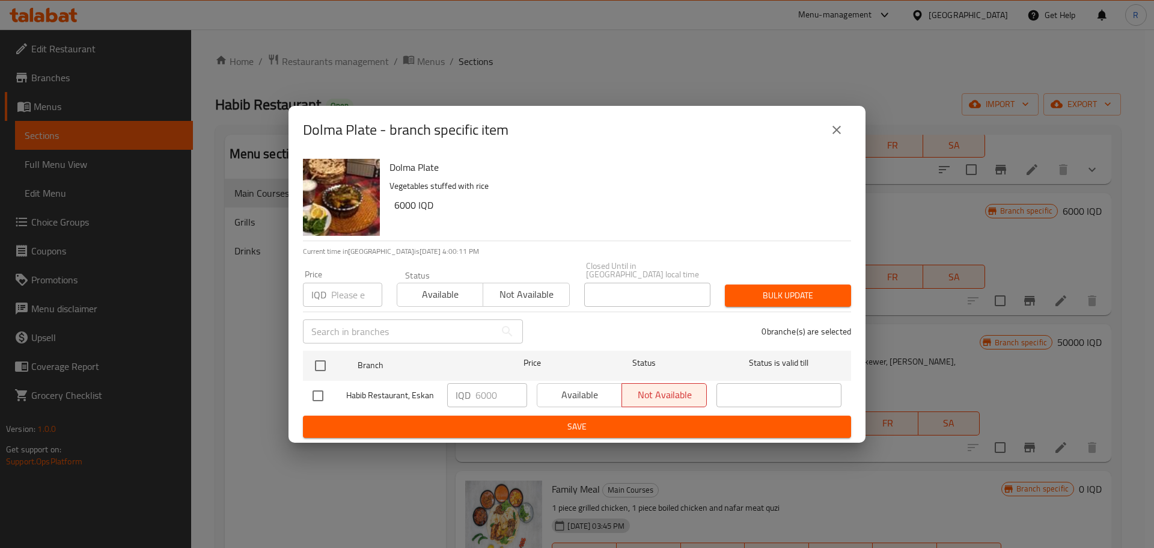
drag, startPoint x: 835, startPoint y: 135, endPoint x: 509, endPoint y: 556, distance: 533.0
click at [509, 547] on html "​ Menu-management [GEOGRAPHIC_DATA] Get Help R Edit Restaurant Branches Menus S…" at bounding box center [577, 274] width 1154 height 548
click at [839, 134] on icon "close" at bounding box center [837, 130] width 8 height 8
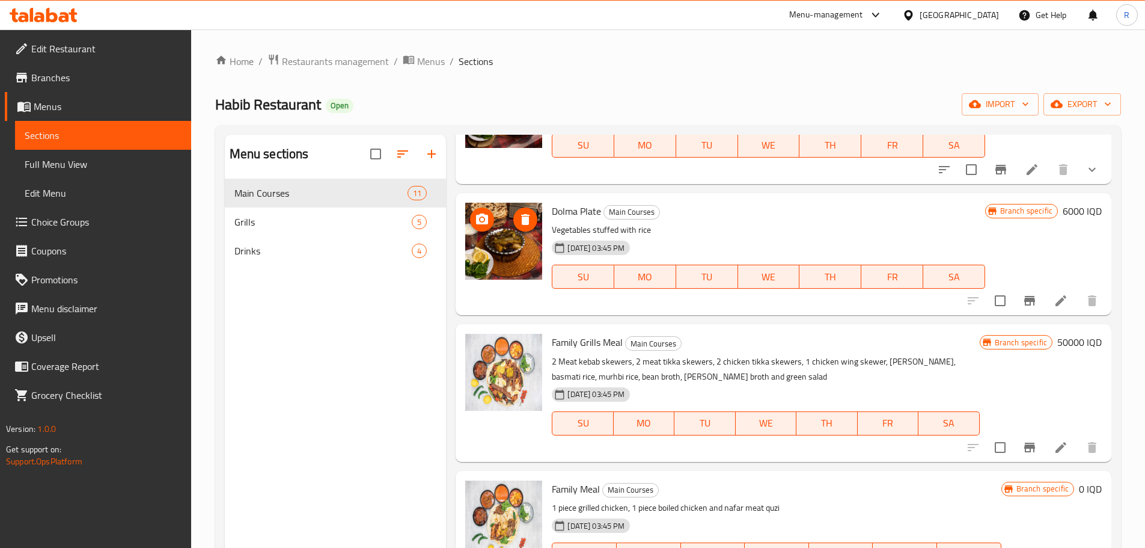
click at [510, 252] on img at bounding box center [503, 241] width 77 height 77
click at [452, 318] on div "Menu items Add Sort Manage items Qalya With Rice Main Courses Rice and qalya .S…" at bounding box center [778, 409] width 665 height 548
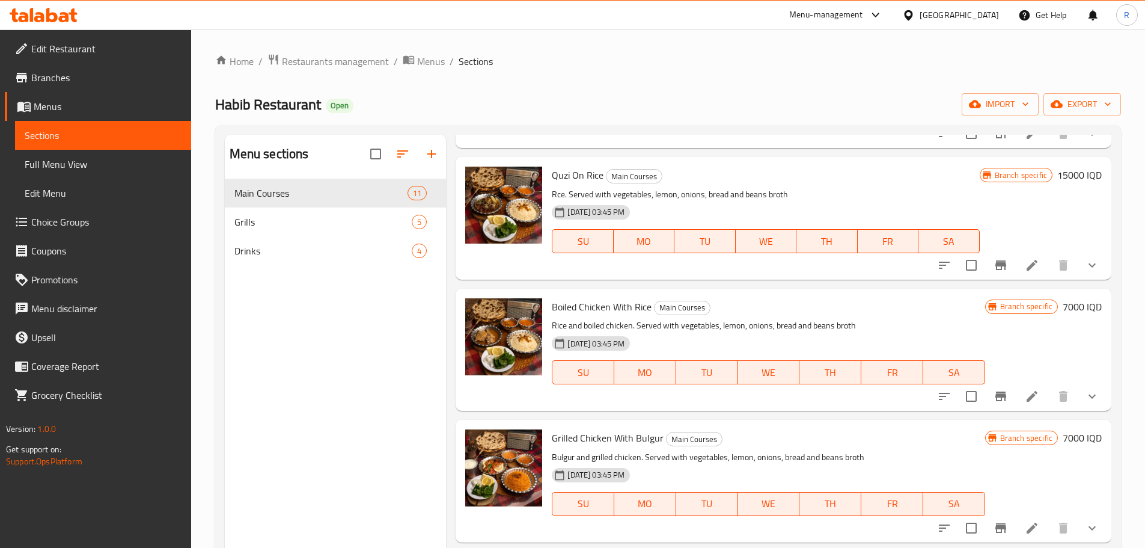
scroll to position [0, 0]
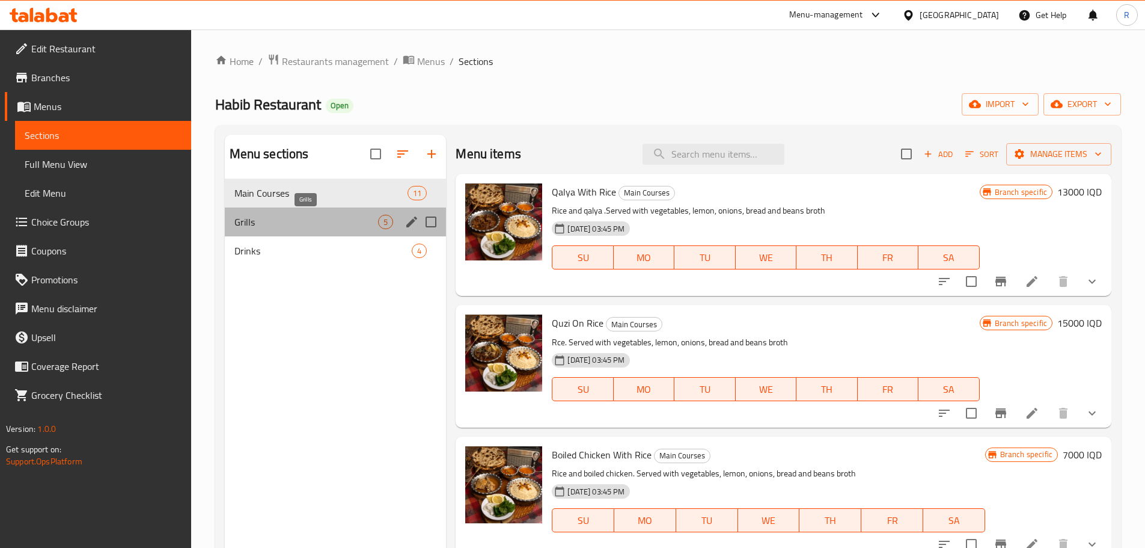
click at [314, 216] on span "Grills" at bounding box center [306, 222] width 144 height 14
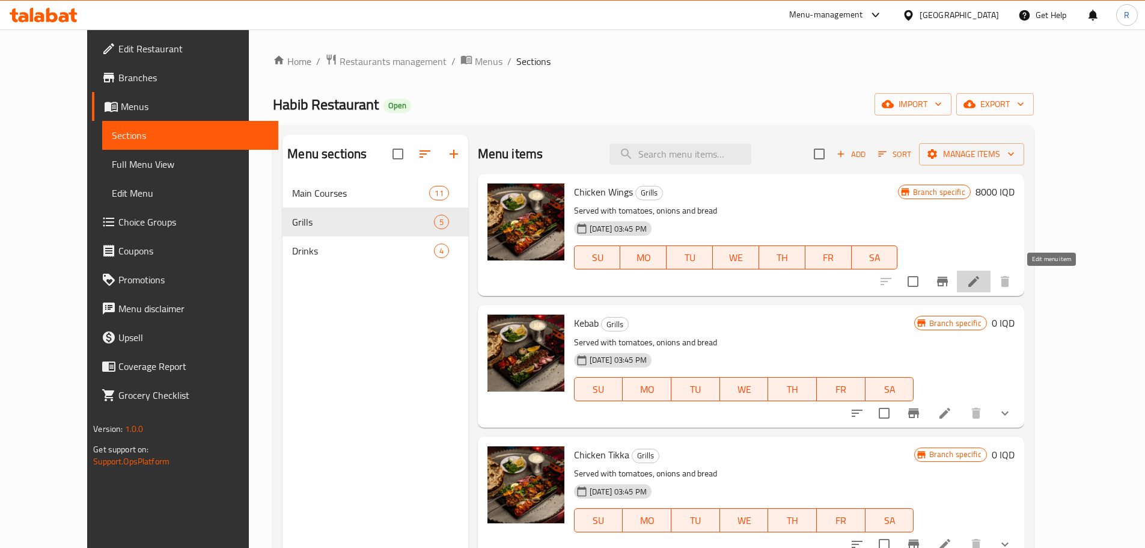
click at [979, 284] on icon at bounding box center [973, 281] width 11 height 11
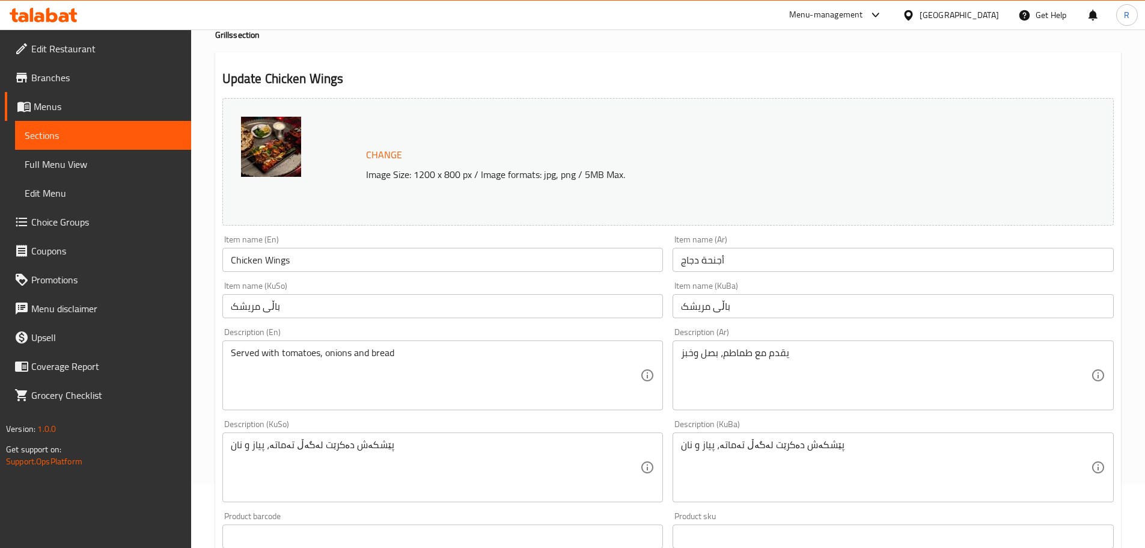
scroll to position [63, 0]
click at [88, 133] on span "Sections" at bounding box center [103, 135] width 157 height 14
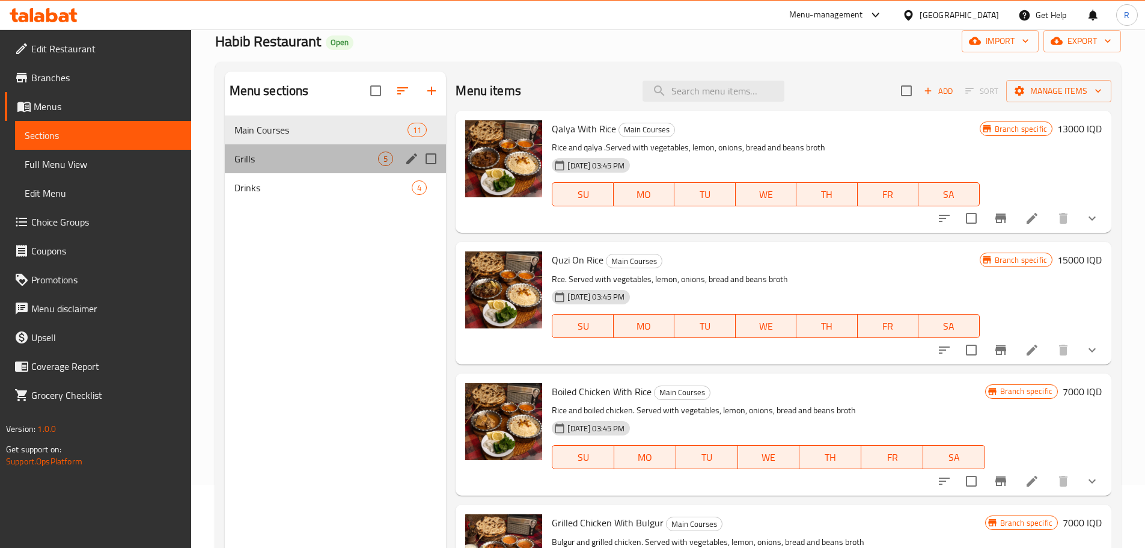
click at [266, 170] on div "Grills 5" at bounding box center [336, 158] width 222 height 29
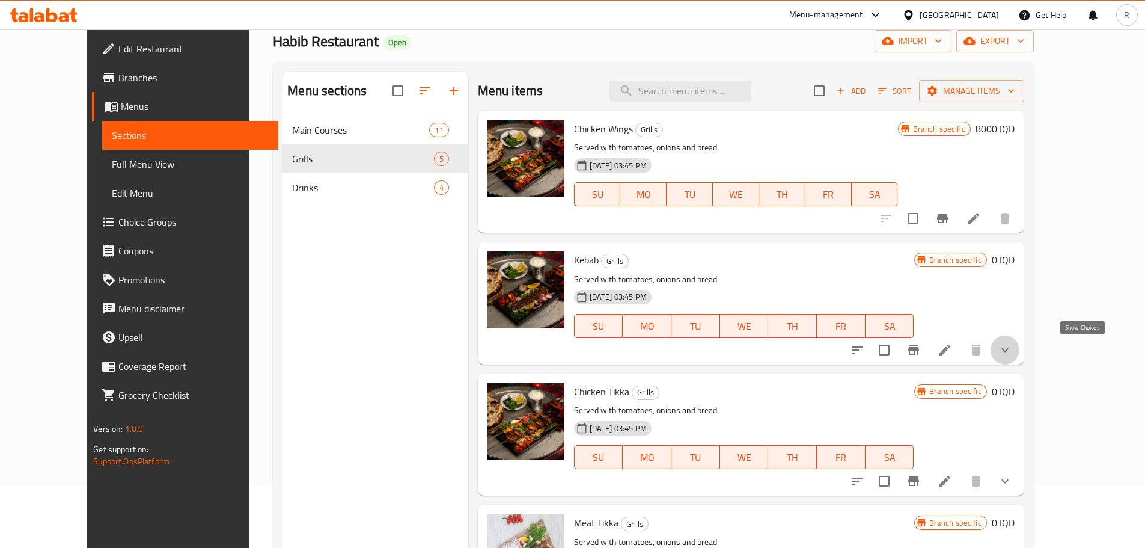
click at [1012, 349] on icon "show more" at bounding box center [1005, 350] width 14 height 14
